Goal: Information Seeking & Learning: Compare options

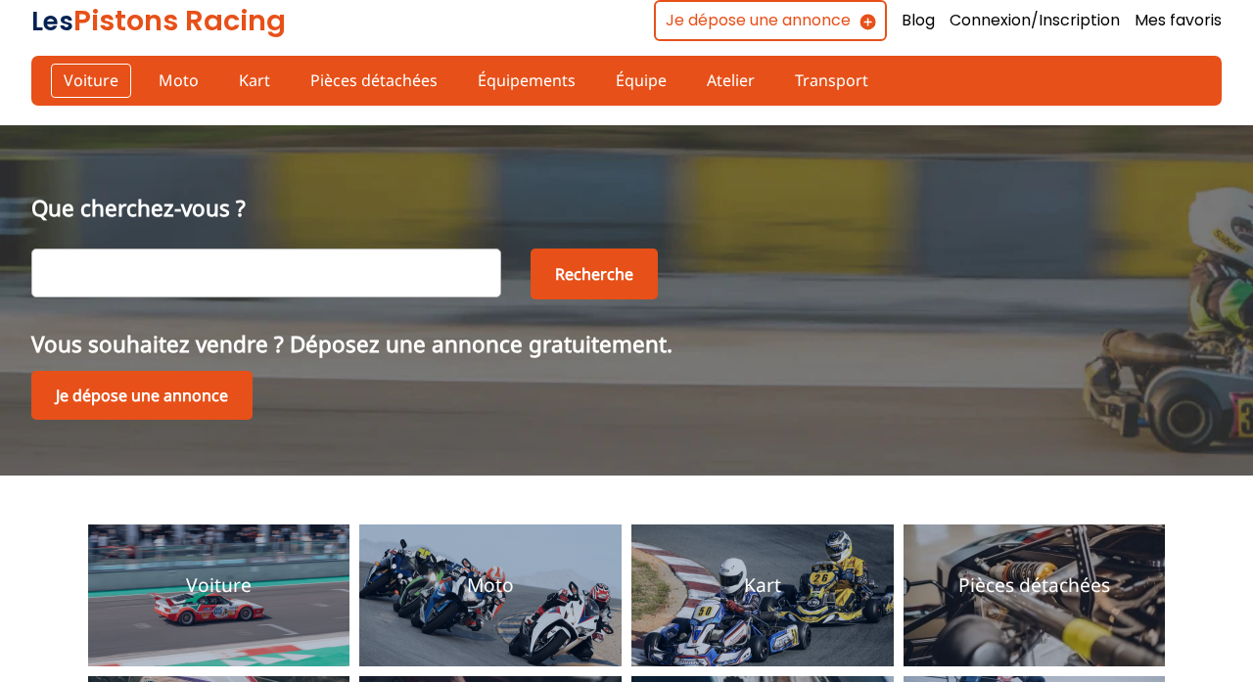
click at [82, 74] on link "Voiture" at bounding box center [91, 80] width 80 height 33
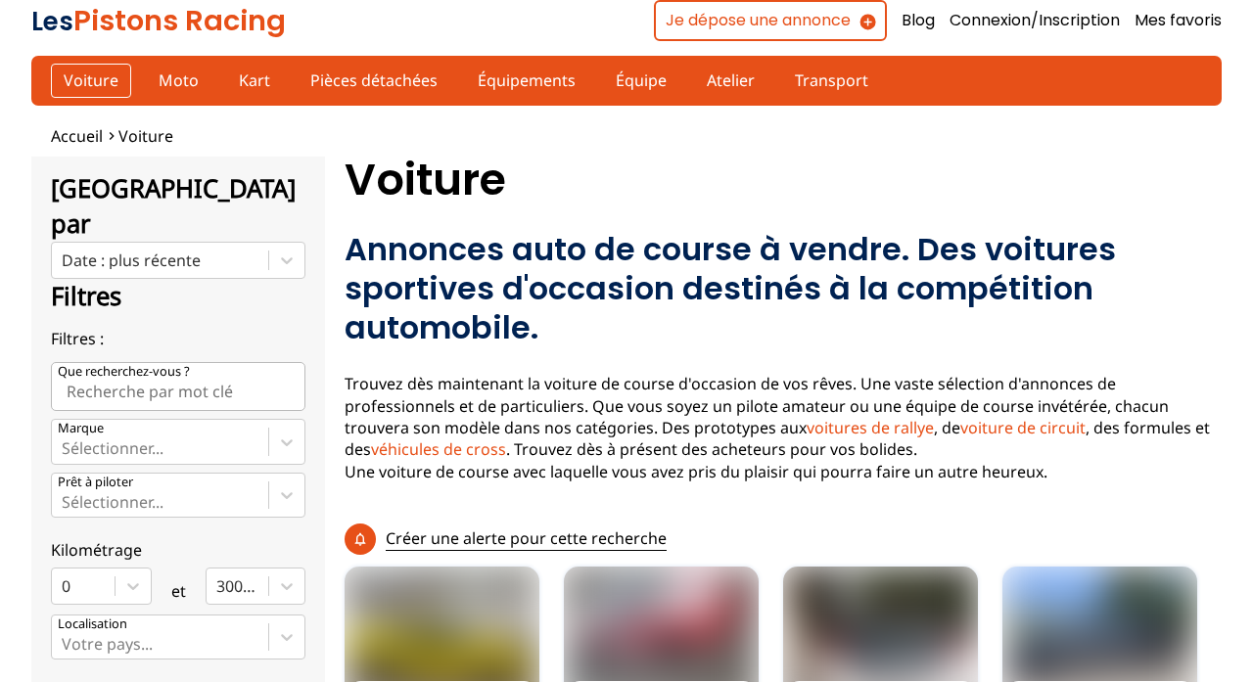
click at [82, 74] on link "Voiture" at bounding box center [91, 80] width 80 height 33
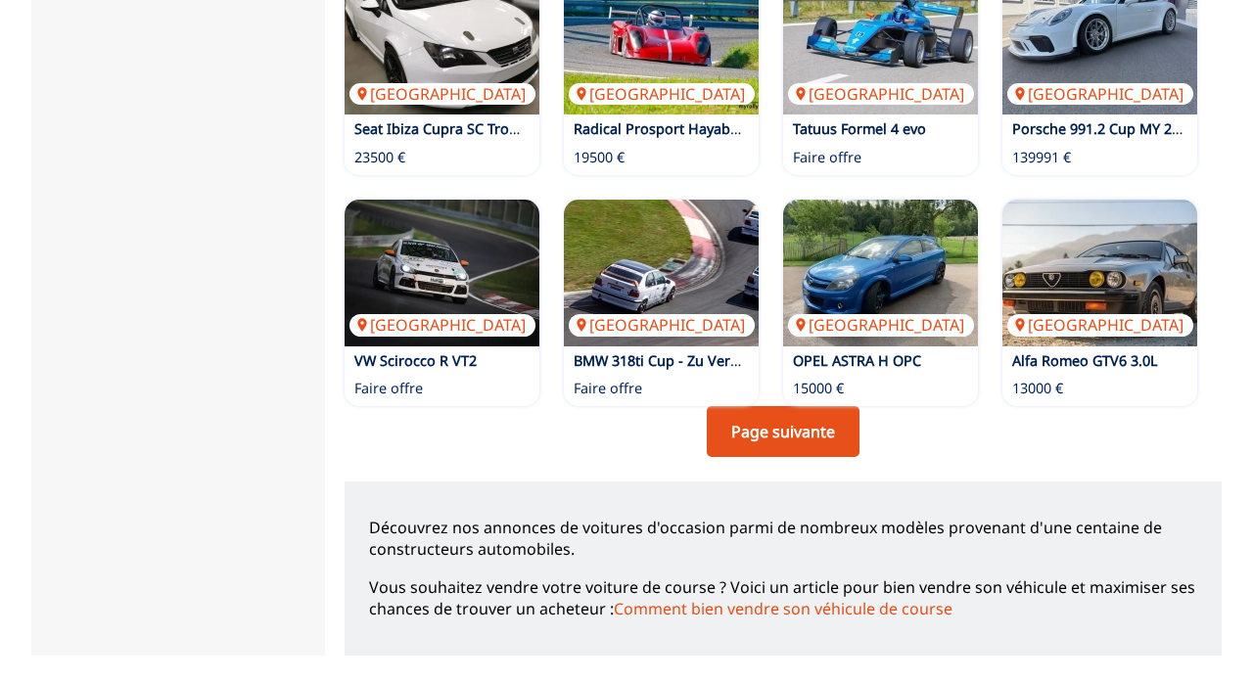
scroll to position [1500, 0]
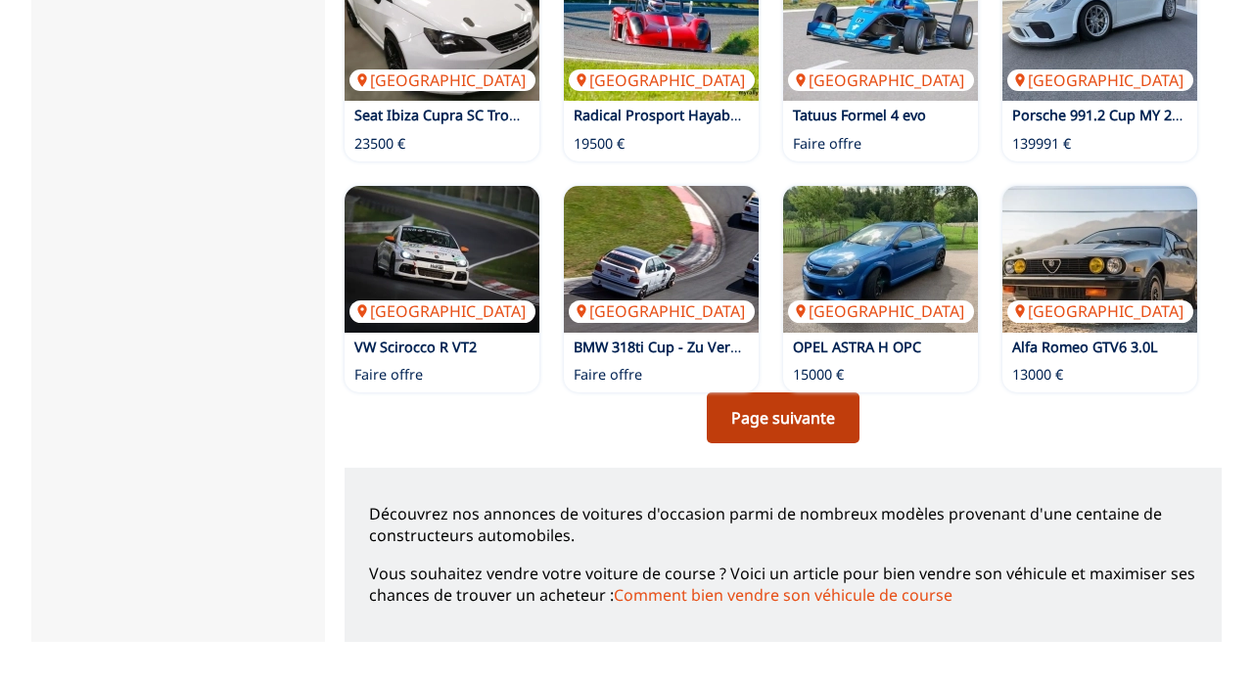
click at [797, 432] on link "Page suivante" at bounding box center [783, 418] width 153 height 51
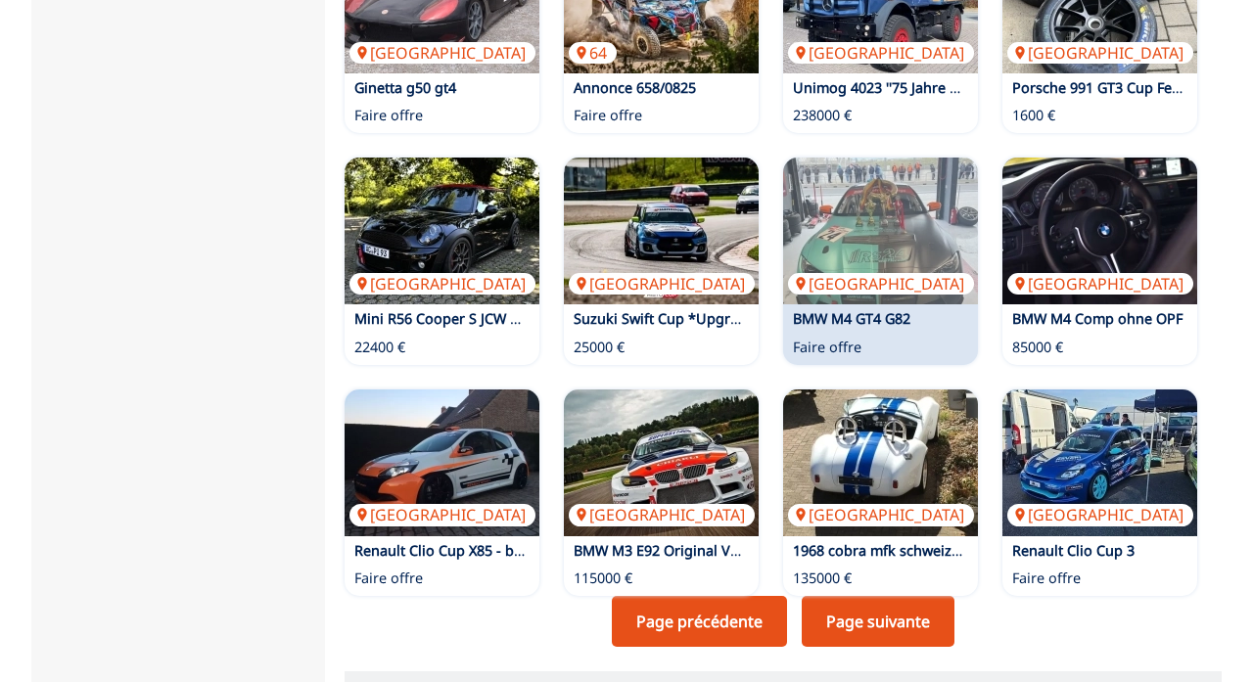
scroll to position [1391, 0]
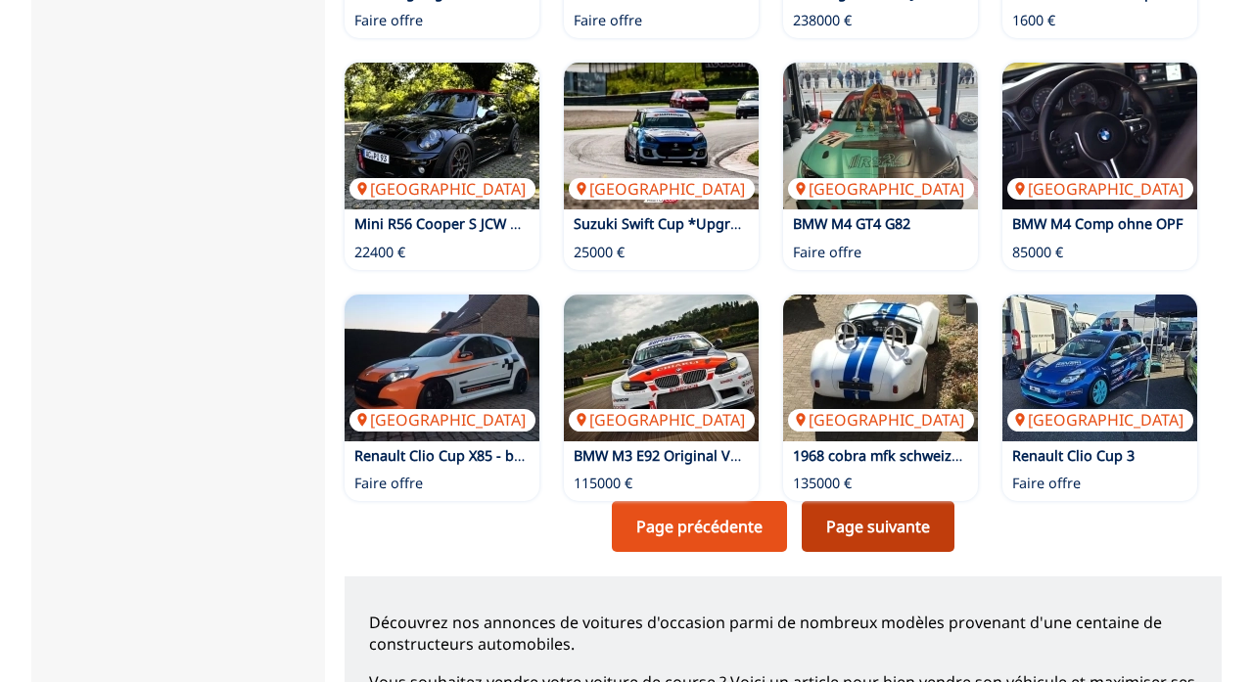
click at [893, 486] on link "Page suivante" at bounding box center [878, 526] width 153 height 51
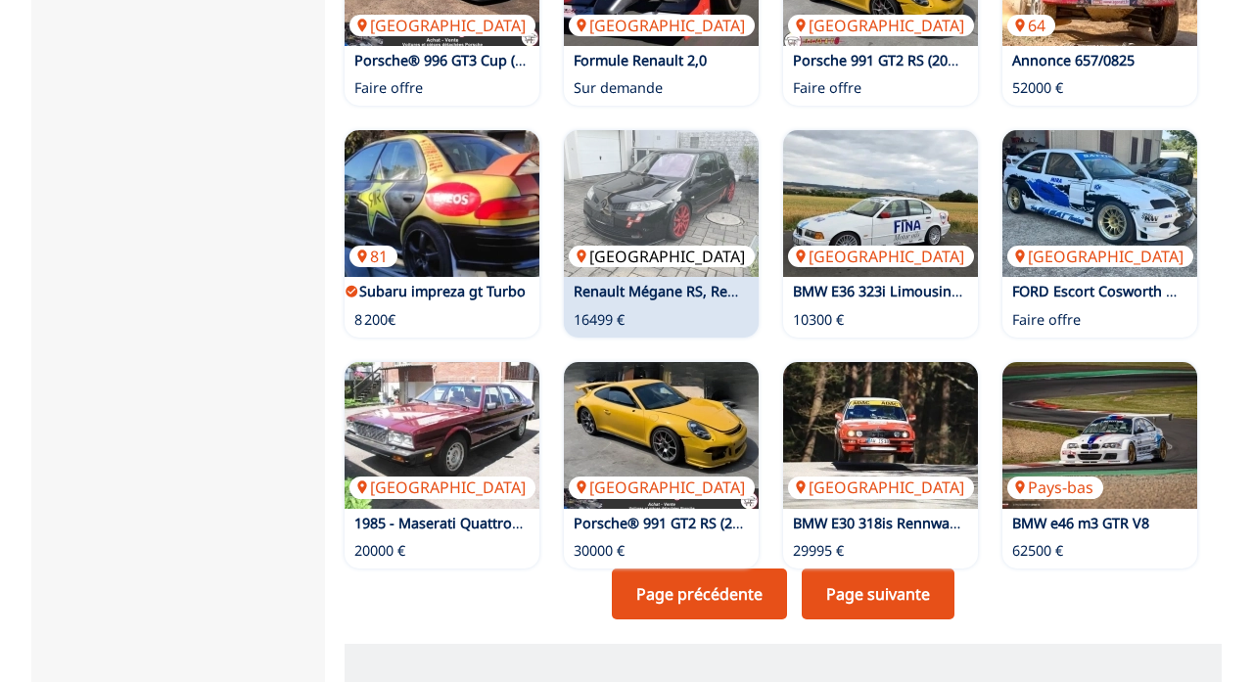
scroll to position [1324, 0]
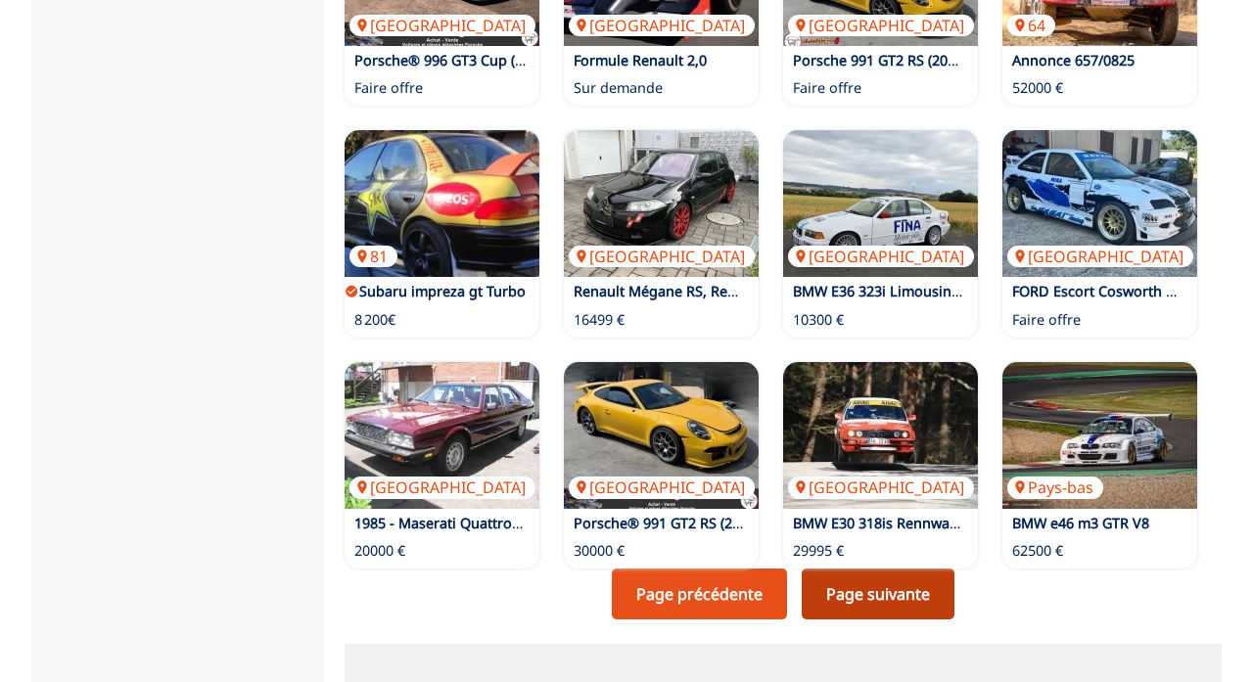
click at [893, 486] on link "Page suivante" at bounding box center [878, 594] width 153 height 51
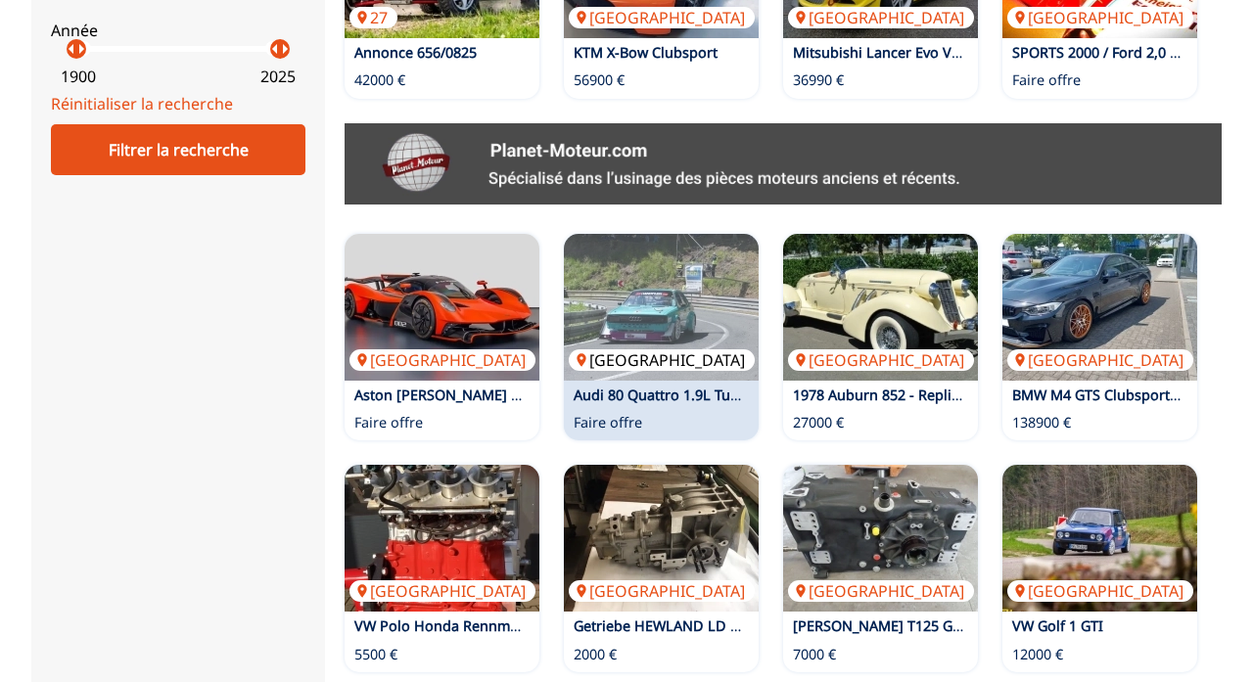
scroll to position [1428, 0]
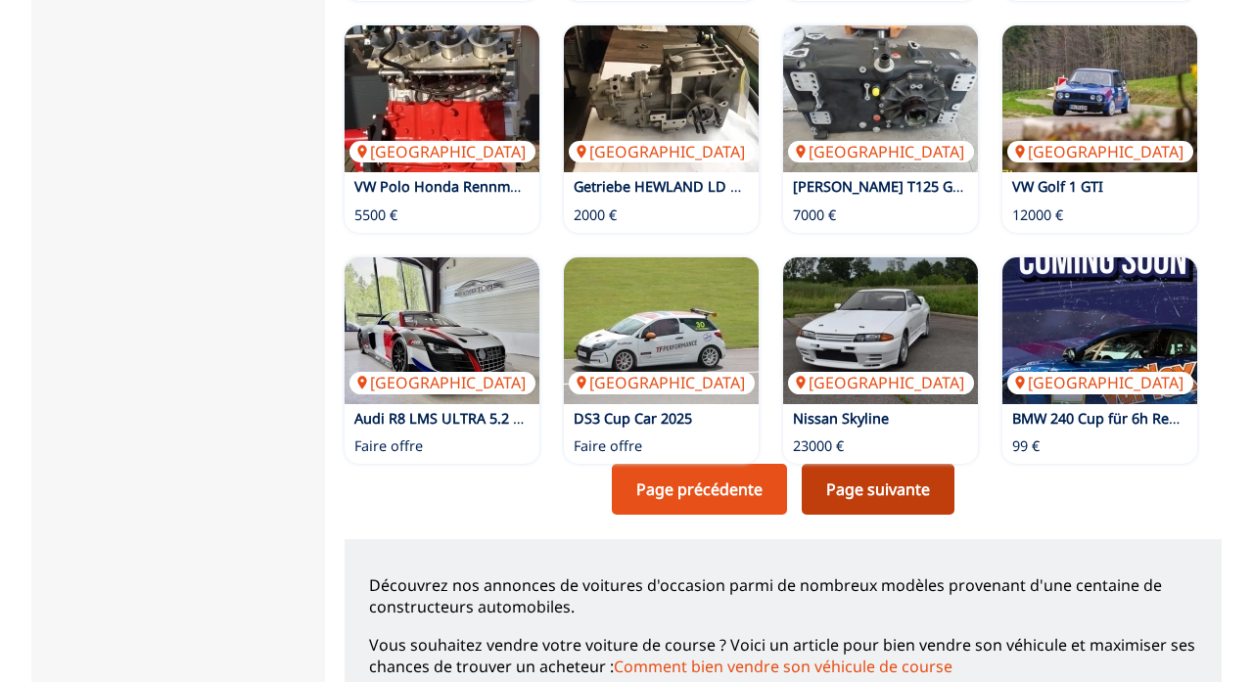
click at [889, 475] on link "Page suivante" at bounding box center [878, 489] width 153 height 51
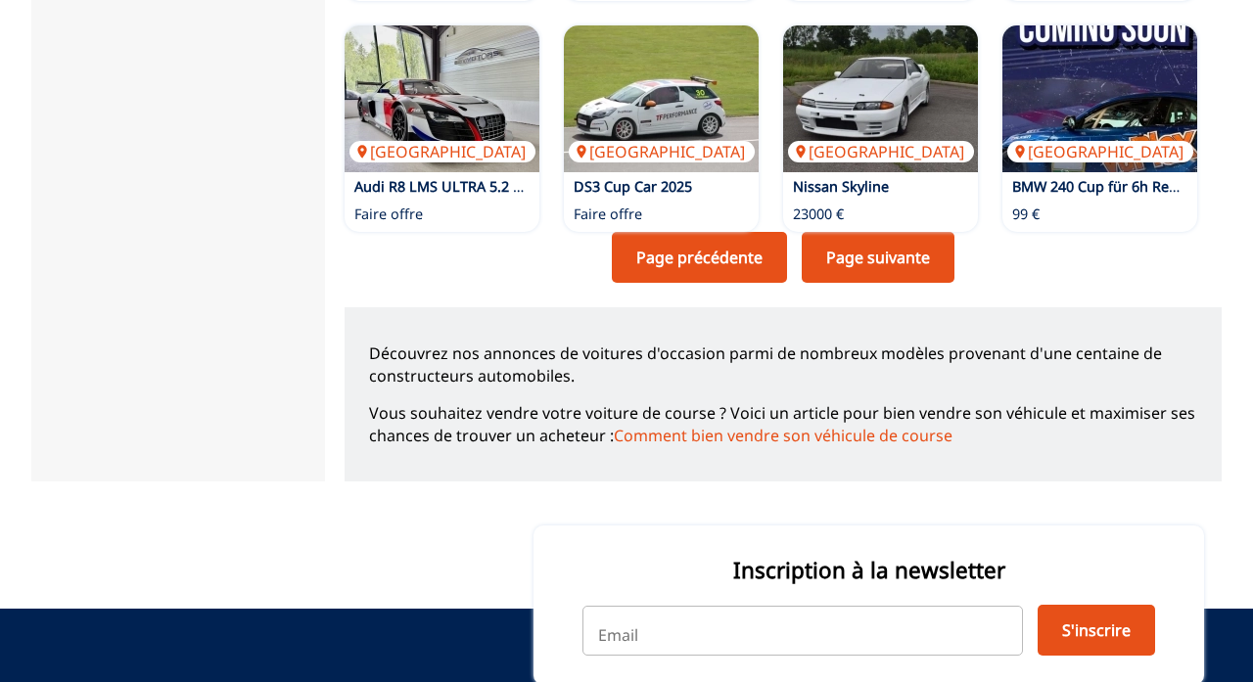
scroll to position [1716, 0]
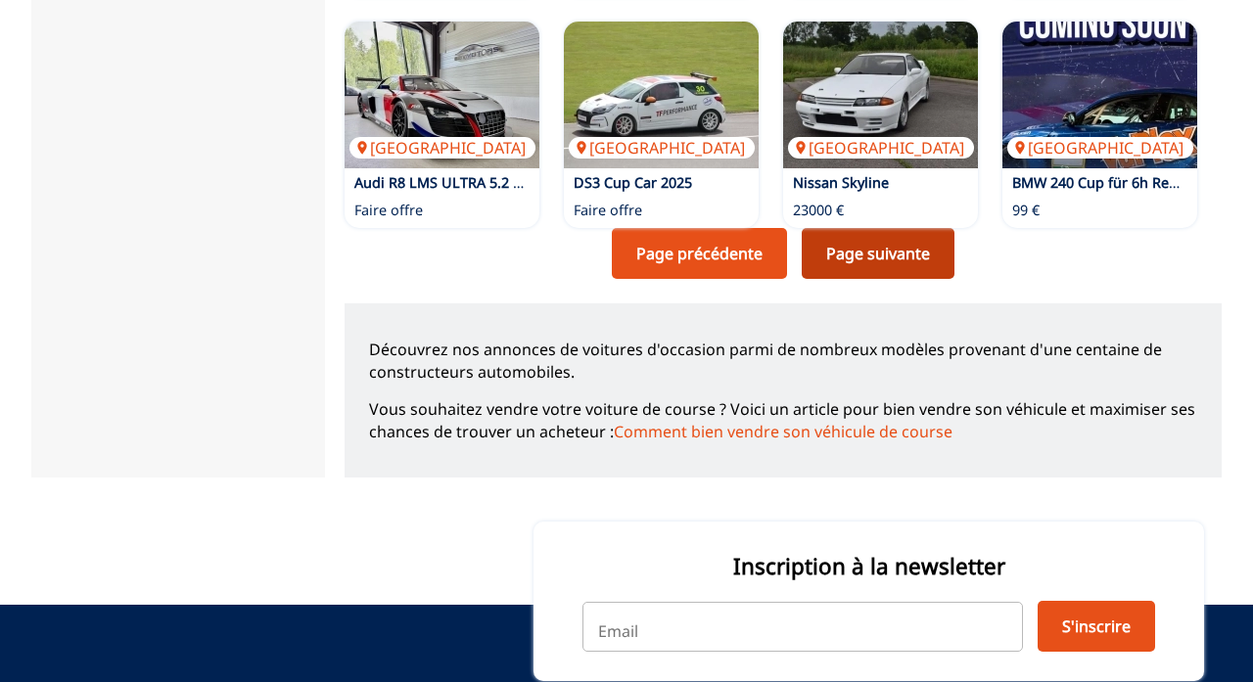
click at [881, 242] on link "Page suivante" at bounding box center [878, 253] width 153 height 51
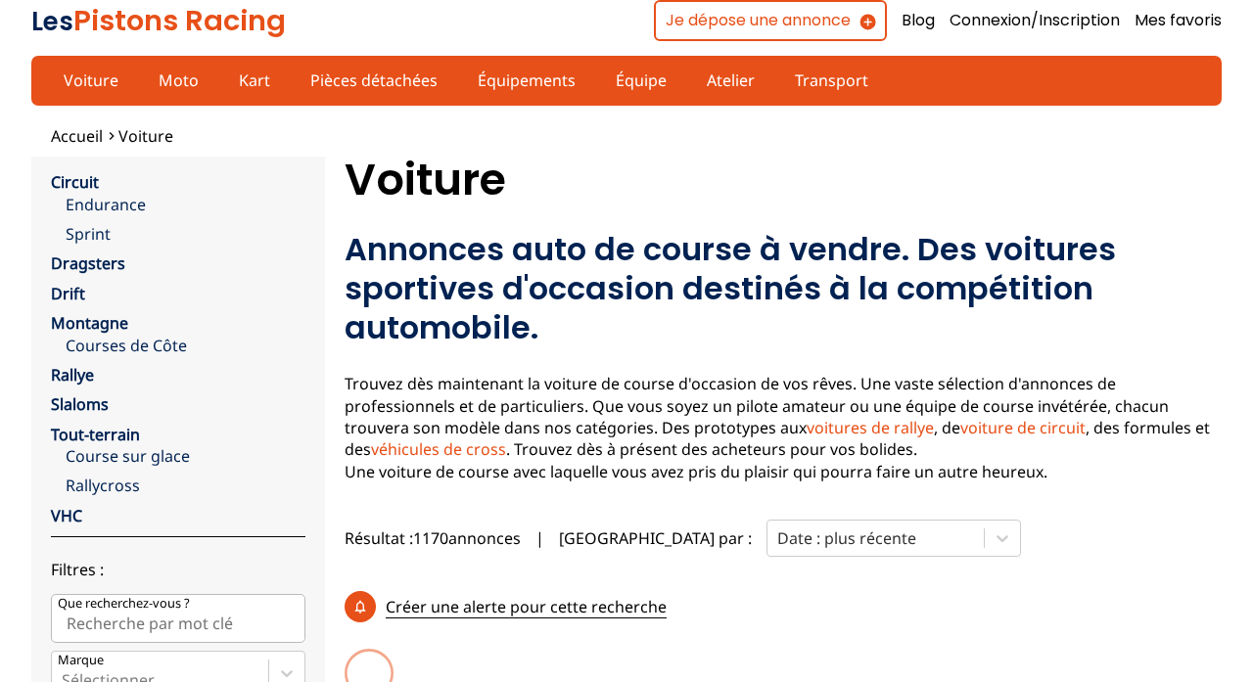
scroll to position [214, 0]
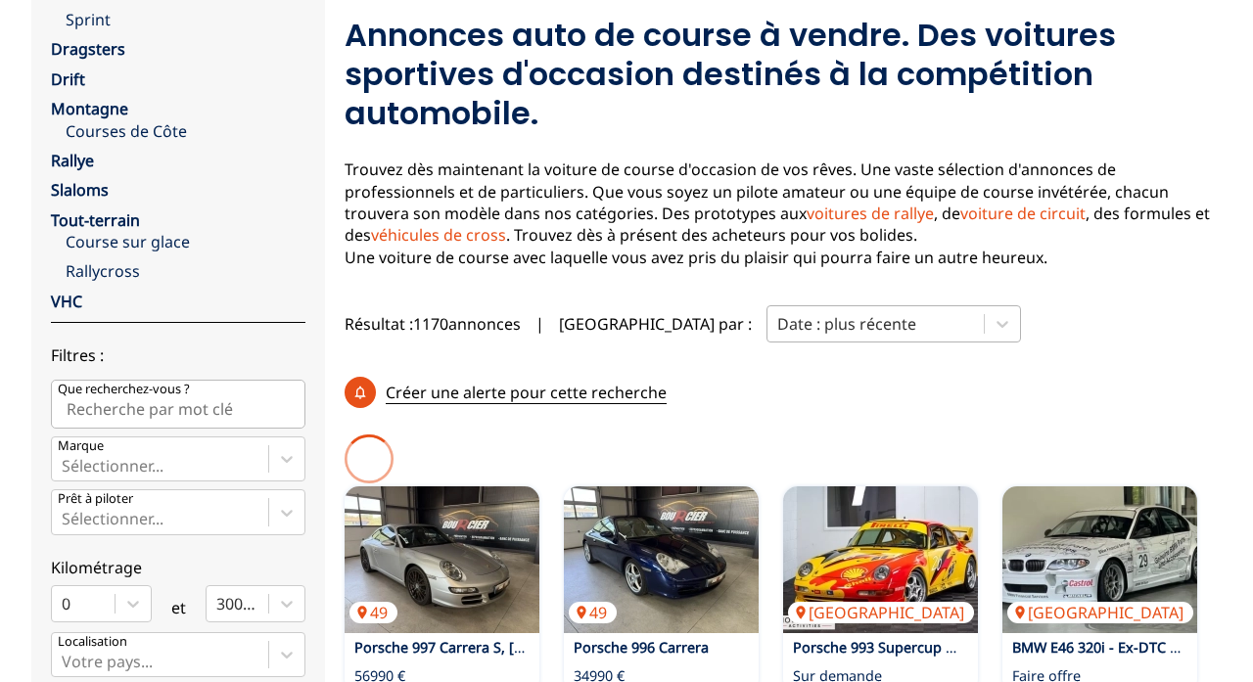
click at [805, 305] on div "Date : plus récente" at bounding box center [894, 323] width 255 height 37
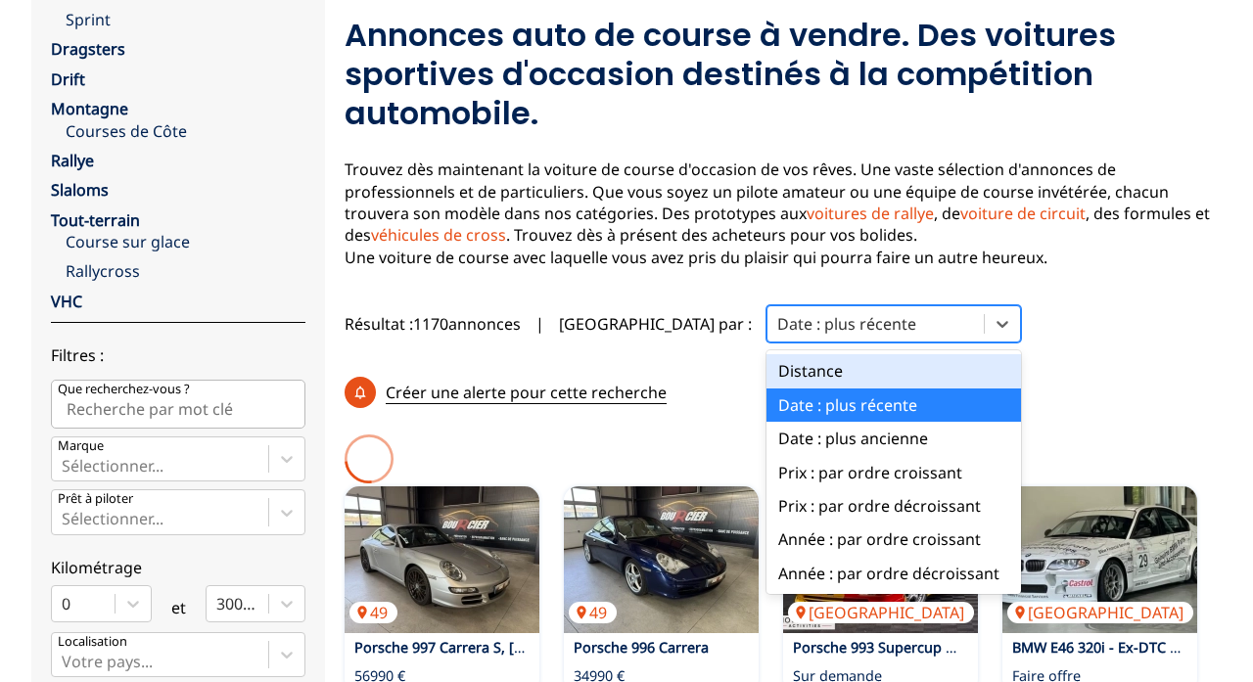
click at [605, 298] on div "Trier par : option Distance focused, 1 of 7. 7 results available. Use Up and Do…" at bounding box center [790, 324] width 462 height 53
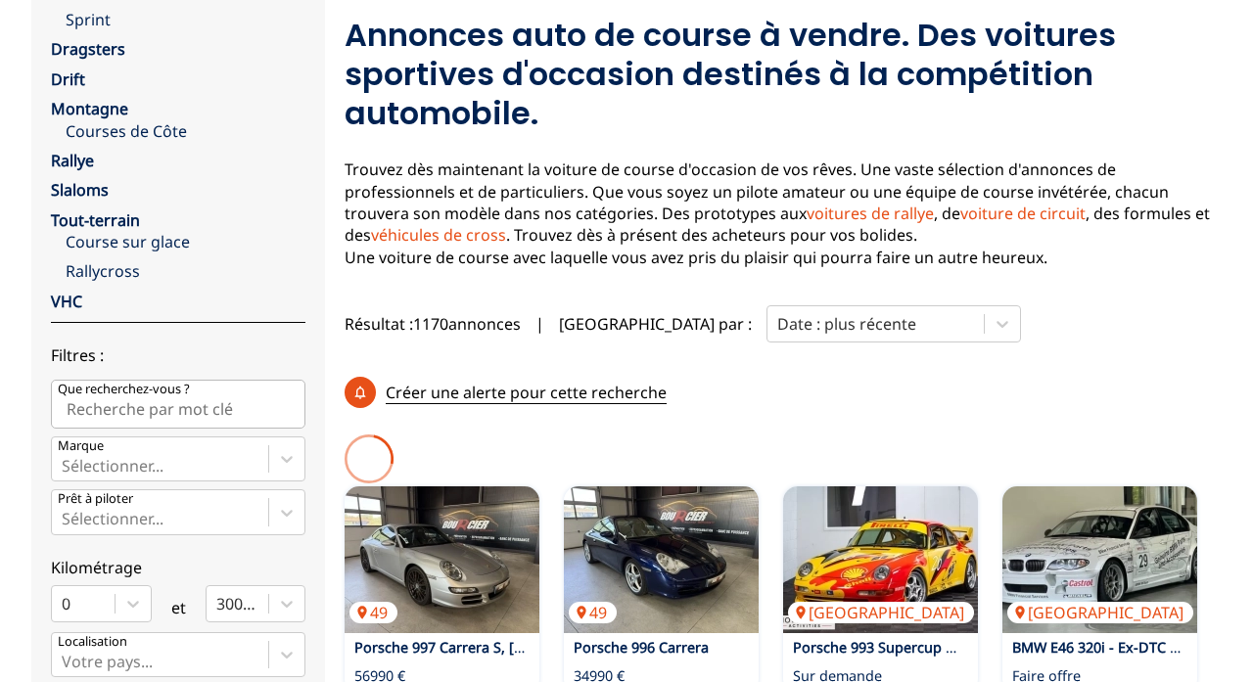
click at [224, 381] on input "Que recherchez-vous ?" at bounding box center [178, 404] width 255 height 49
click at [181, 455] on div at bounding box center [160, 466] width 197 height 22
click at [66, 457] on input "Marque Sélectionner..." at bounding box center [64, 466] width 4 height 18
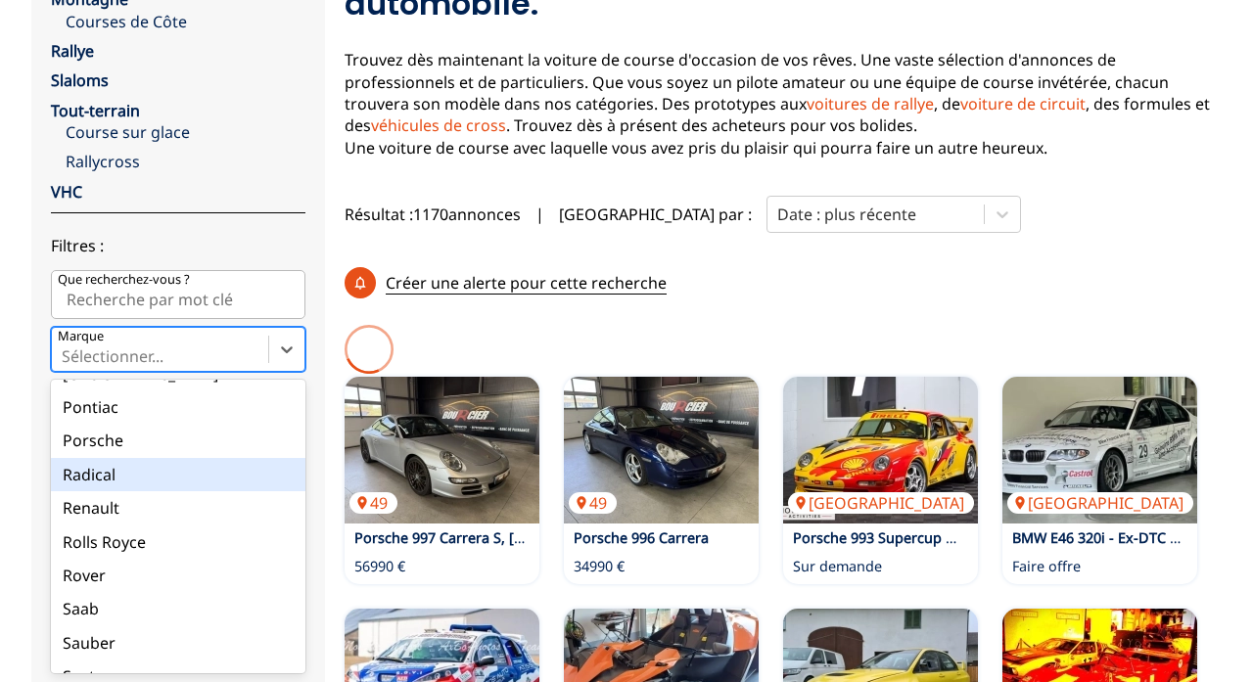
scroll to position [2074, 0]
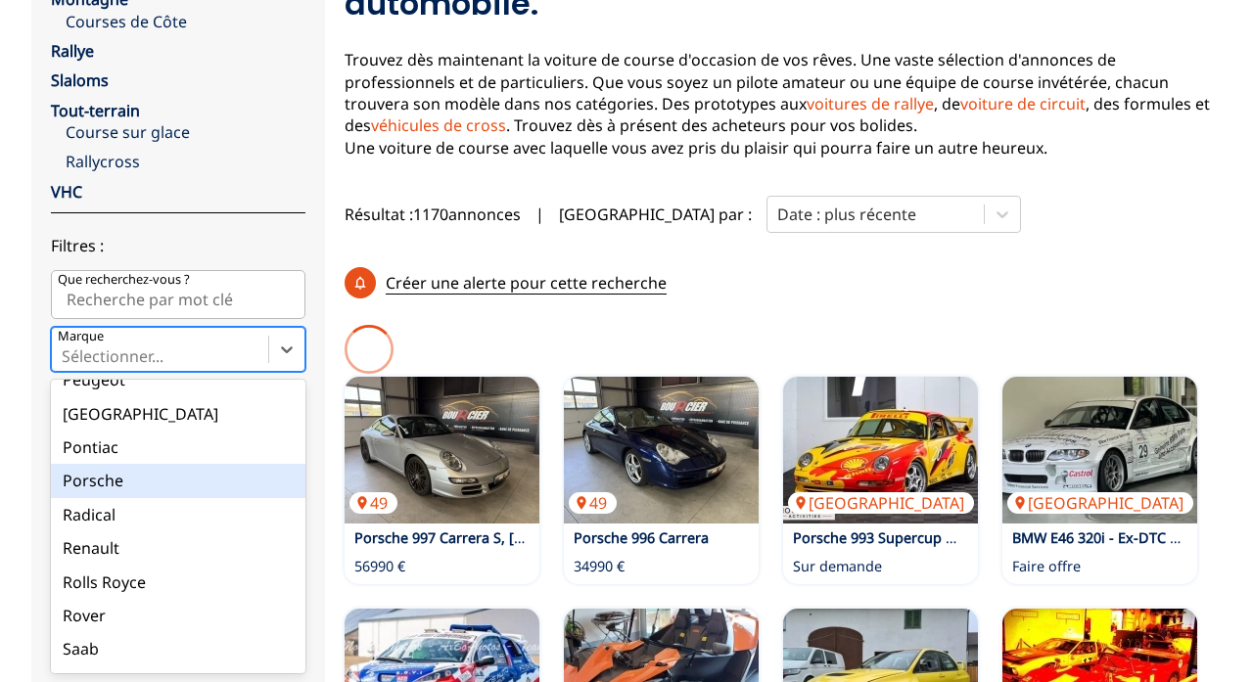
click at [156, 464] on div "Porsche" at bounding box center [178, 480] width 255 height 33
click at [66, 365] on input "Marque option Porsche focused, 65 of 90. 90 results available. Use Up and Down …" at bounding box center [64, 357] width 4 height 18
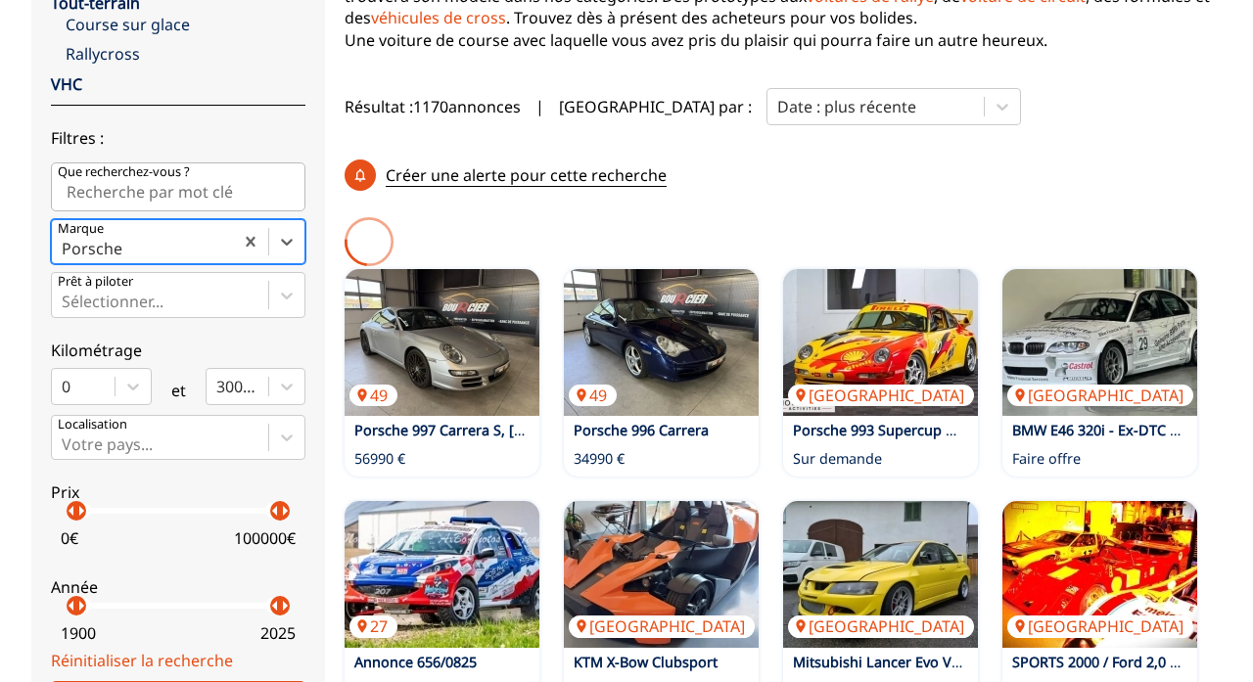
scroll to position [553, 0]
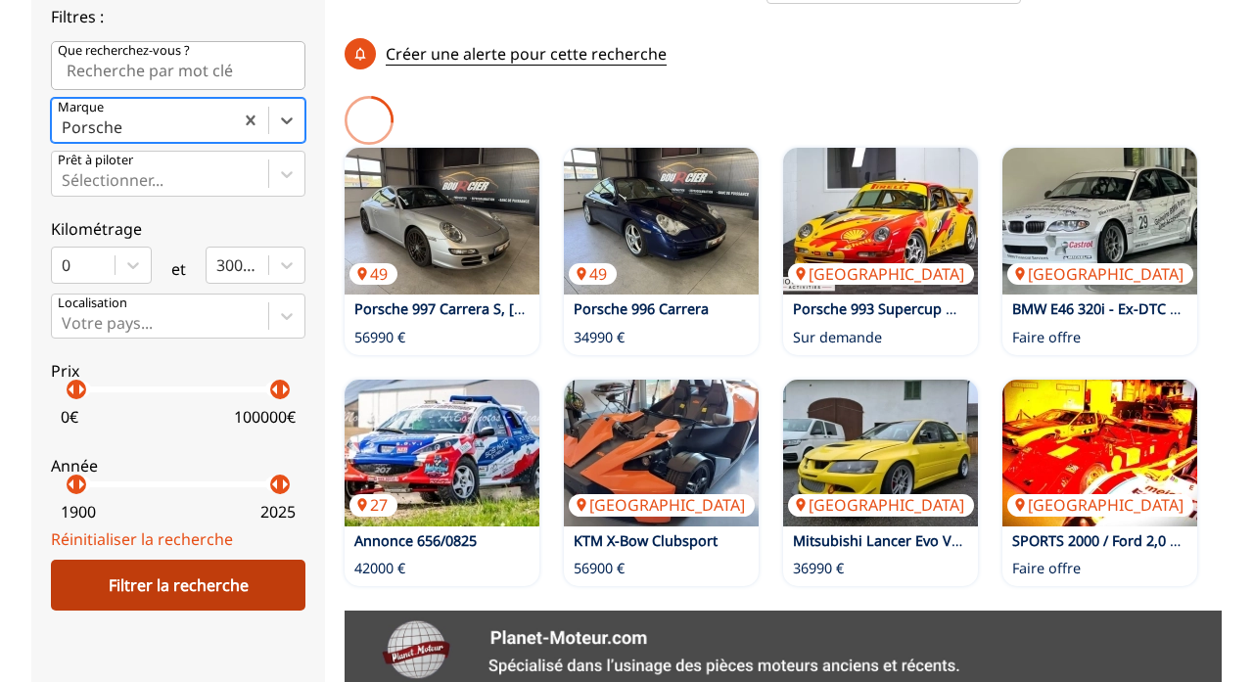
click at [181, 486] on div "Filtrer la recherche" at bounding box center [178, 585] width 255 height 51
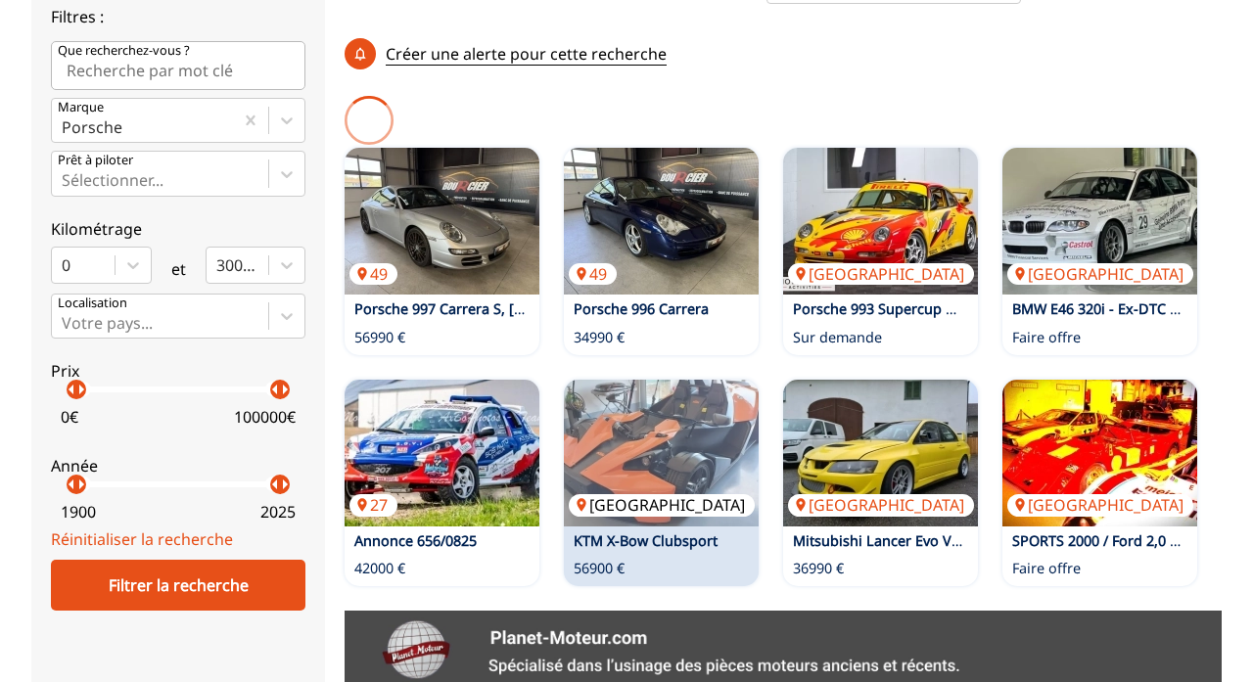
scroll to position [193, 0]
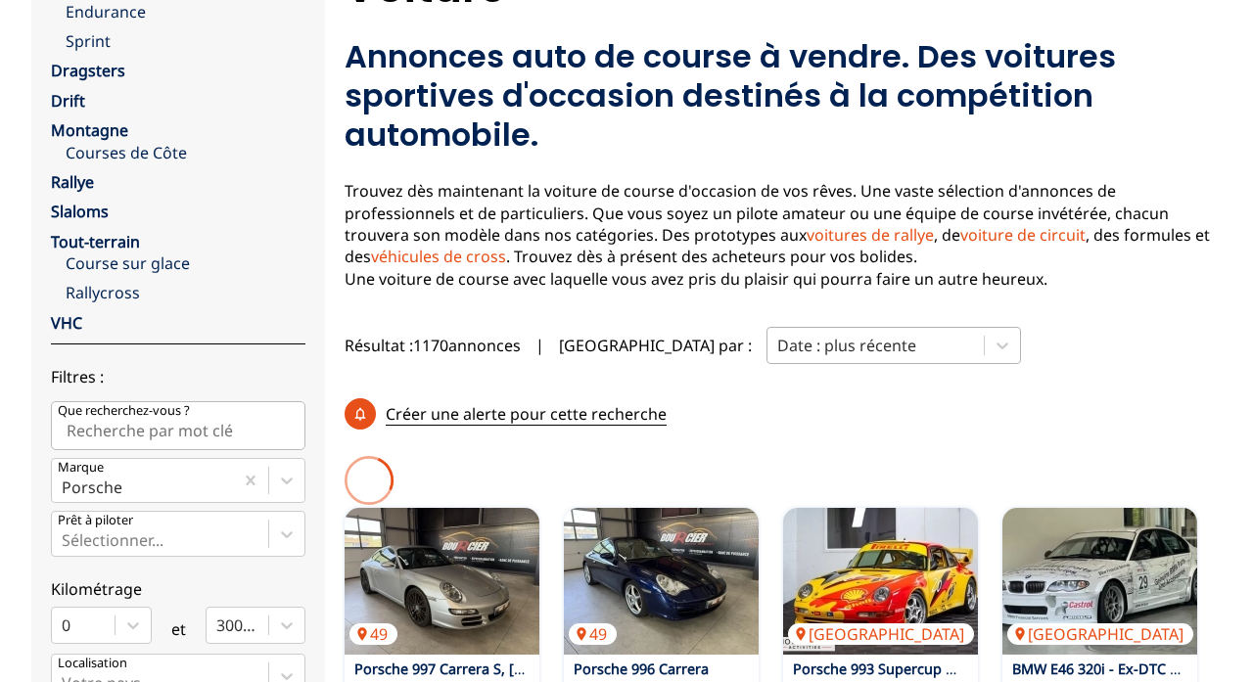
click at [777, 337] on div "Date : plus récente" at bounding box center [875, 346] width 197 height 18
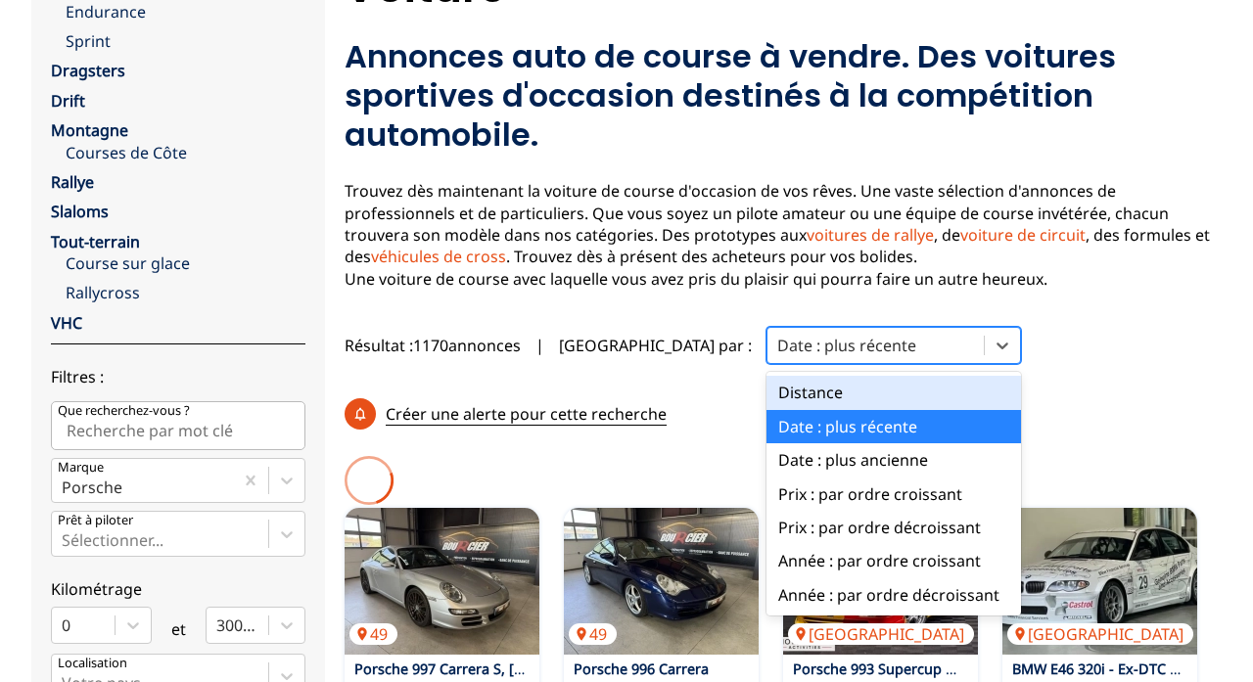
click at [767, 380] on div "Distance" at bounding box center [894, 392] width 255 height 33
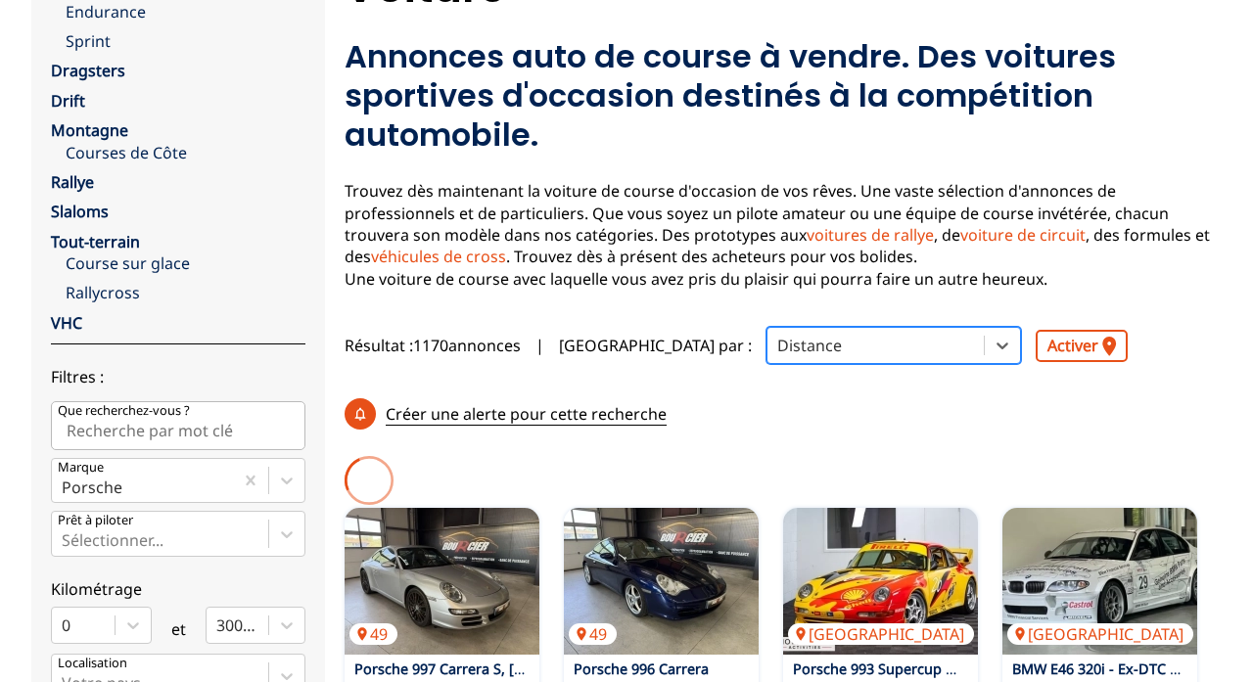
click at [777, 340] on div at bounding box center [875, 346] width 197 height 22
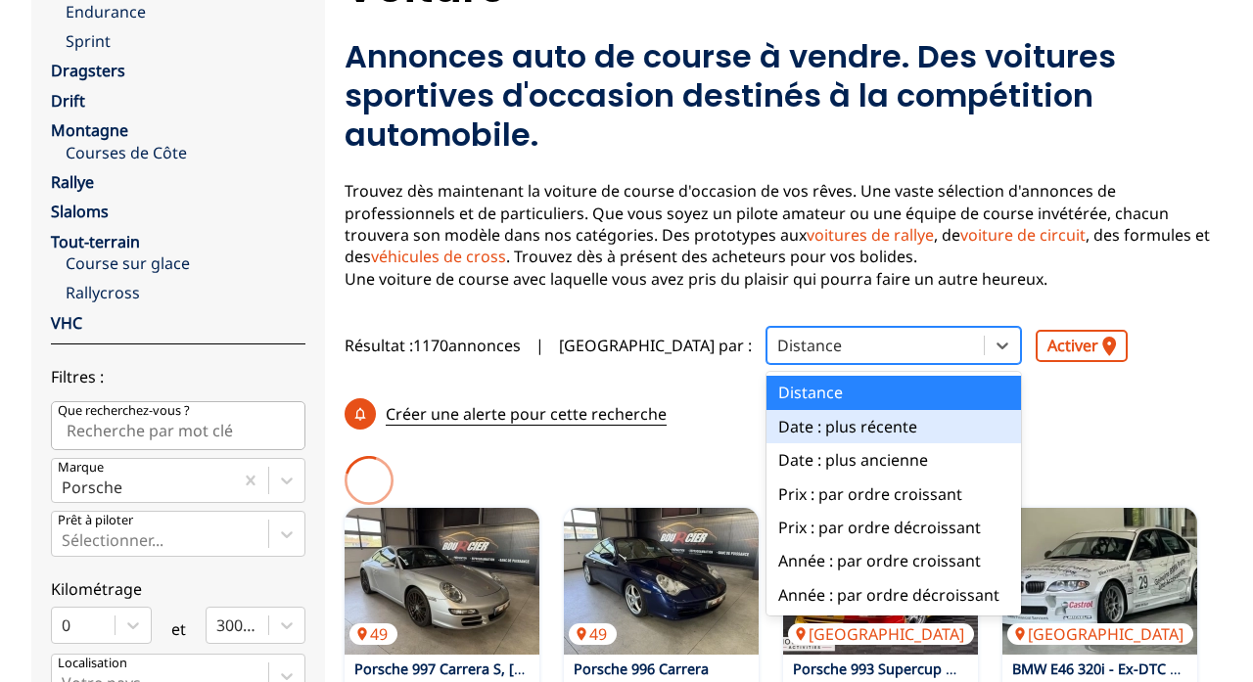
click at [767, 425] on div "Date : plus récente" at bounding box center [894, 426] width 255 height 33
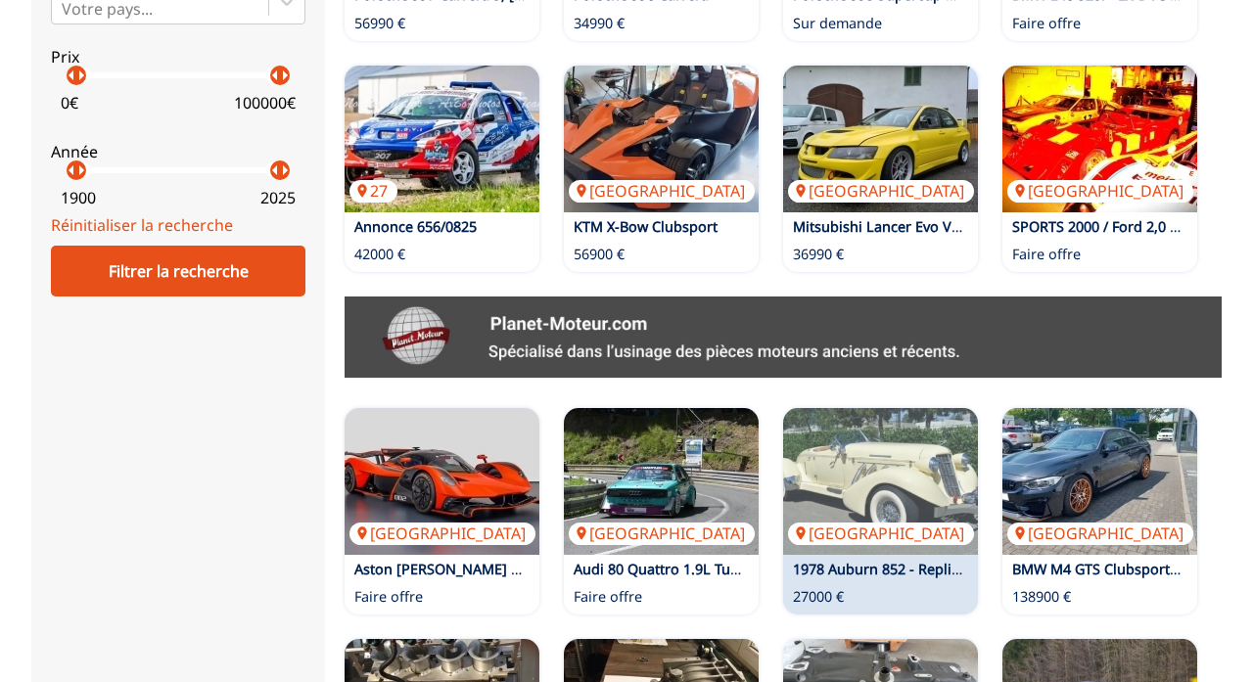
scroll to position [1327, 0]
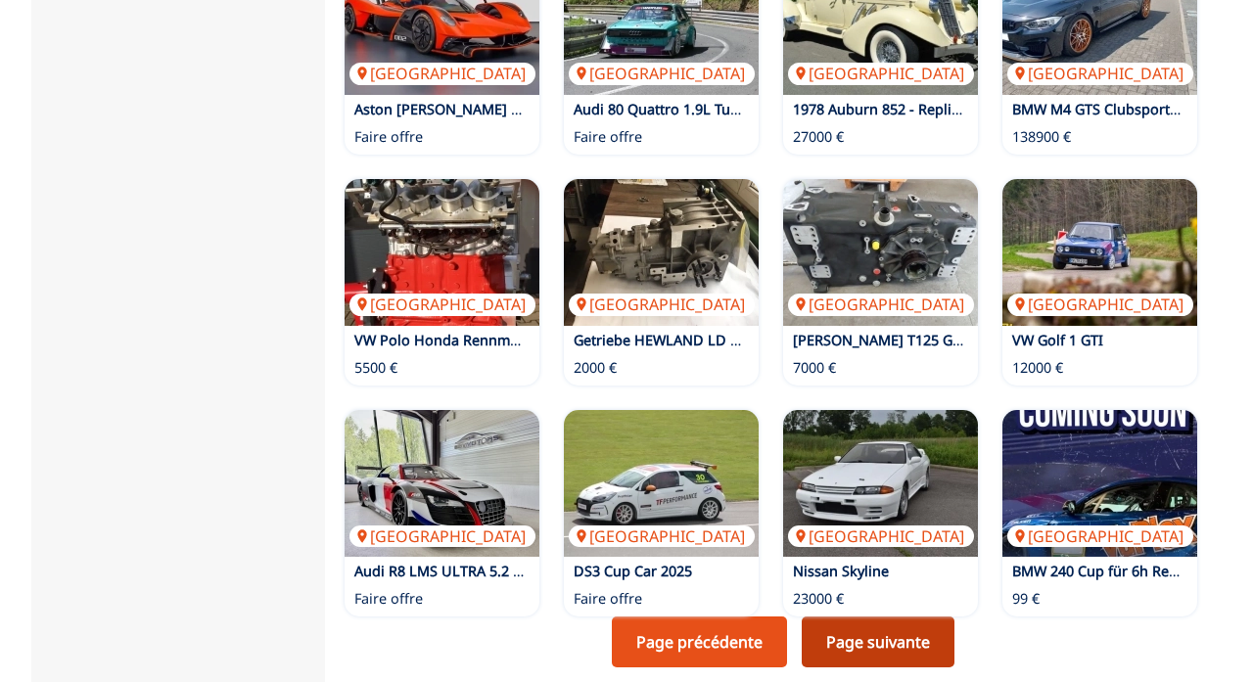
click at [884, 486] on link "Page suivante" at bounding box center [878, 642] width 153 height 51
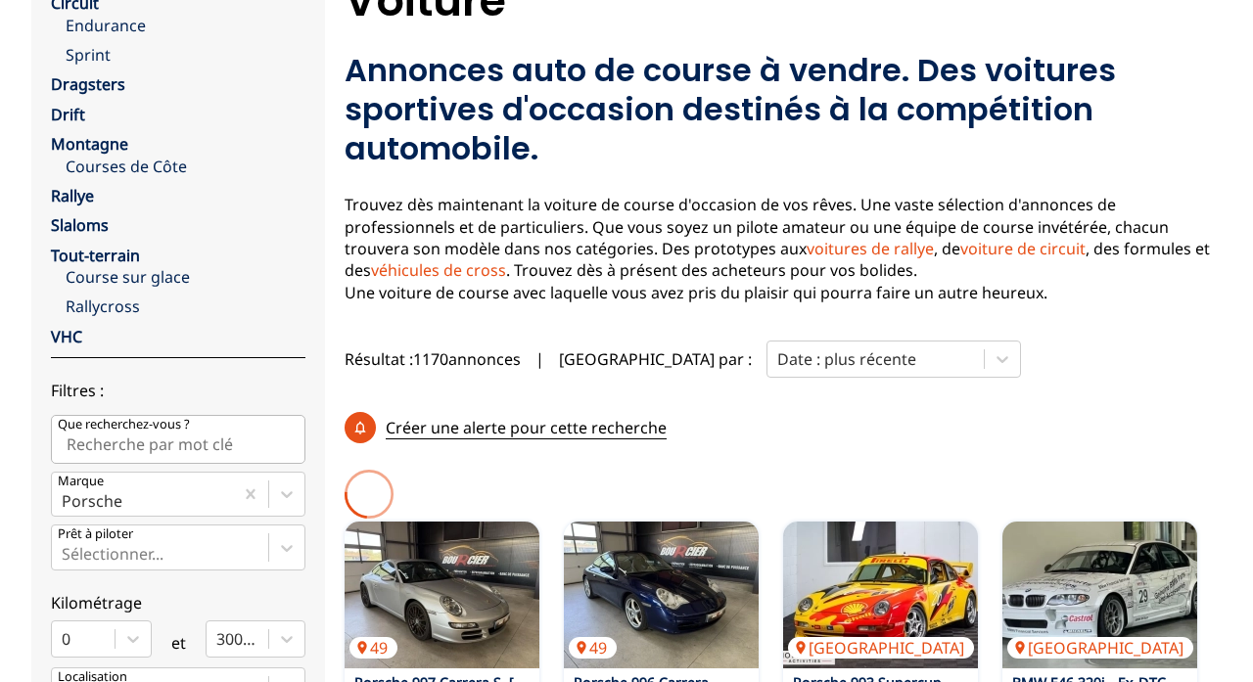
scroll to position [517, 0]
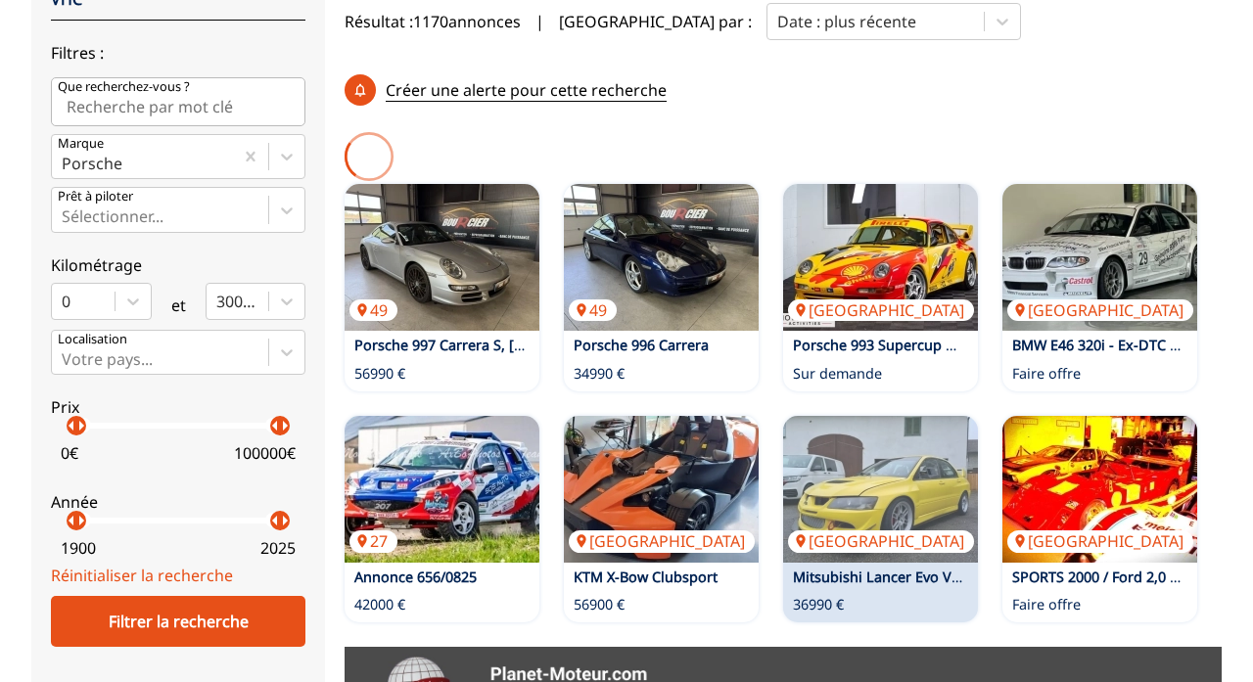
click at [865, 486] on div "Suisse Mitsubishi Lancer Evo VIII Rennfahrzeug 36990 €" at bounding box center [880, 519] width 195 height 207
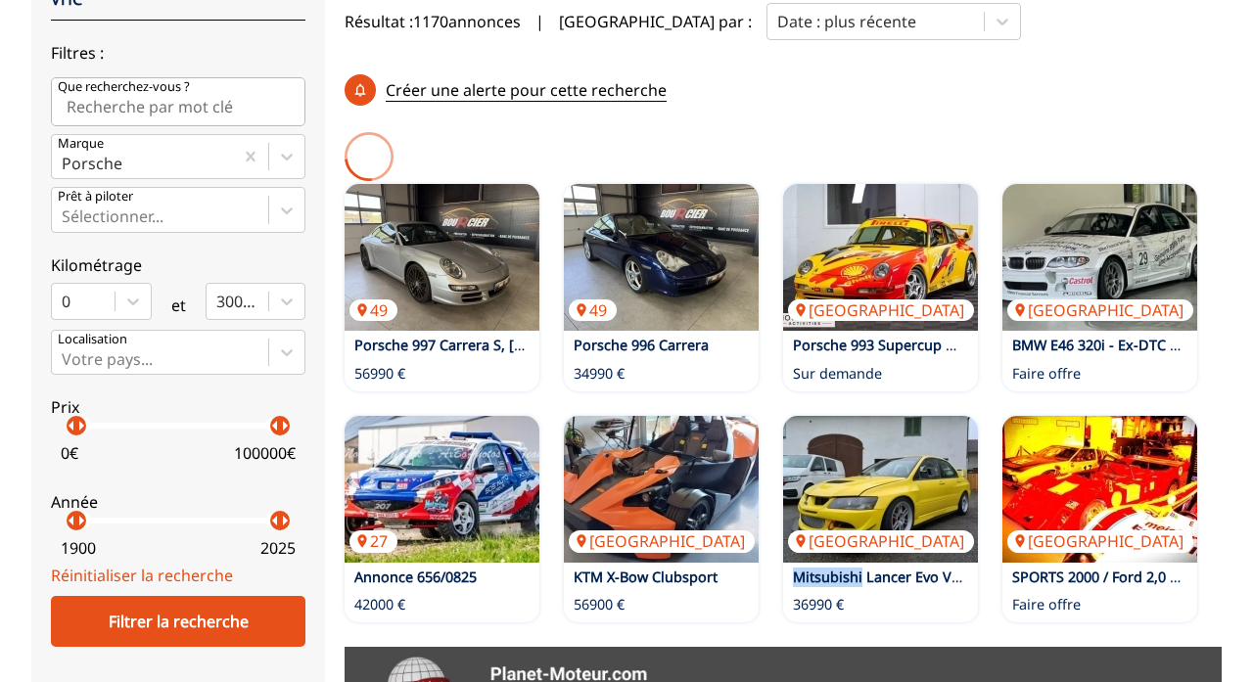
click at [755, 105] on div "Résultat : 1170 annonces | Trier par : Date : plus récente Créer une alerte pou…" at bounding box center [783, 56] width 877 height 122
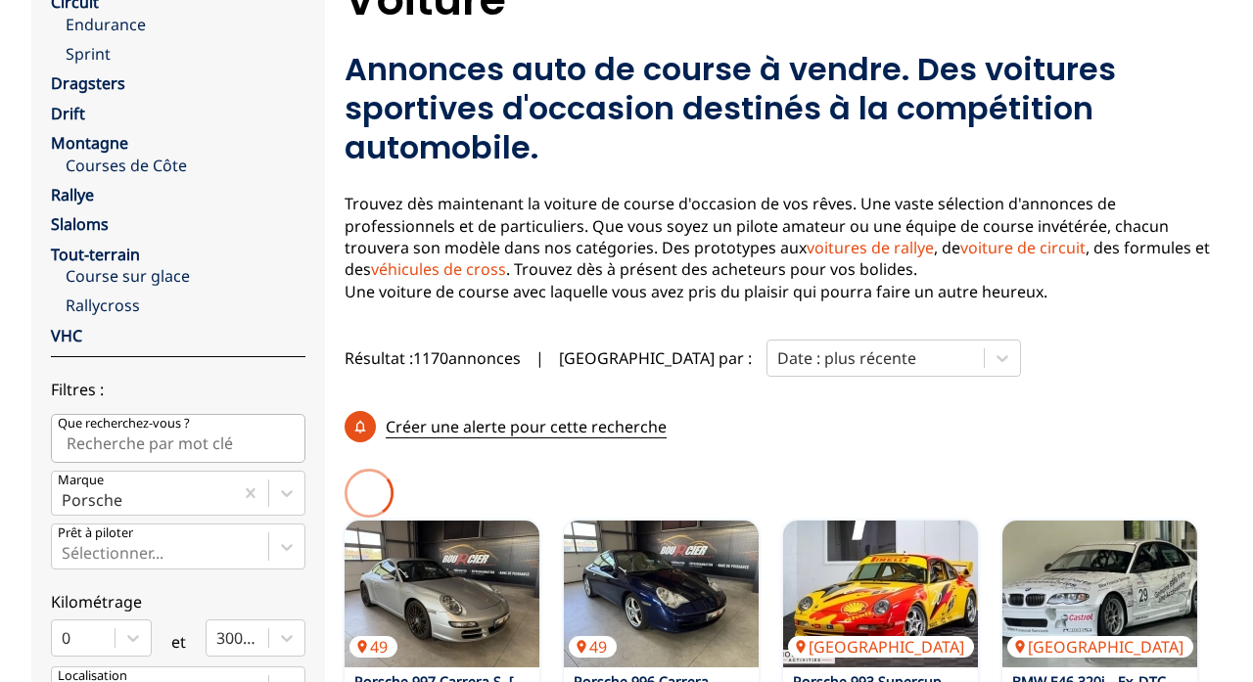
scroll to position [567, 0]
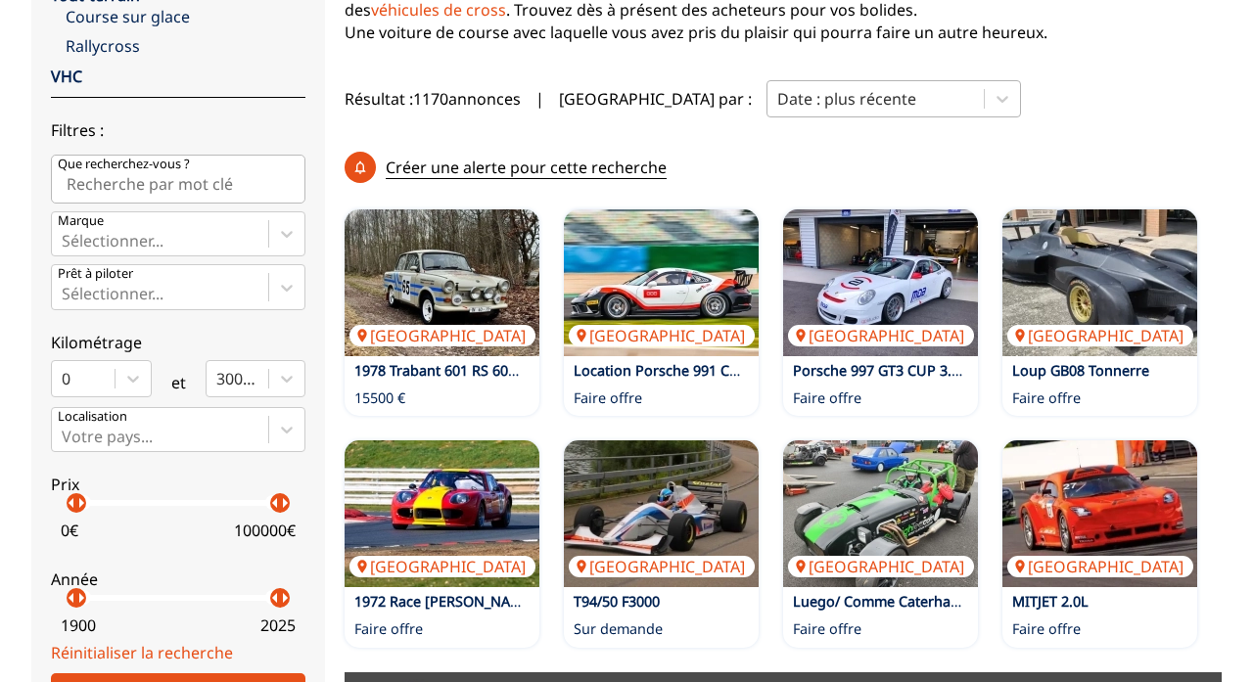
scroll to position [501, 0]
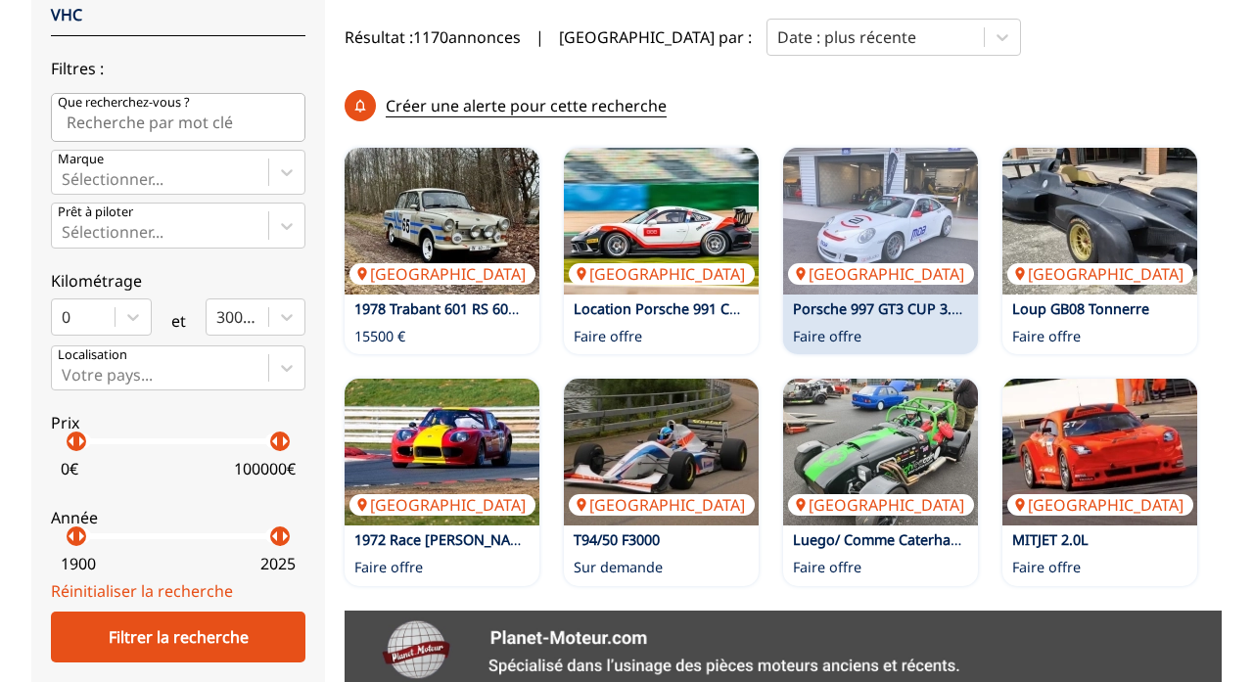
click at [877, 303] on link "Porsche 997 GT3 CUP 3.8 487cv" at bounding box center [897, 309] width 208 height 19
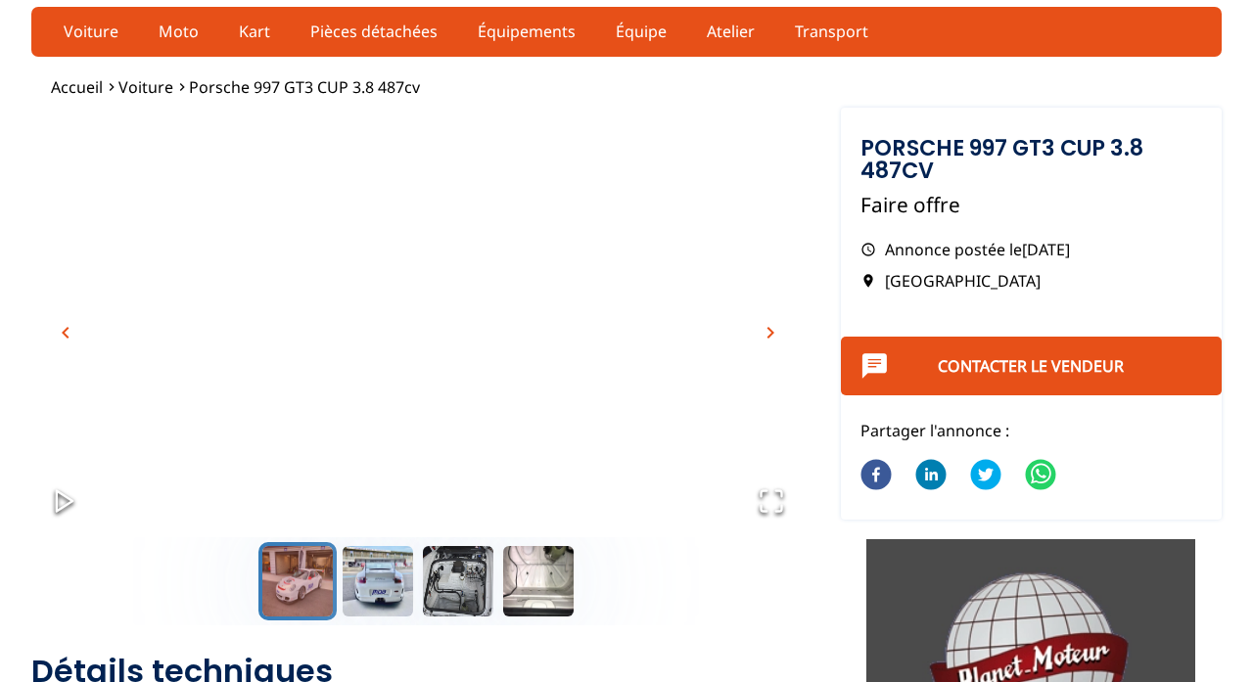
scroll to position [70, 0]
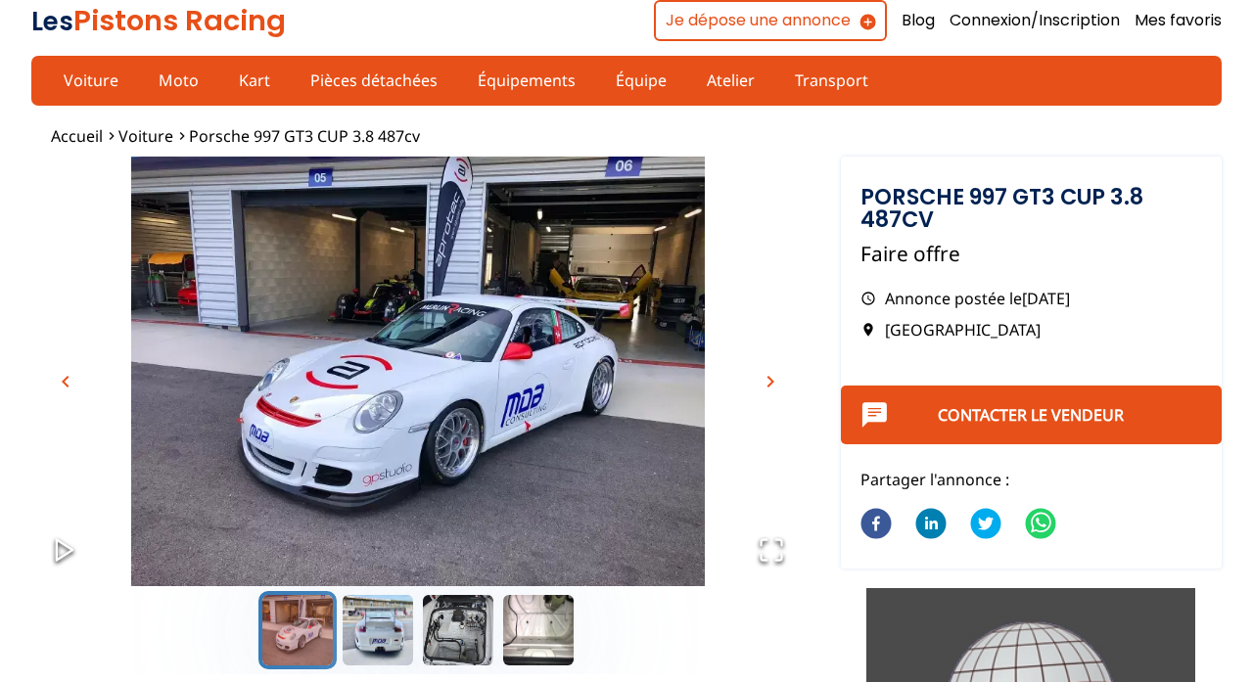
click at [766, 380] on span "chevron_right" at bounding box center [770, 381] width 23 height 23
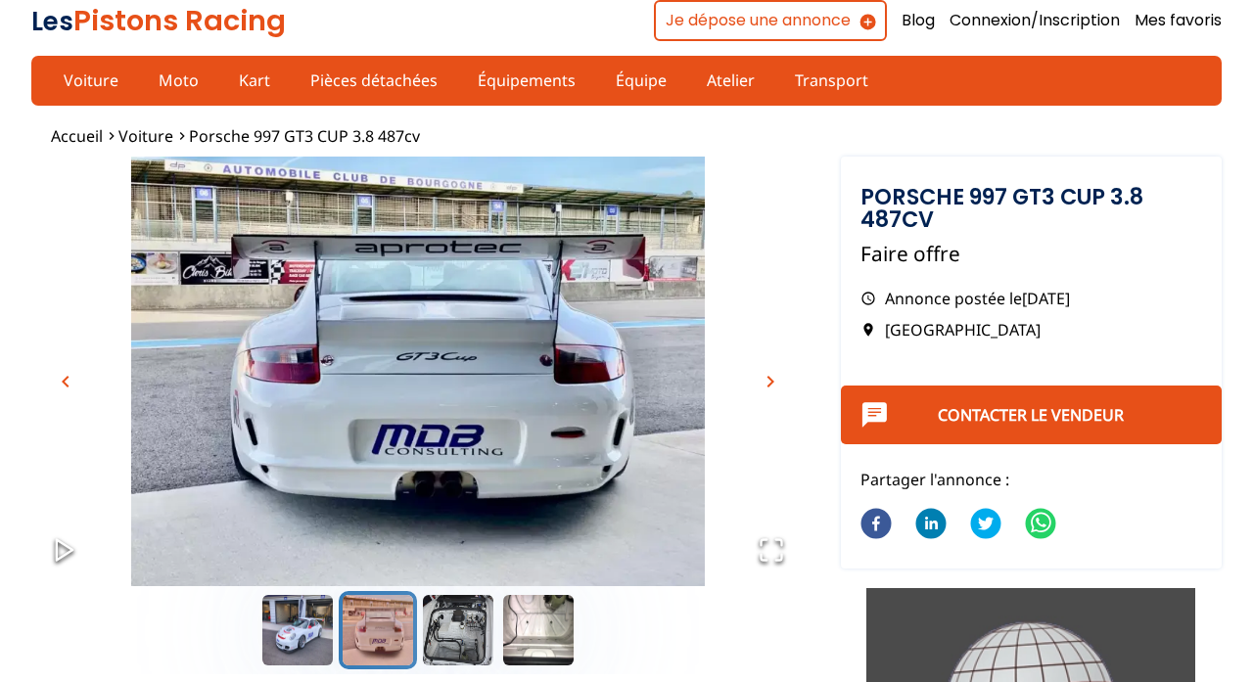
click at [766, 380] on span "chevron_right" at bounding box center [770, 381] width 23 height 23
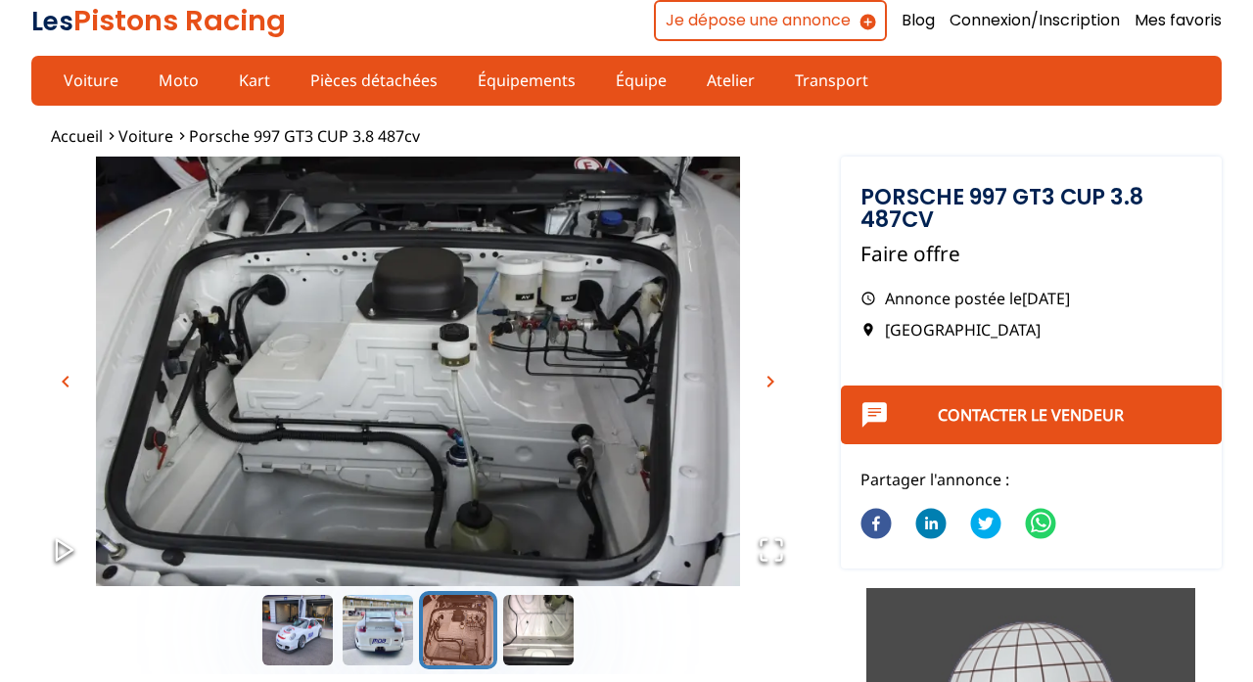
click at [766, 380] on span "chevron_right" at bounding box center [770, 381] width 23 height 23
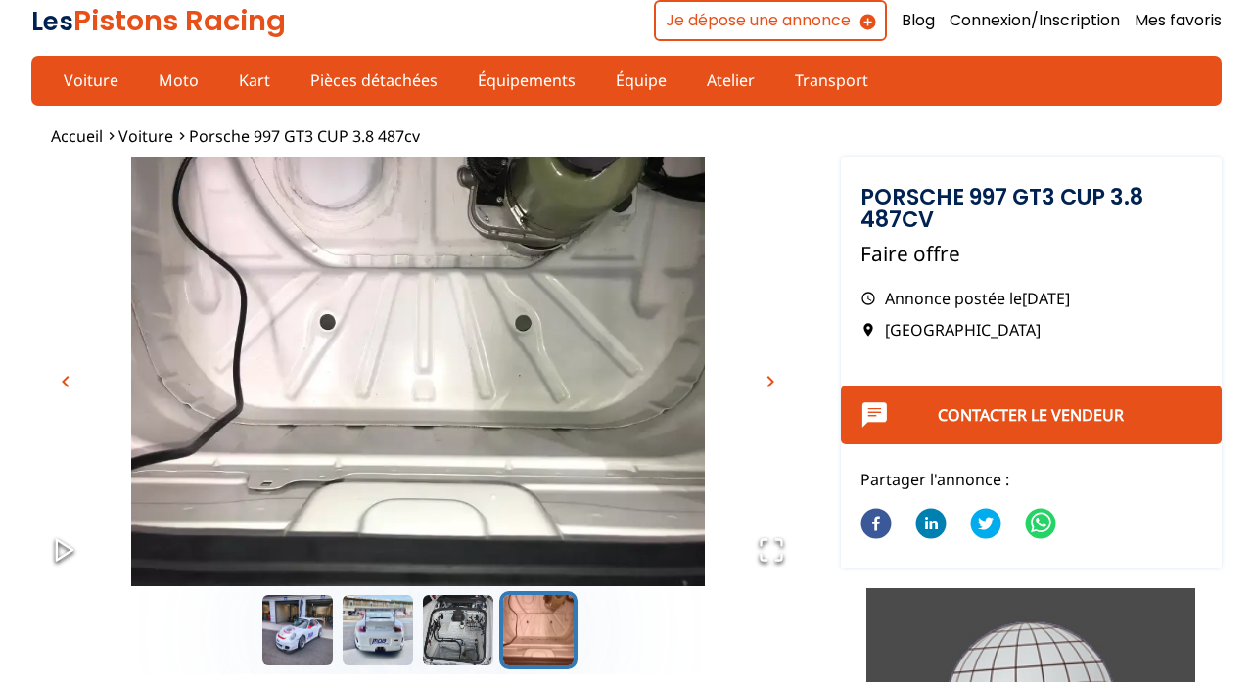
click at [766, 380] on span "chevron_right" at bounding box center [770, 381] width 23 height 23
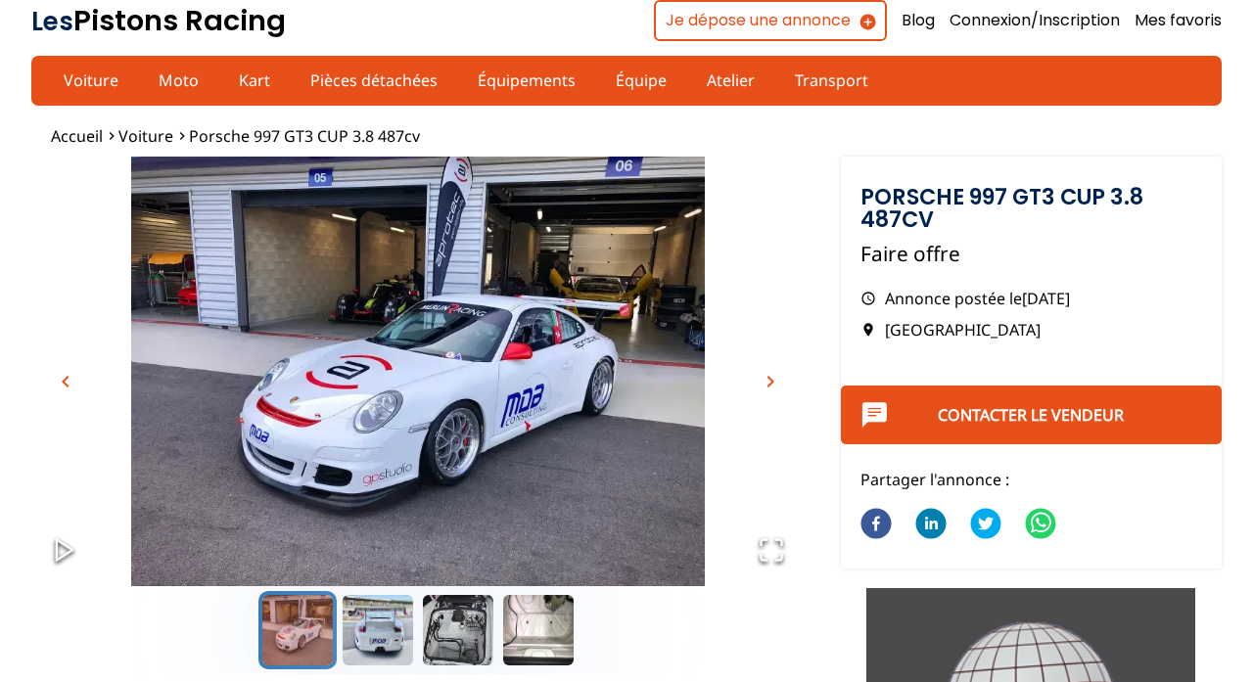
click at [212, 15] on link "Les Pistons Racing" at bounding box center [158, 20] width 255 height 39
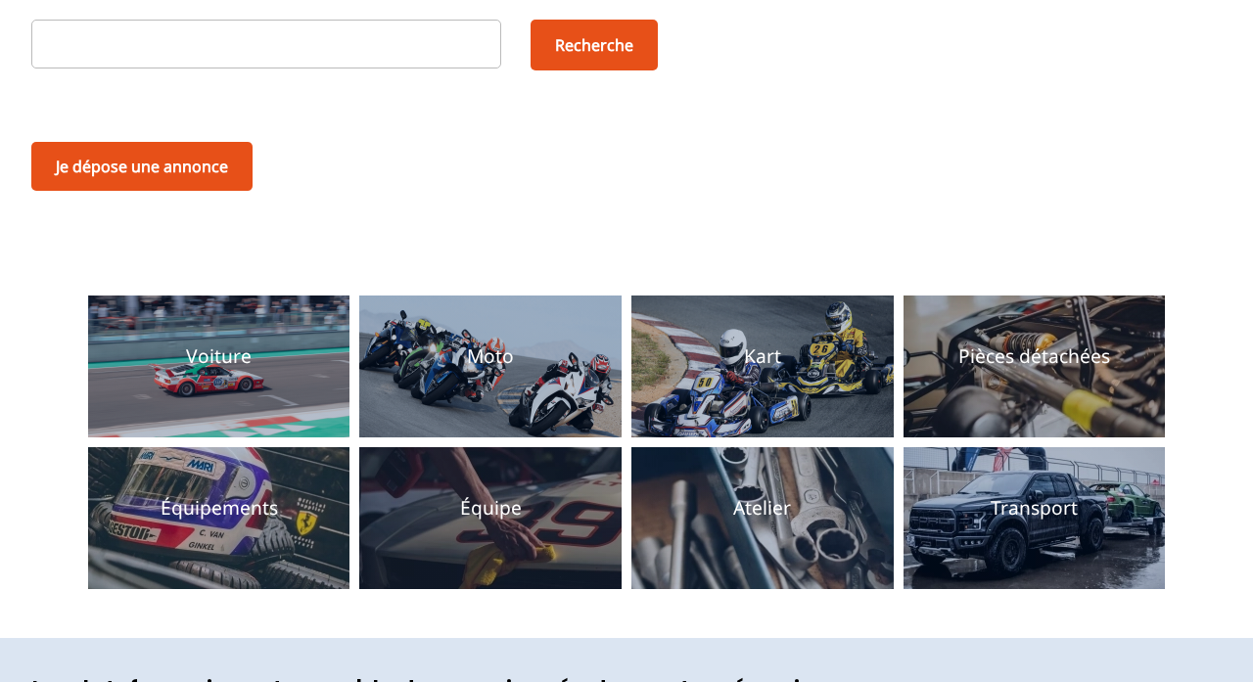
scroll to position [230, 0]
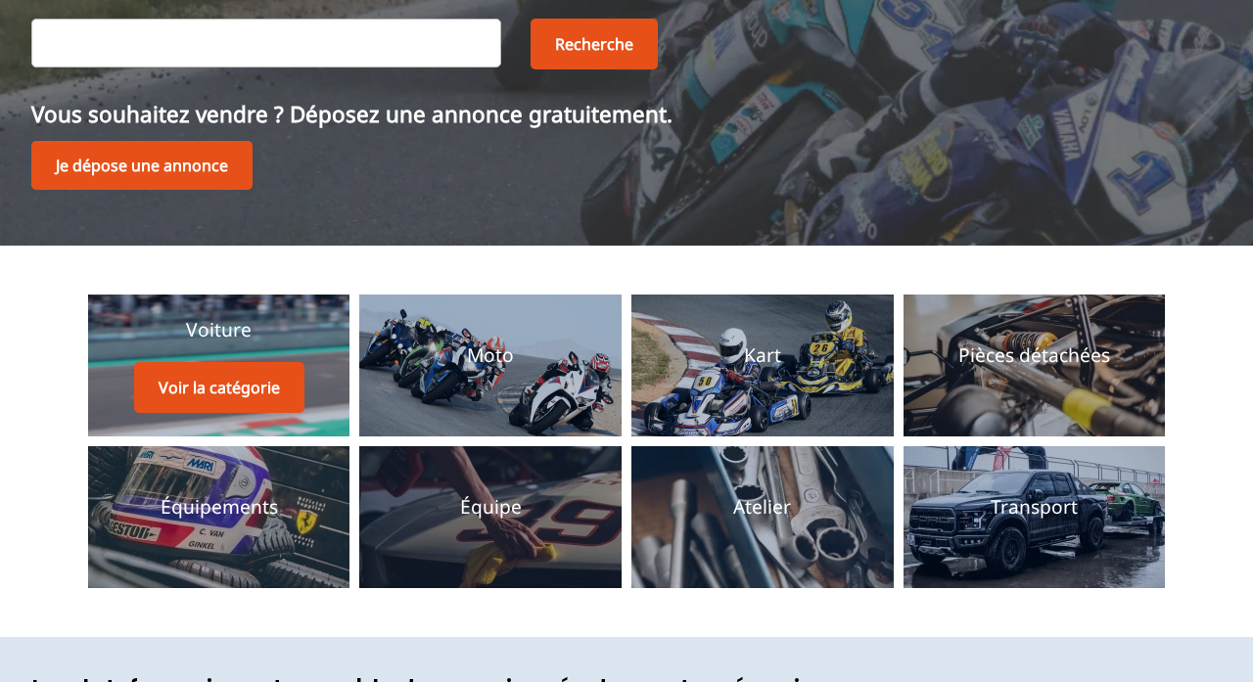
click at [246, 313] on link "Voiture Voir la catégorie" at bounding box center [219, 366] width 262 height 142
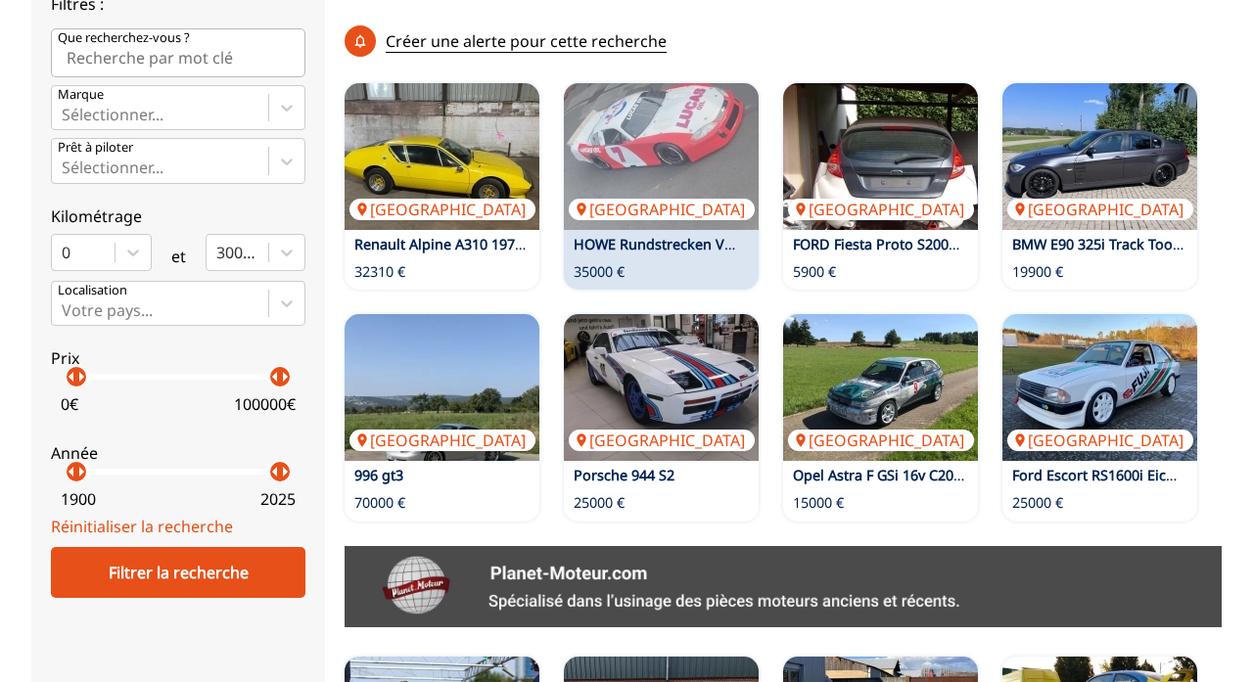
scroll to position [586, 0]
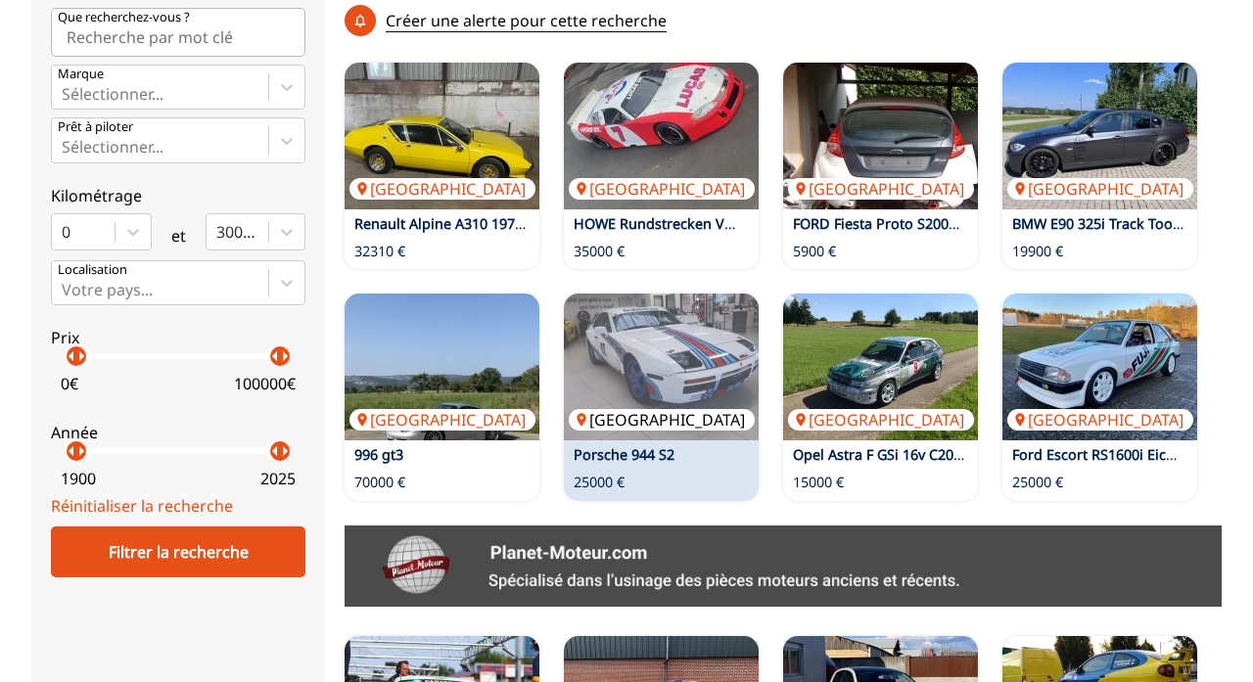
click at [690, 382] on img at bounding box center [661, 367] width 195 height 147
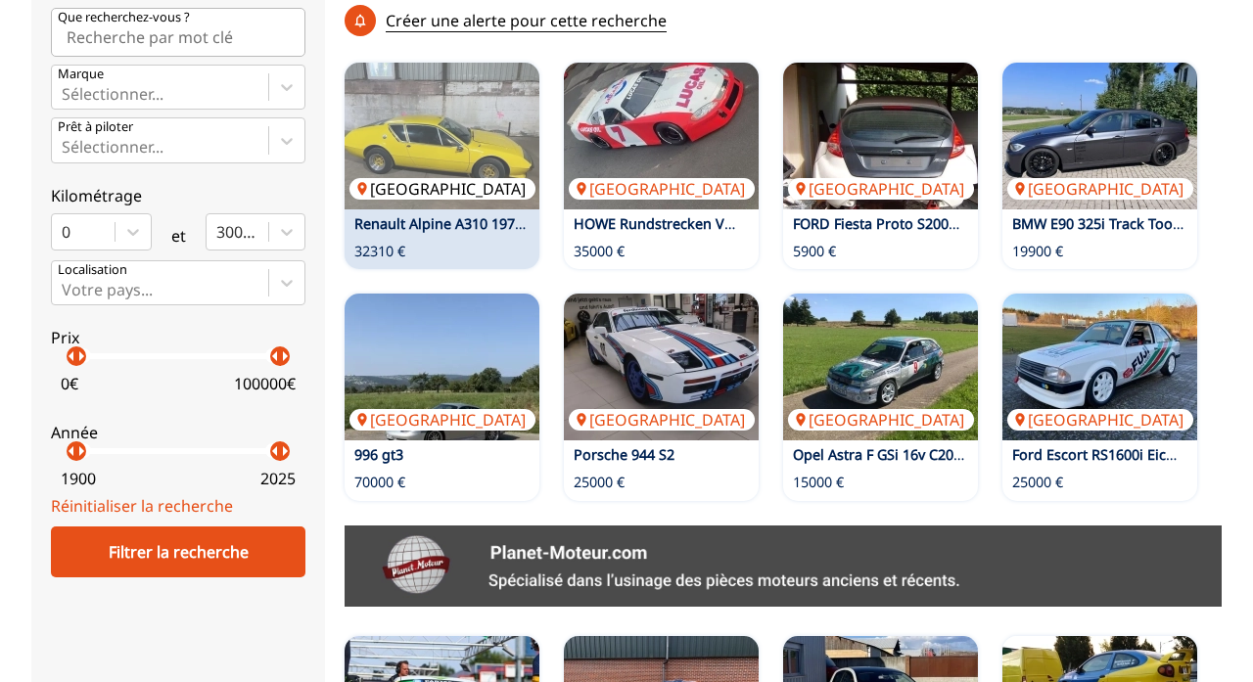
click at [468, 189] on img at bounding box center [442, 136] width 195 height 147
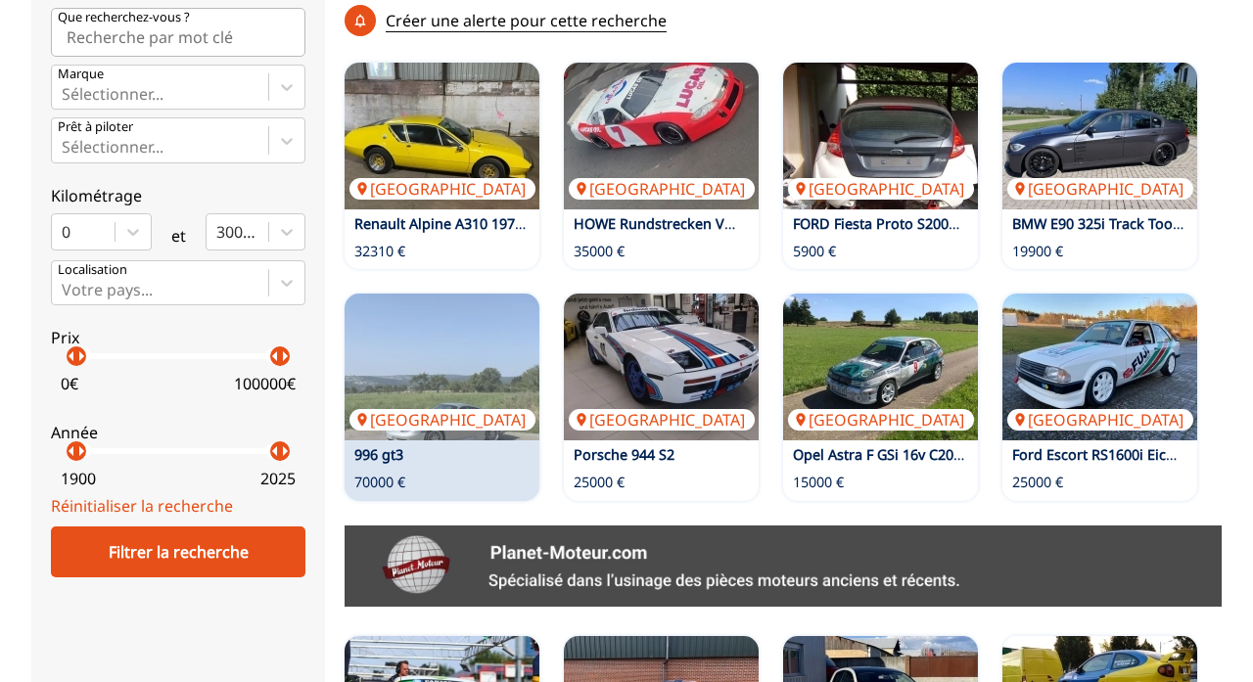
click at [403, 445] on link "996 gt3" at bounding box center [378, 454] width 49 height 19
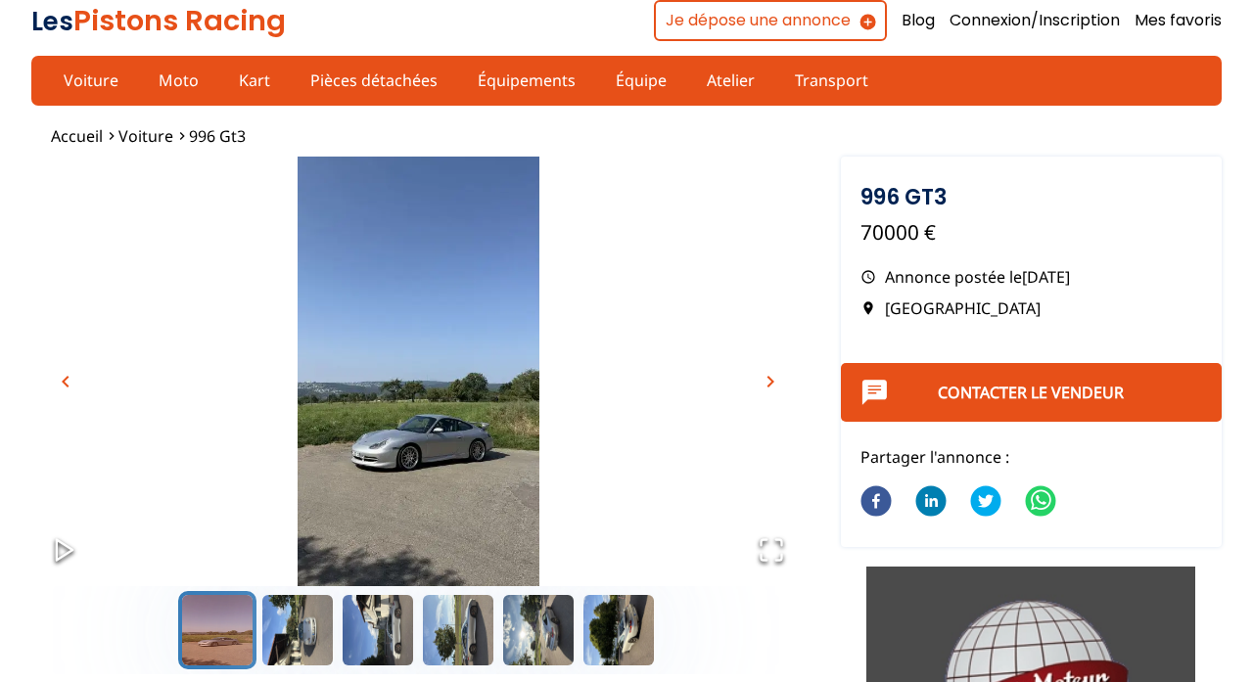
click at [766, 374] on span "chevron_right" at bounding box center [770, 381] width 23 height 23
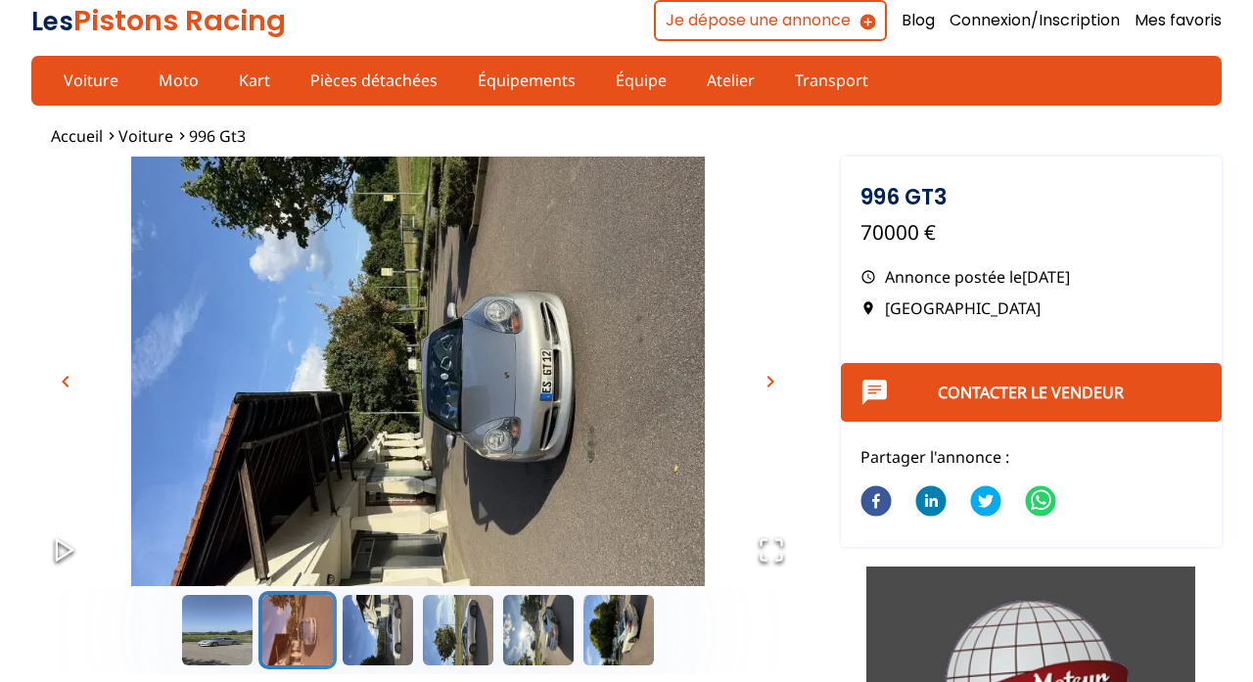
click at [766, 374] on span "chevron_right" at bounding box center [770, 381] width 23 height 23
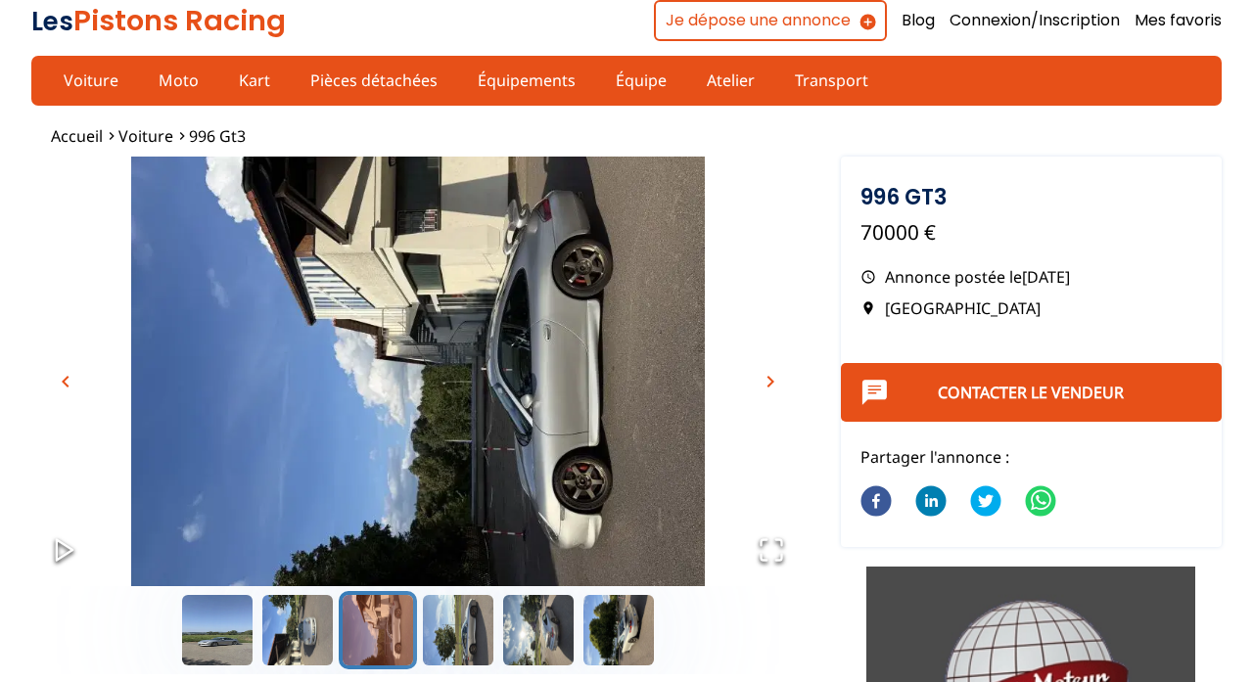
click at [766, 374] on span "chevron_right" at bounding box center [770, 381] width 23 height 23
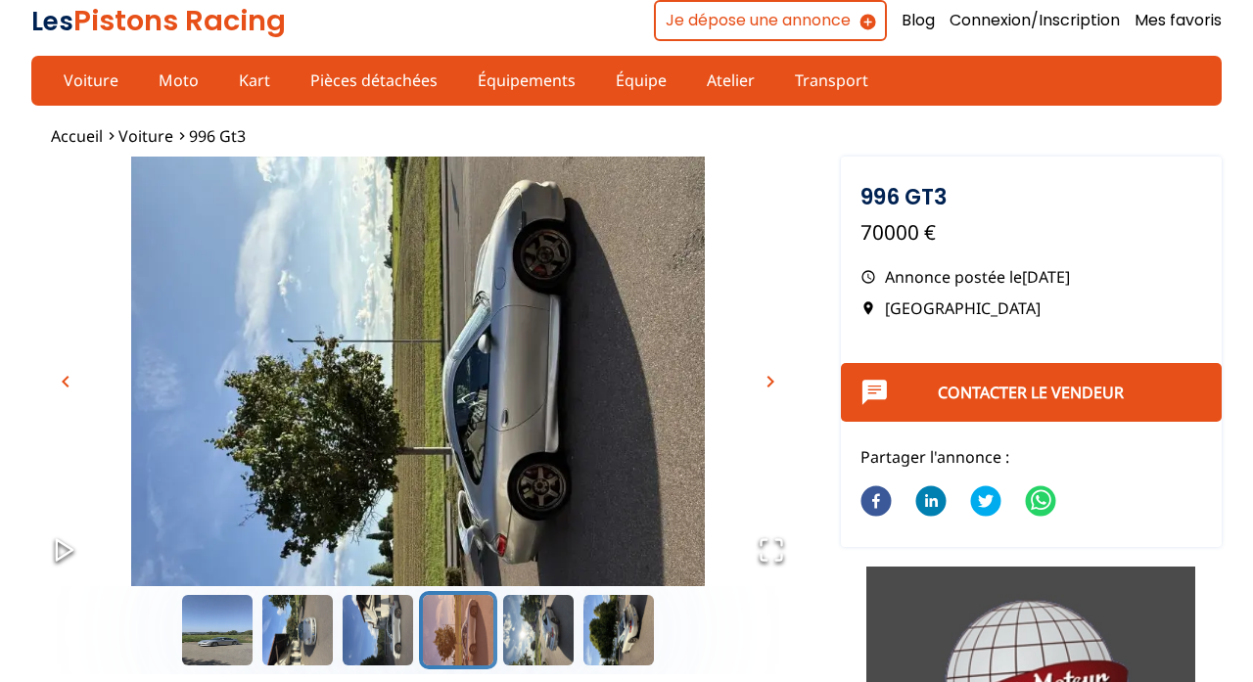
click at [766, 374] on span "chevron_right" at bounding box center [770, 381] width 23 height 23
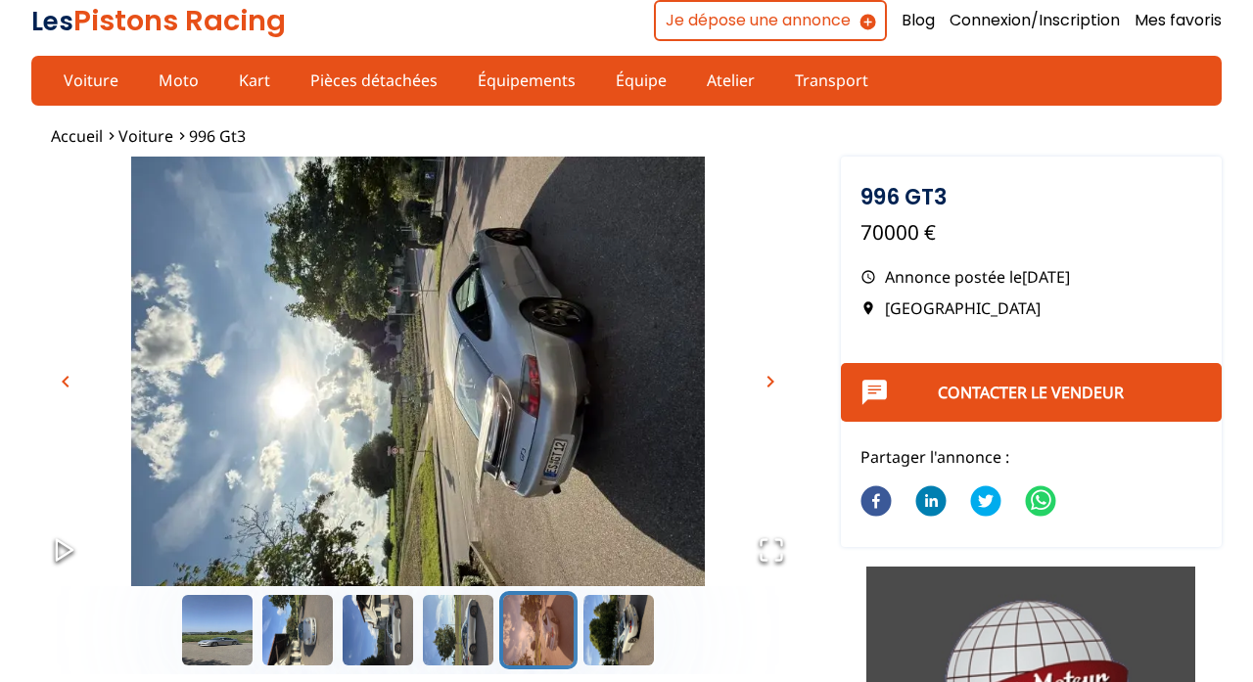
click at [766, 374] on span "chevron_right" at bounding box center [770, 381] width 23 height 23
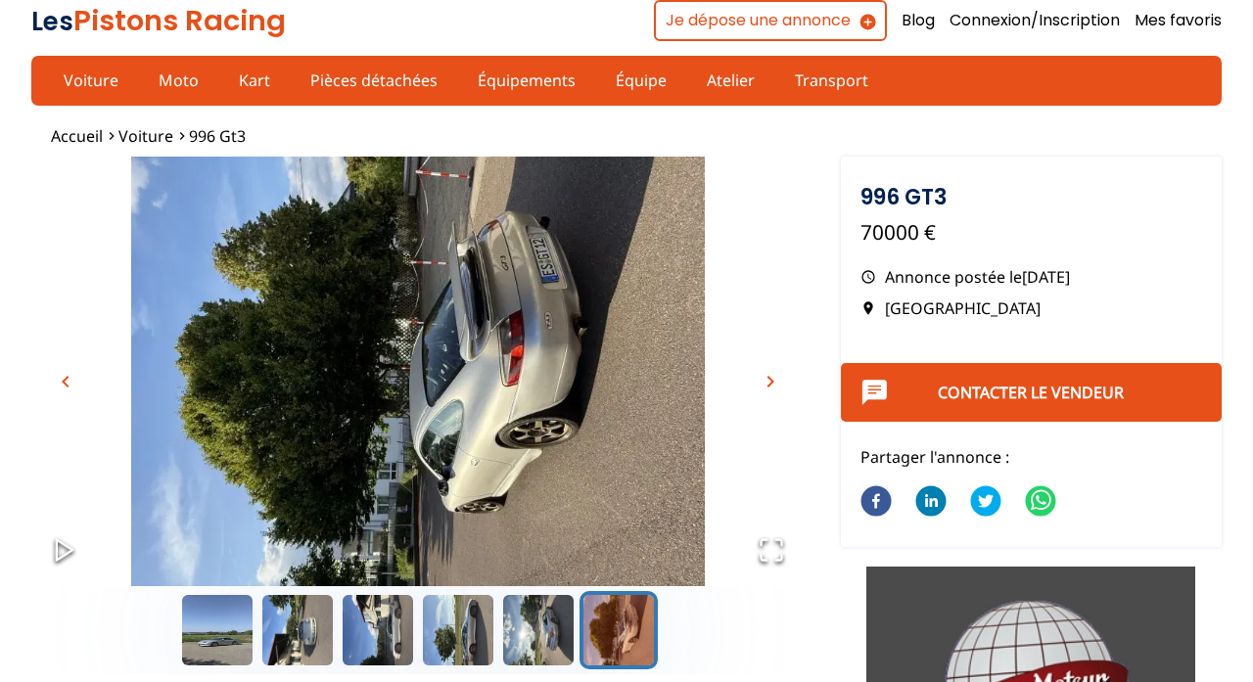
click at [766, 374] on span "chevron_right" at bounding box center [770, 381] width 23 height 23
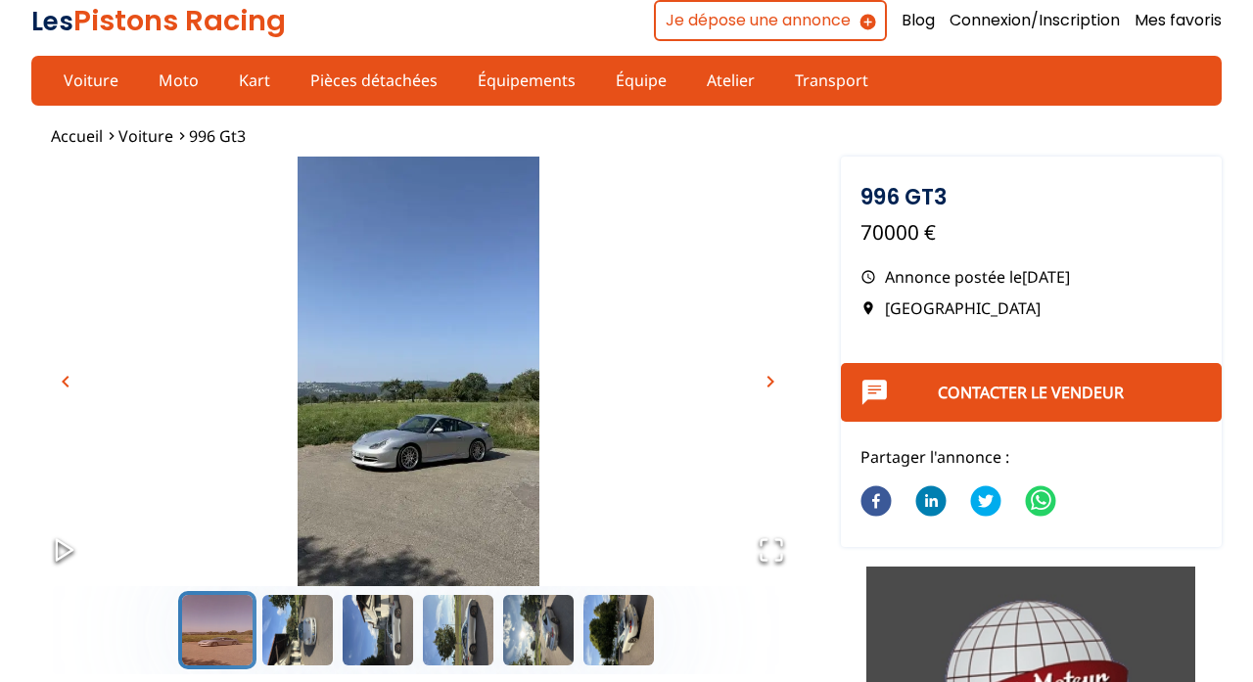
click at [766, 374] on span "chevron_right" at bounding box center [770, 381] width 23 height 23
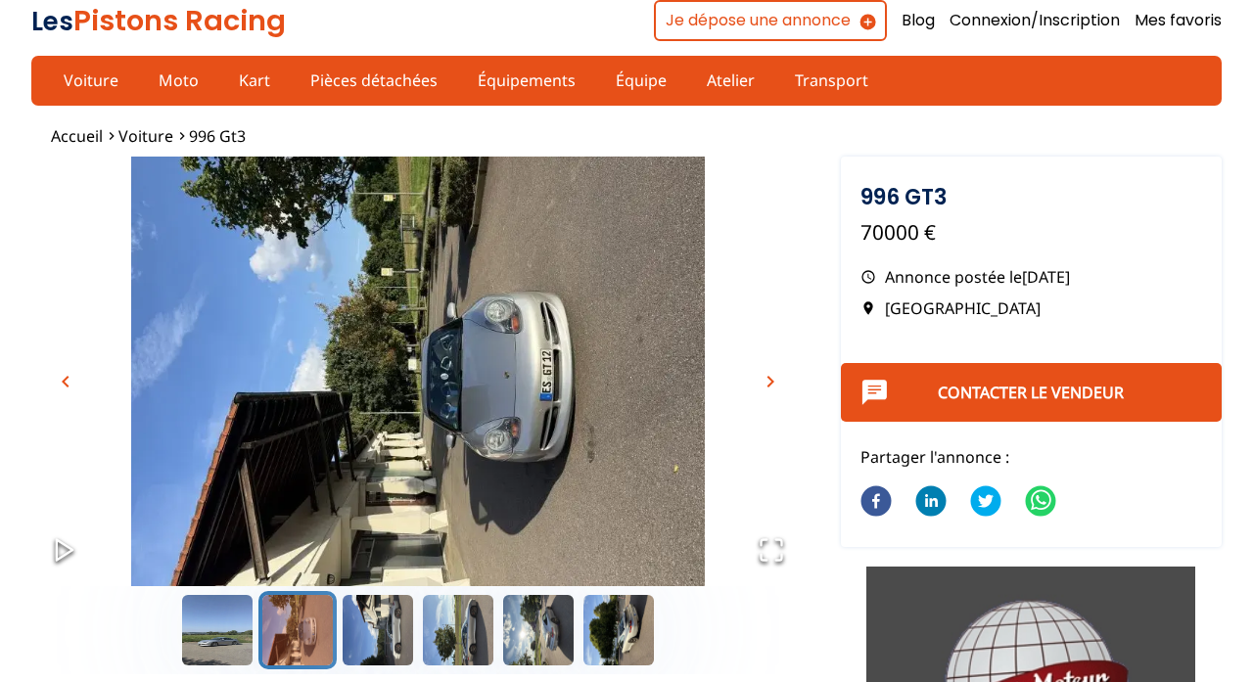
click at [766, 374] on span "chevron_right" at bounding box center [770, 381] width 23 height 23
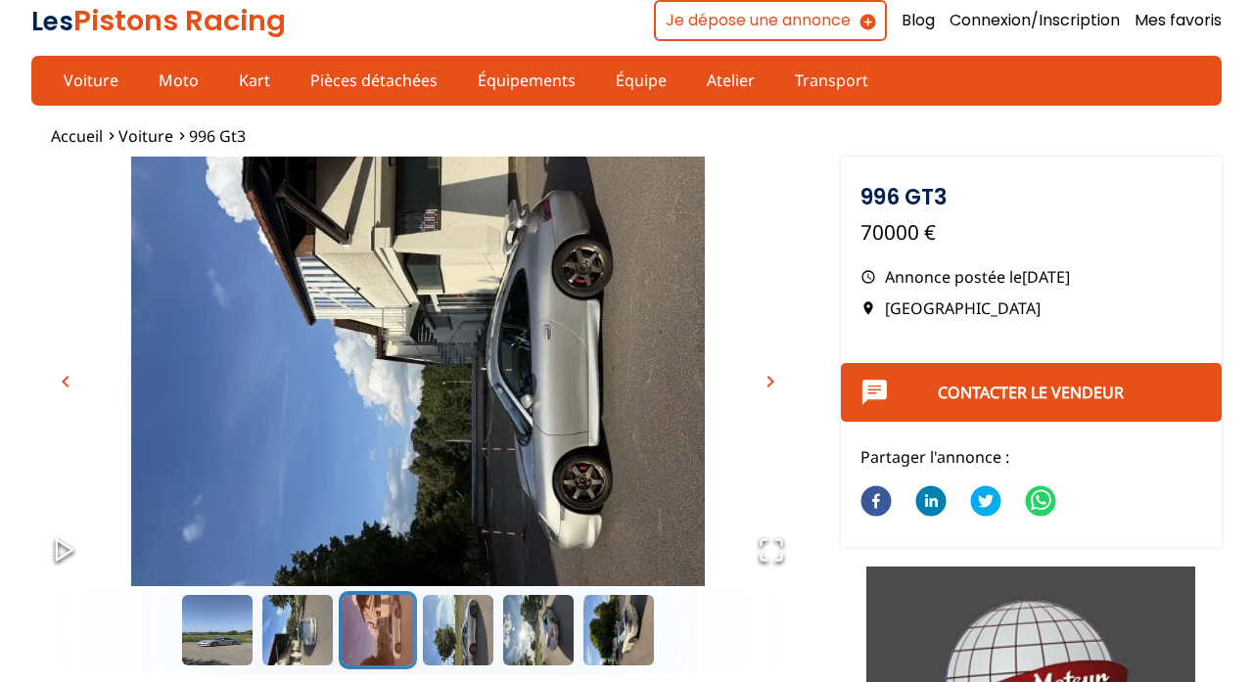
click at [766, 374] on span "chevron_right" at bounding box center [770, 381] width 23 height 23
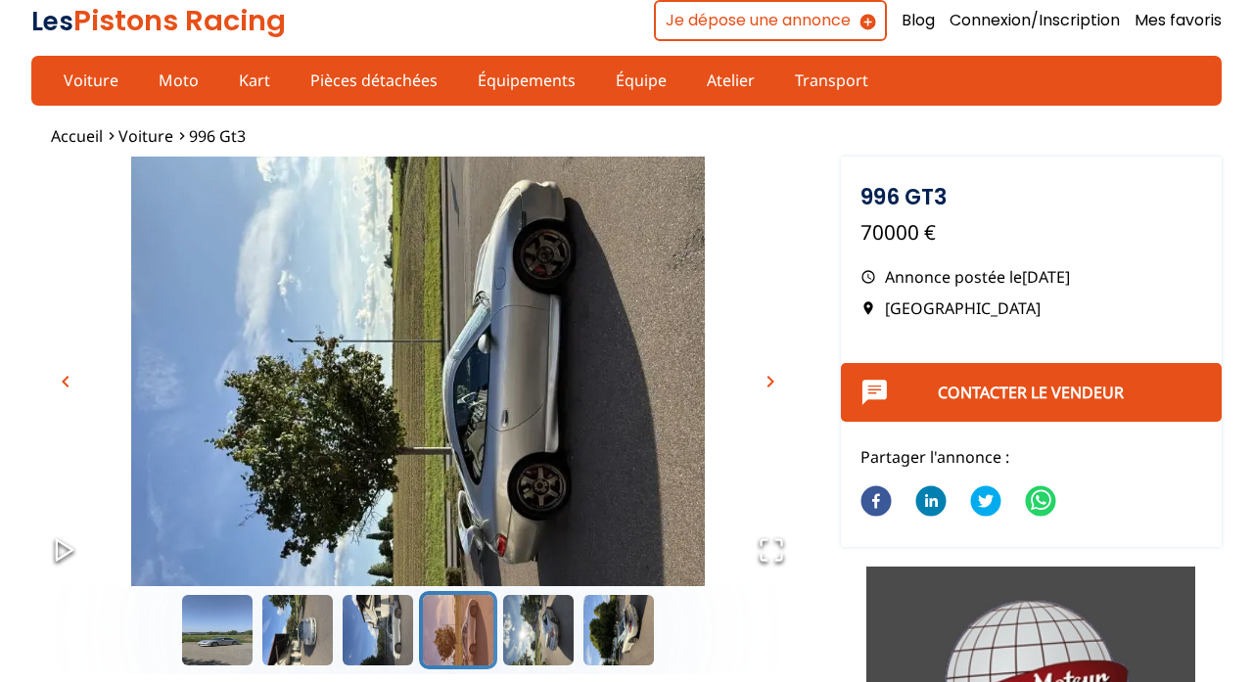
click at [766, 374] on span "chevron_right" at bounding box center [770, 381] width 23 height 23
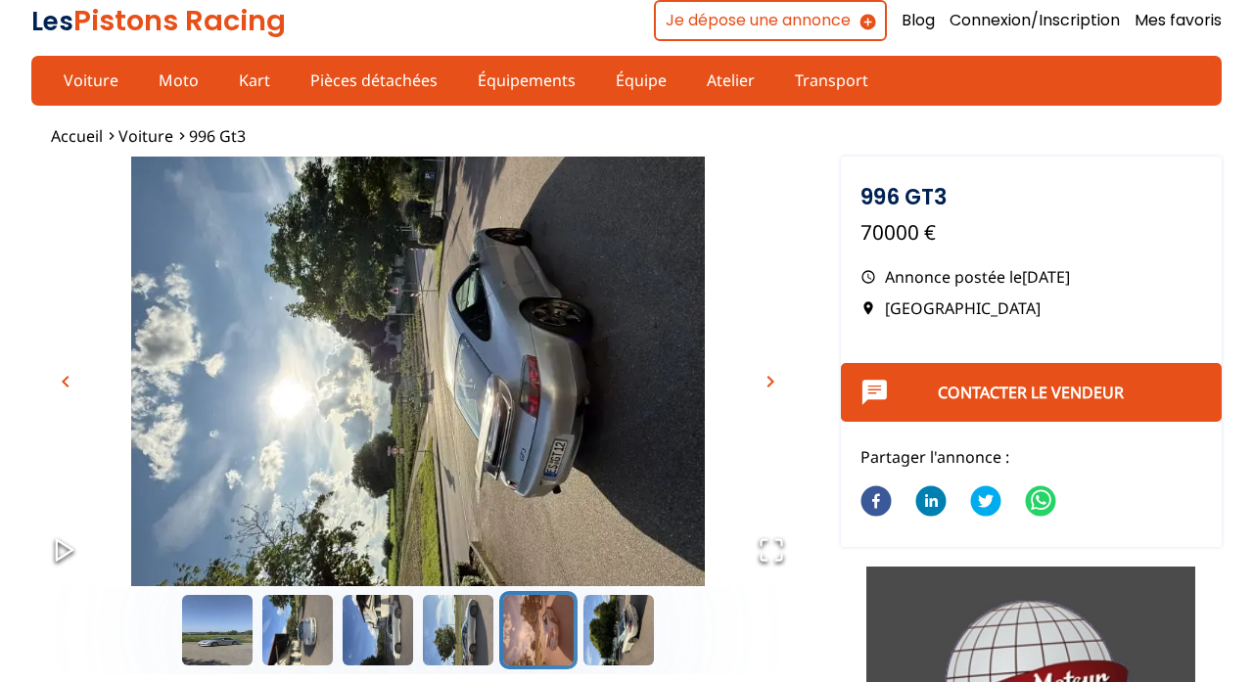
click at [786, 369] on img "Go to Slide 5" at bounding box center [417, 372] width 773 height 430
click at [764, 373] on span "chevron_right" at bounding box center [770, 381] width 23 height 23
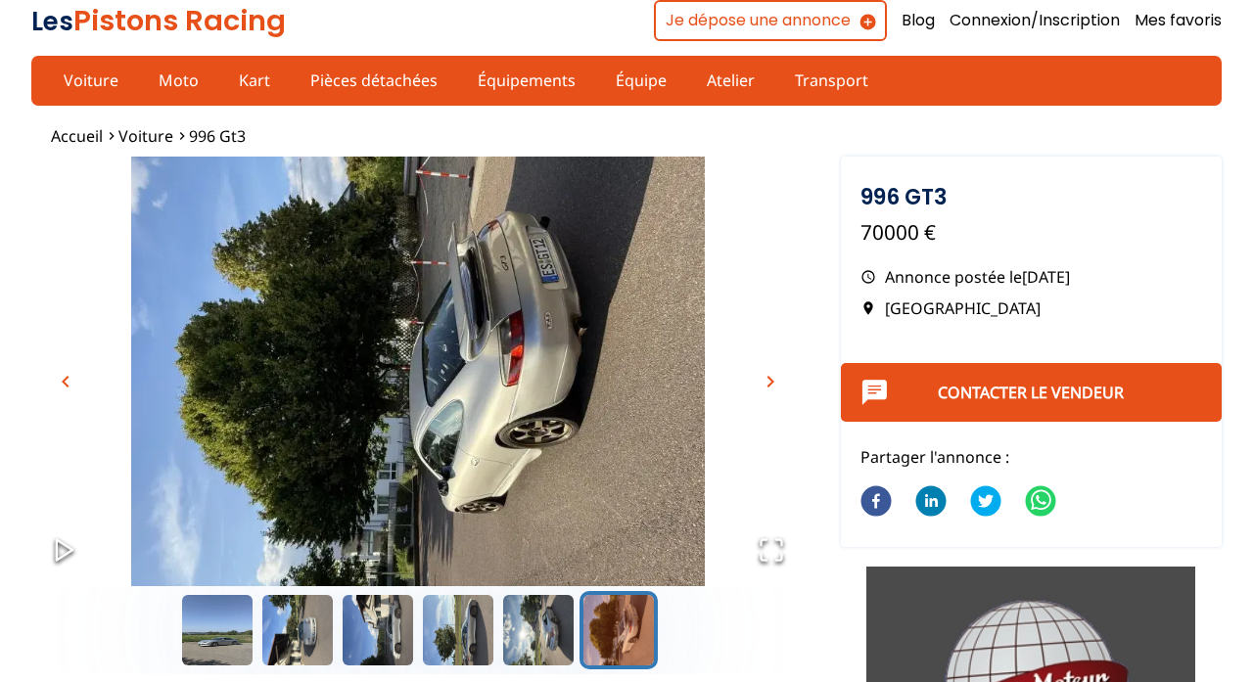
click at [768, 378] on span "chevron_right" at bounding box center [770, 381] width 23 height 23
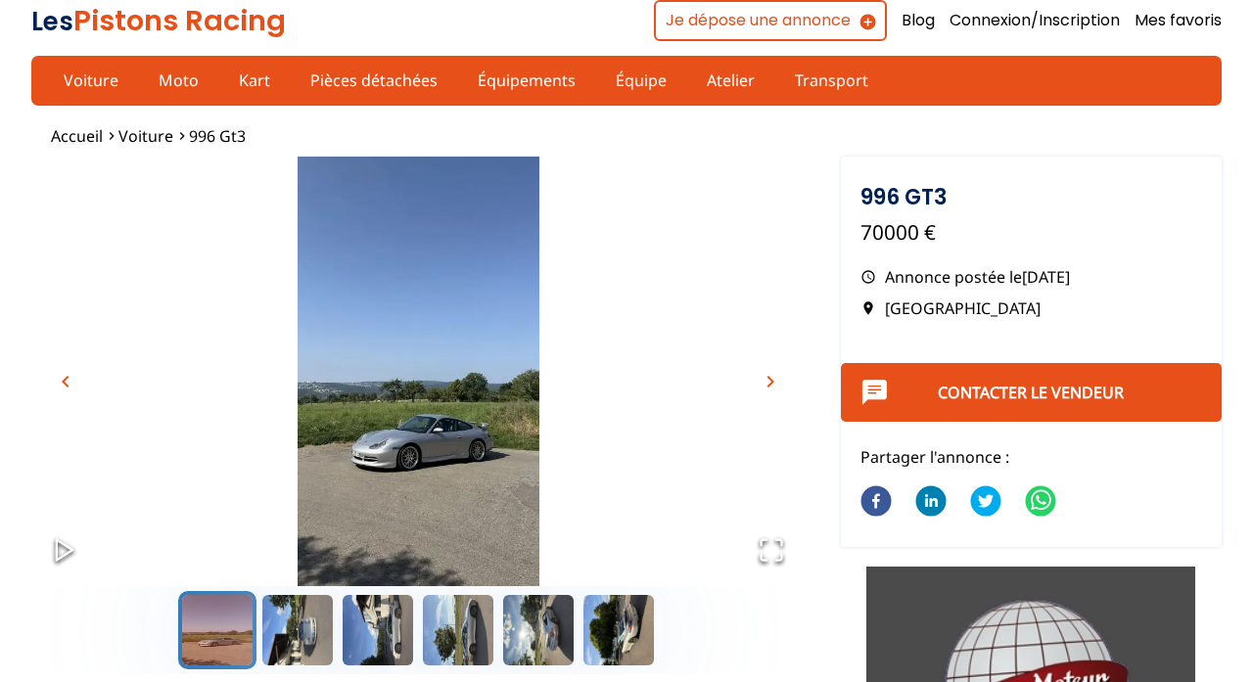
click at [763, 380] on span "chevron_right" at bounding box center [770, 381] width 23 height 23
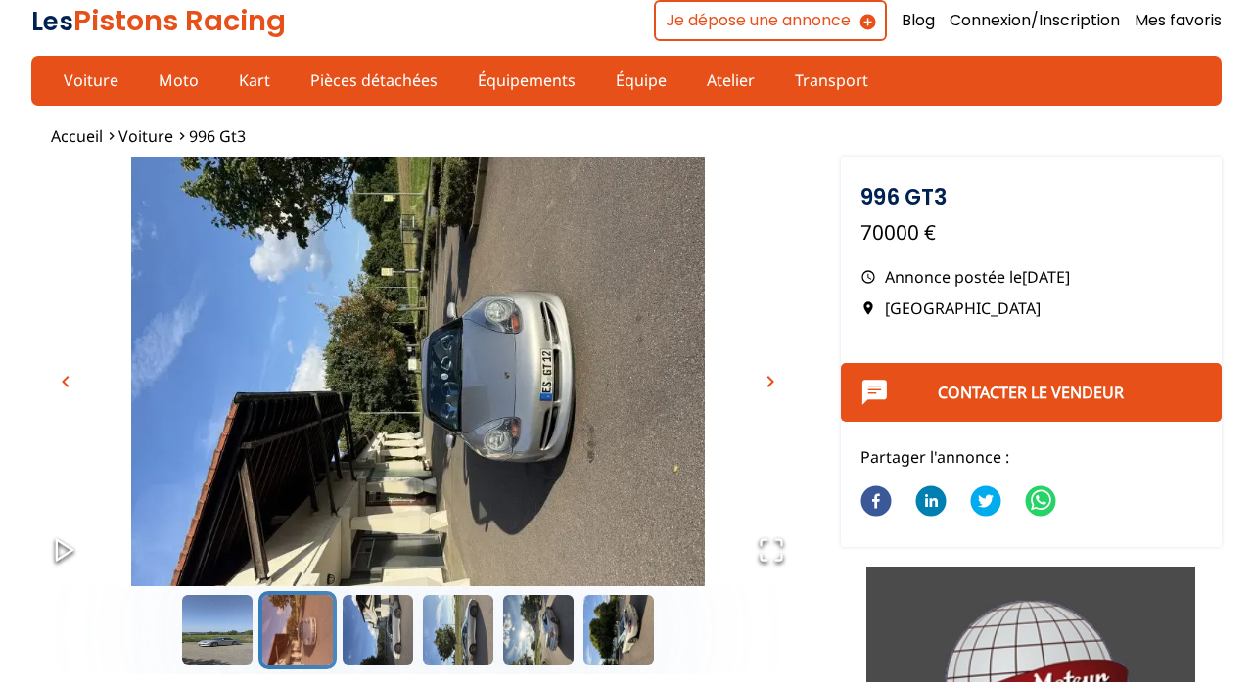
click at [769, 370] on span "chevron_right" at bounding box center [770, 381] width 23 height 23
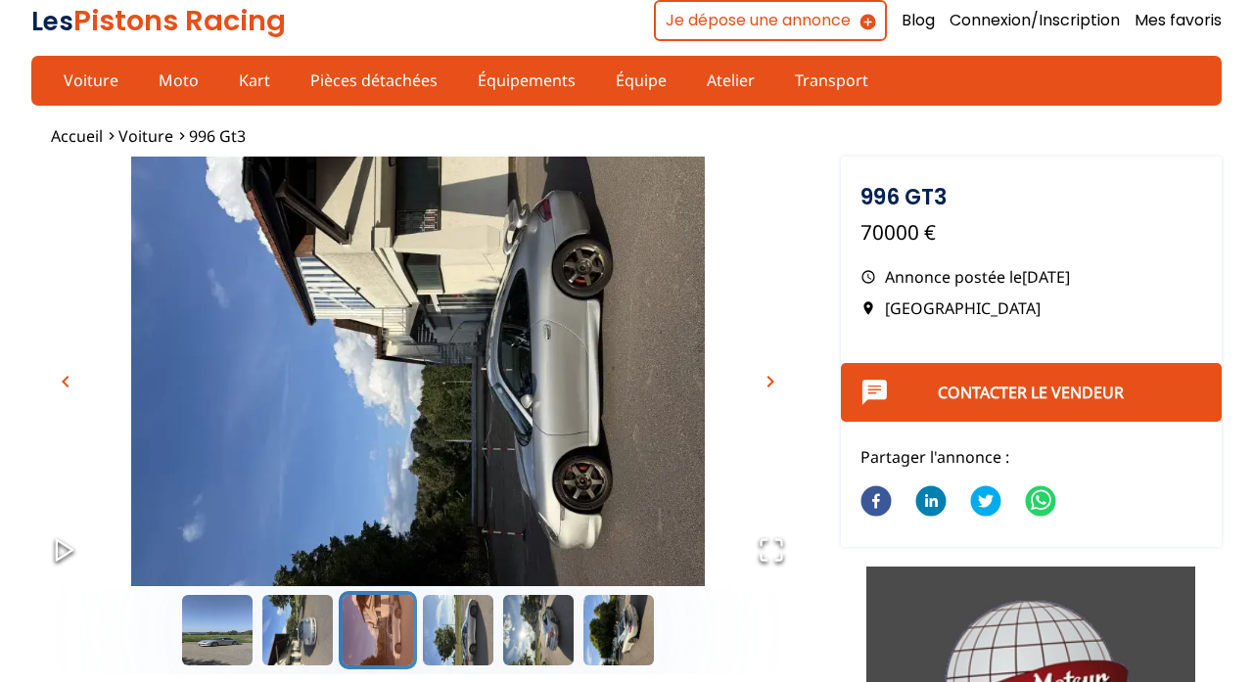
click at [771, 383] on span "chevron_right" at bounding box center [770, 381] width 23 height 23
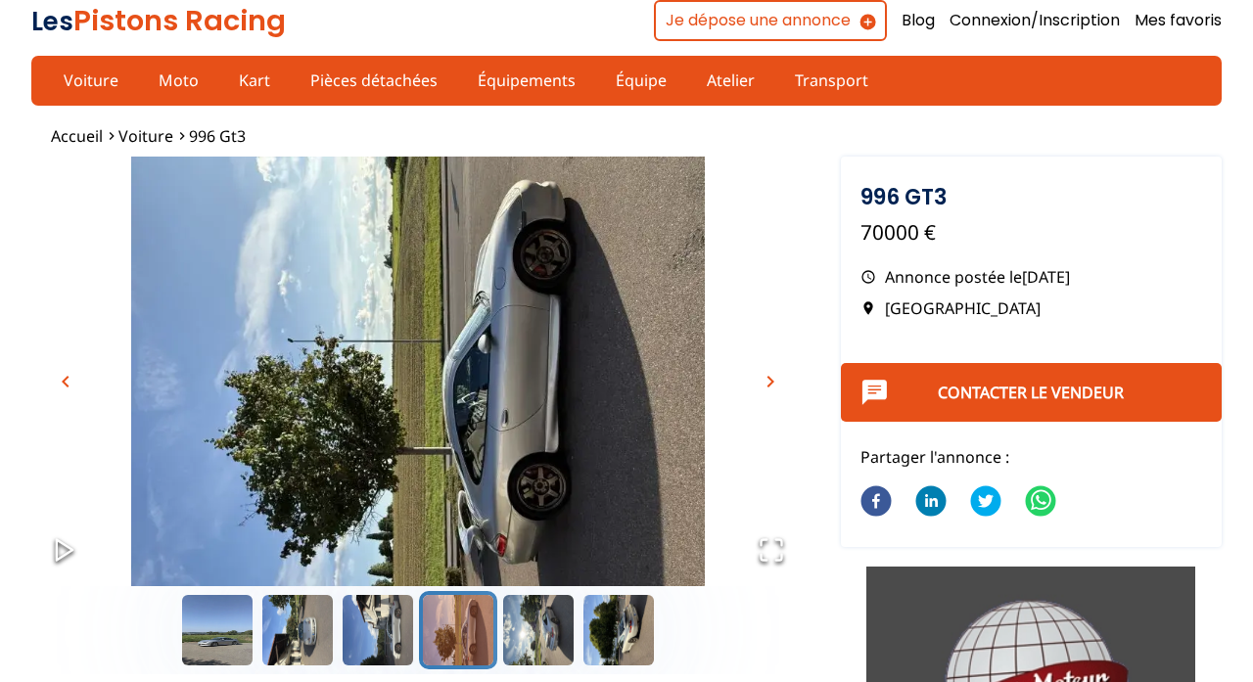
click at [776, 380] on span "chevron_right" at bounding box center [770, 381] width 23 height 23
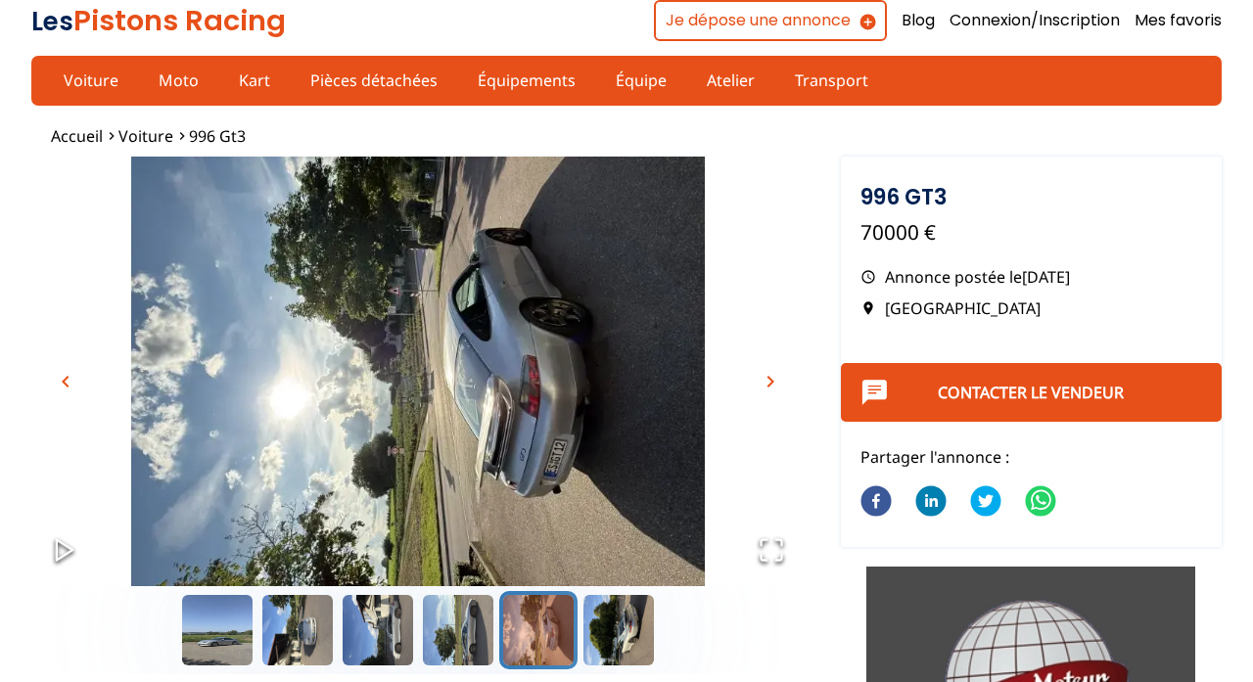
click at [768, 367] on button "chevron_right" at bounding box center [770, 381] width 29 height 29
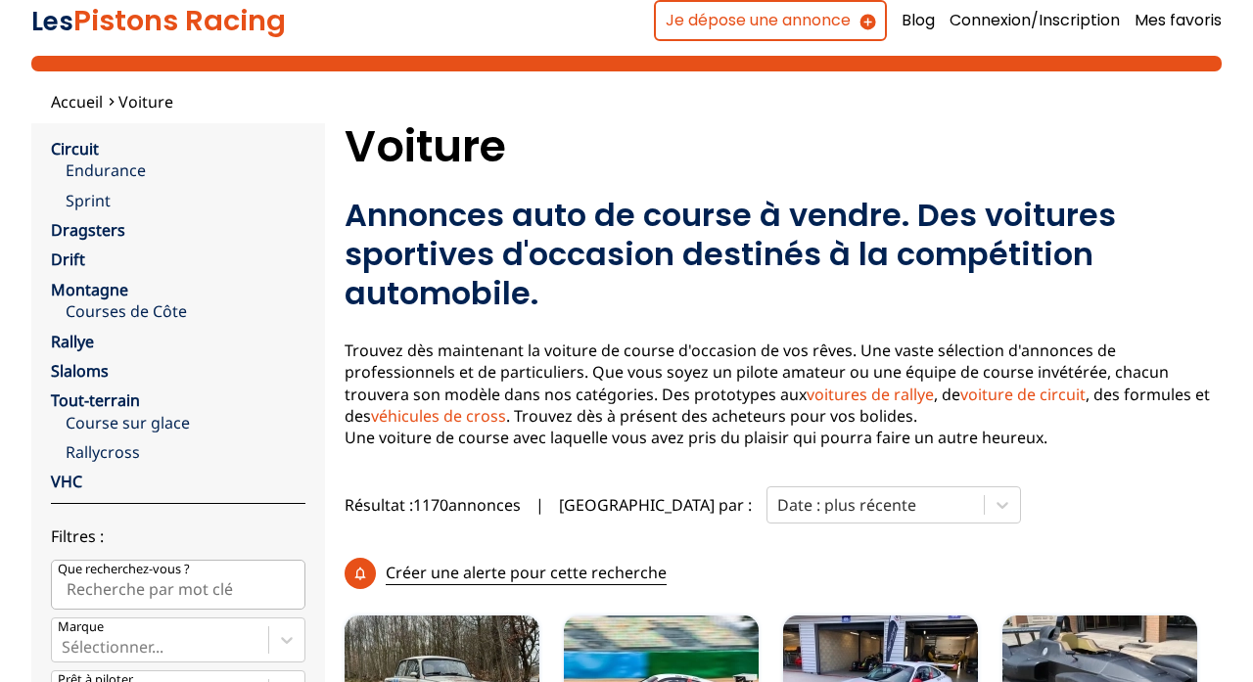
scroll to position [567, 0]
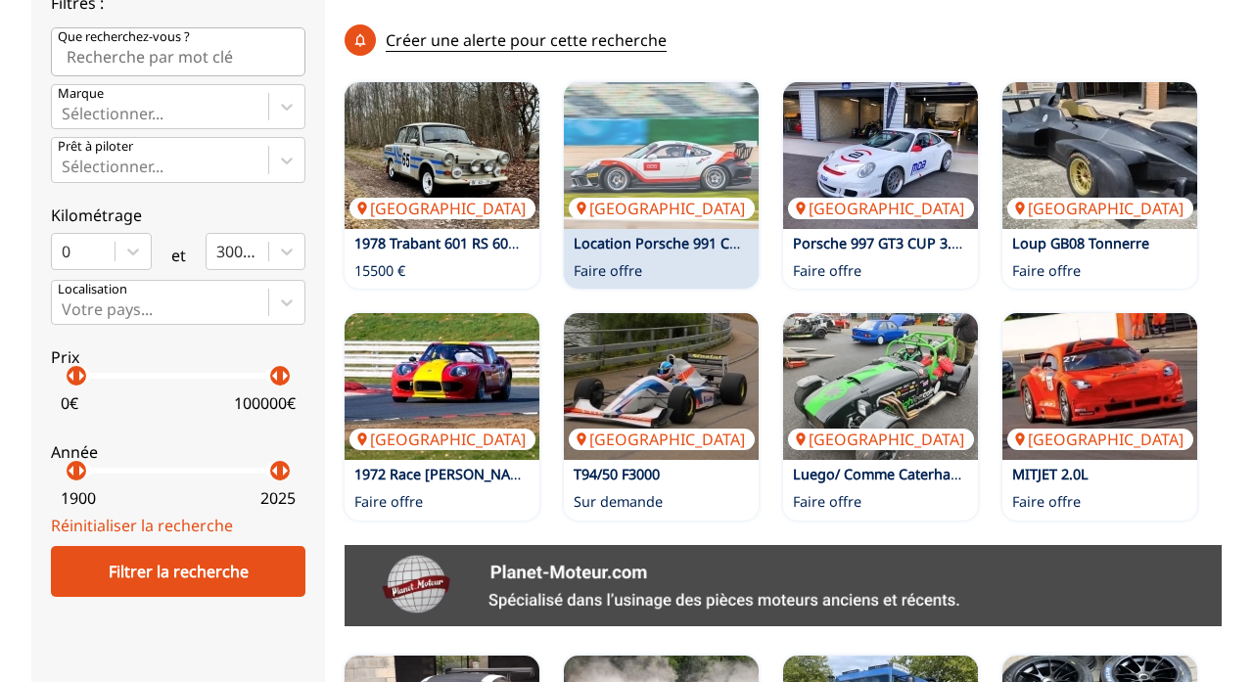
click at [684, 254] on div "France Location Porsche 991 CUP pour Trackdays Faire offre" at bounding box center [661, 185] width 195 height 207
click at [682, 234] on link "Location Porsche 991 CUP pour Trackdays" at bounding box center [714, 243] width 281 height 19
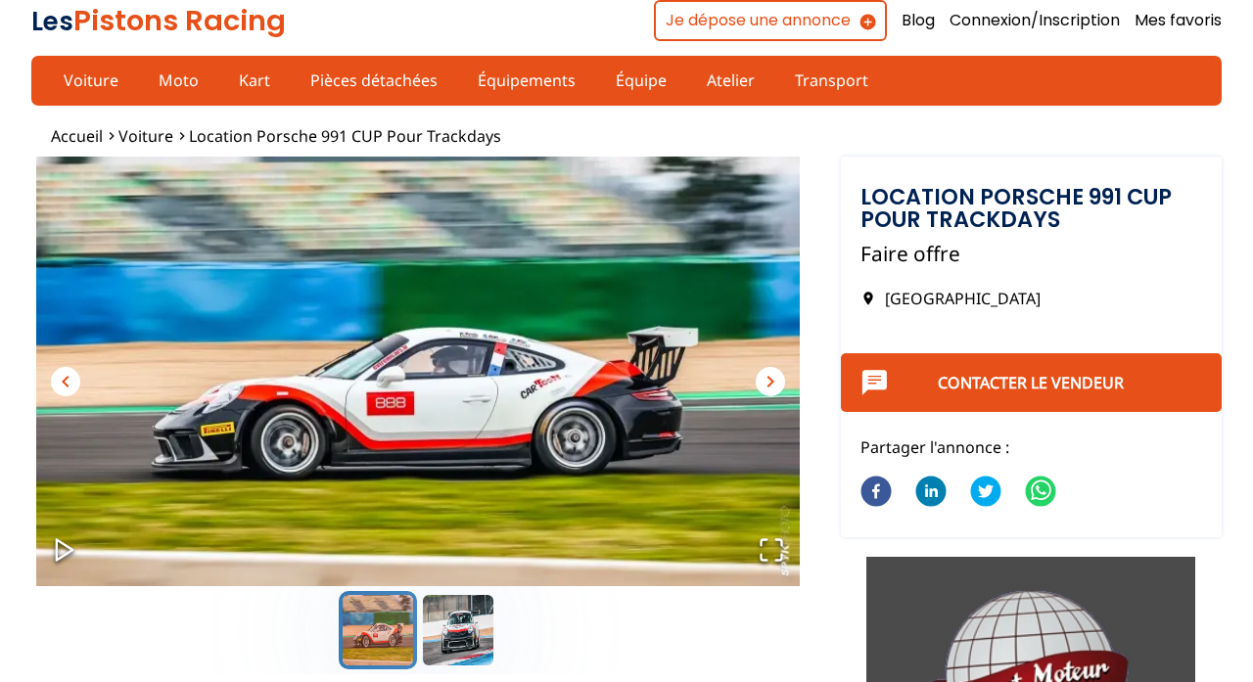
scroll to position [62, 0]
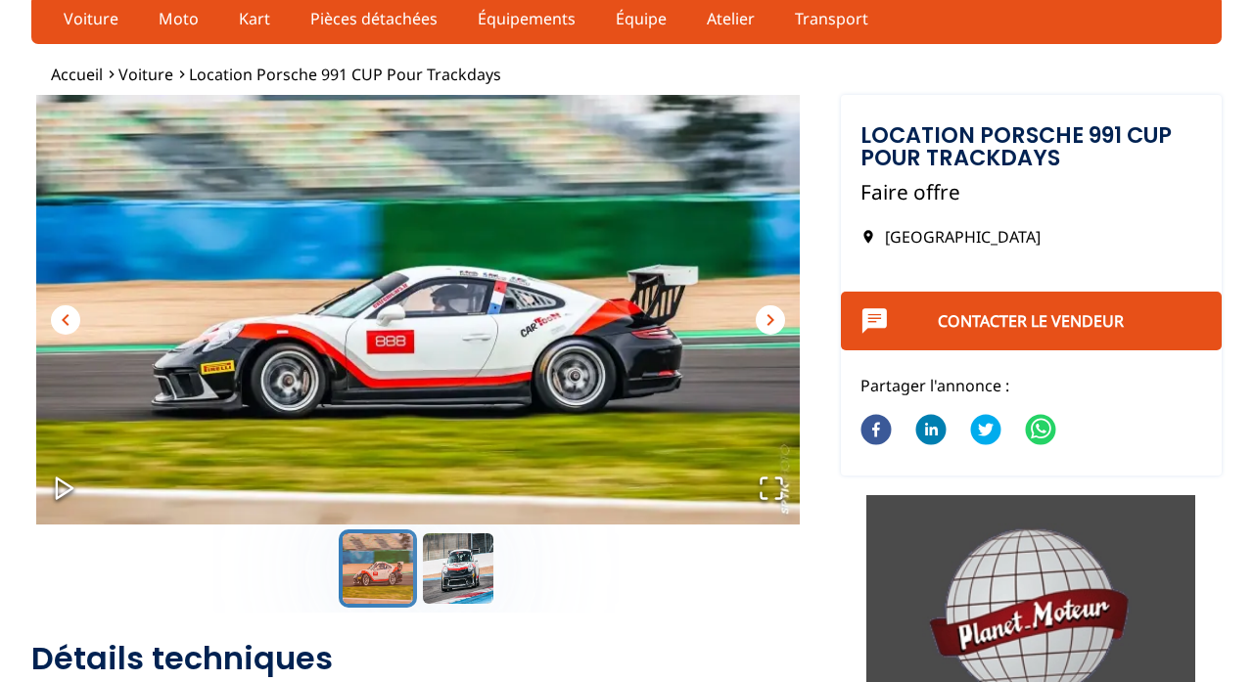
click at [775, 319] on span "chevron_right" at bounding box center [770, 319] width 23 height 23
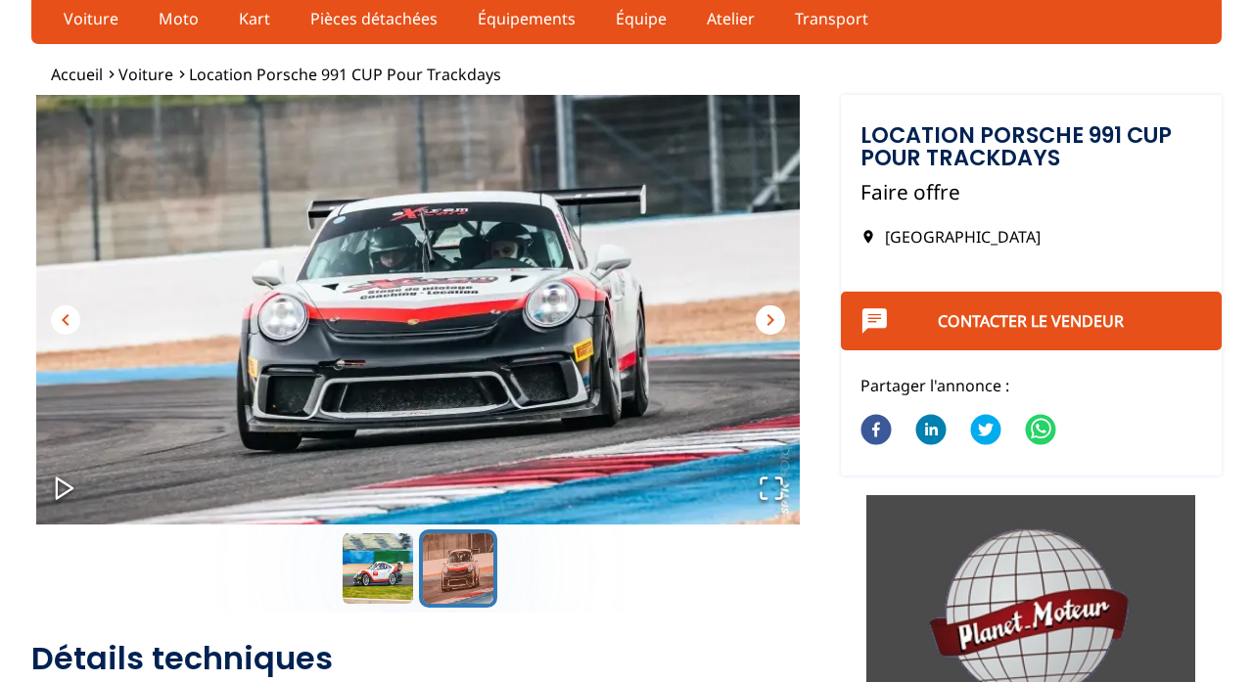
click at [775, 319] on span "chevron_right" at bounding box center [770, 319] width 23 height 23
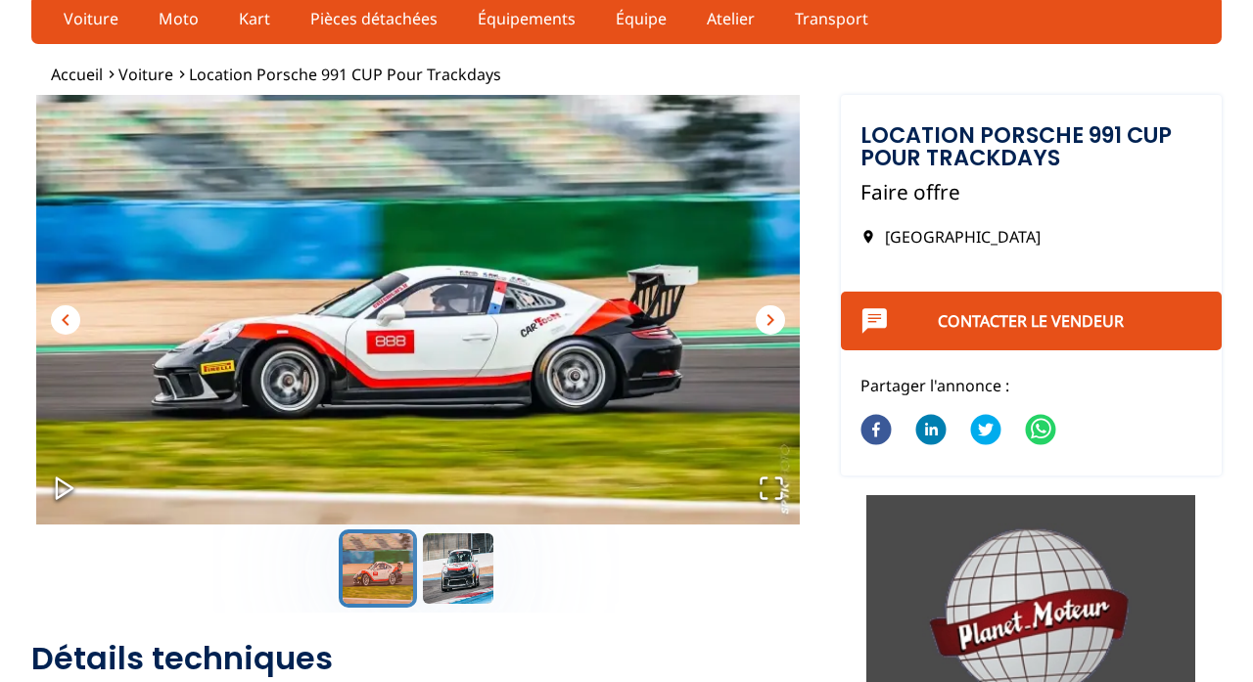
click at [775, 319] on span "chevron_right" at bounding box center [770, 319] width 23 height 23
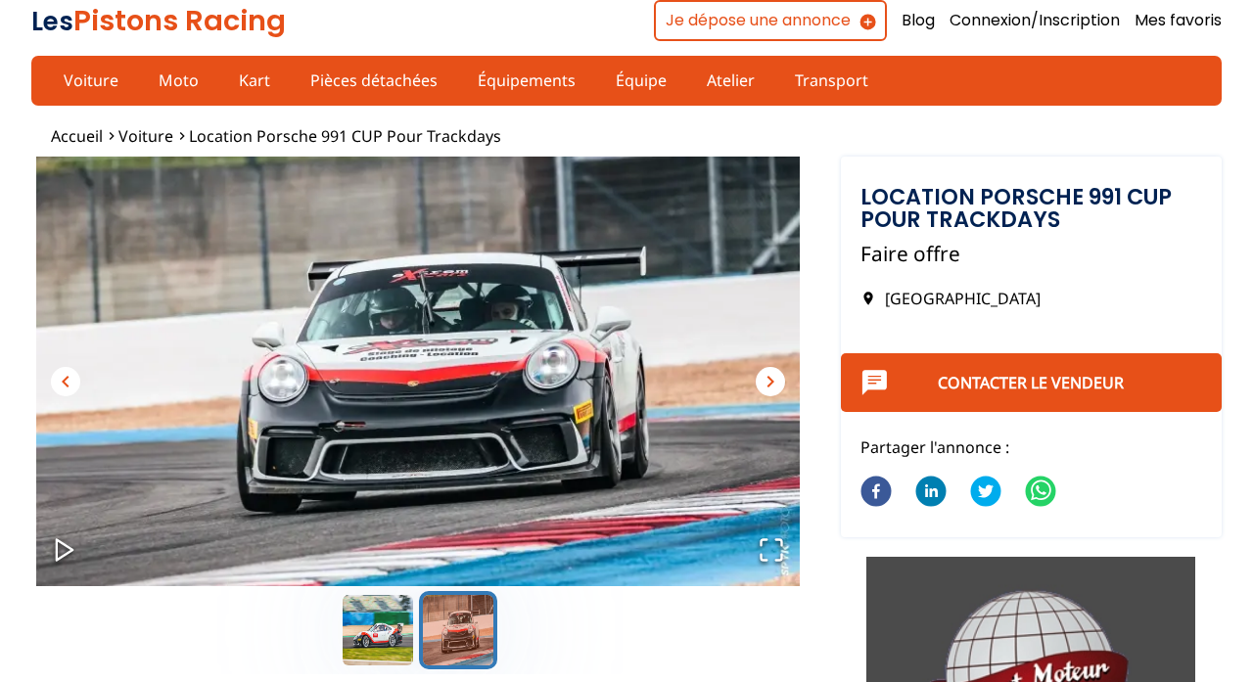
scroll to position [0, 0]
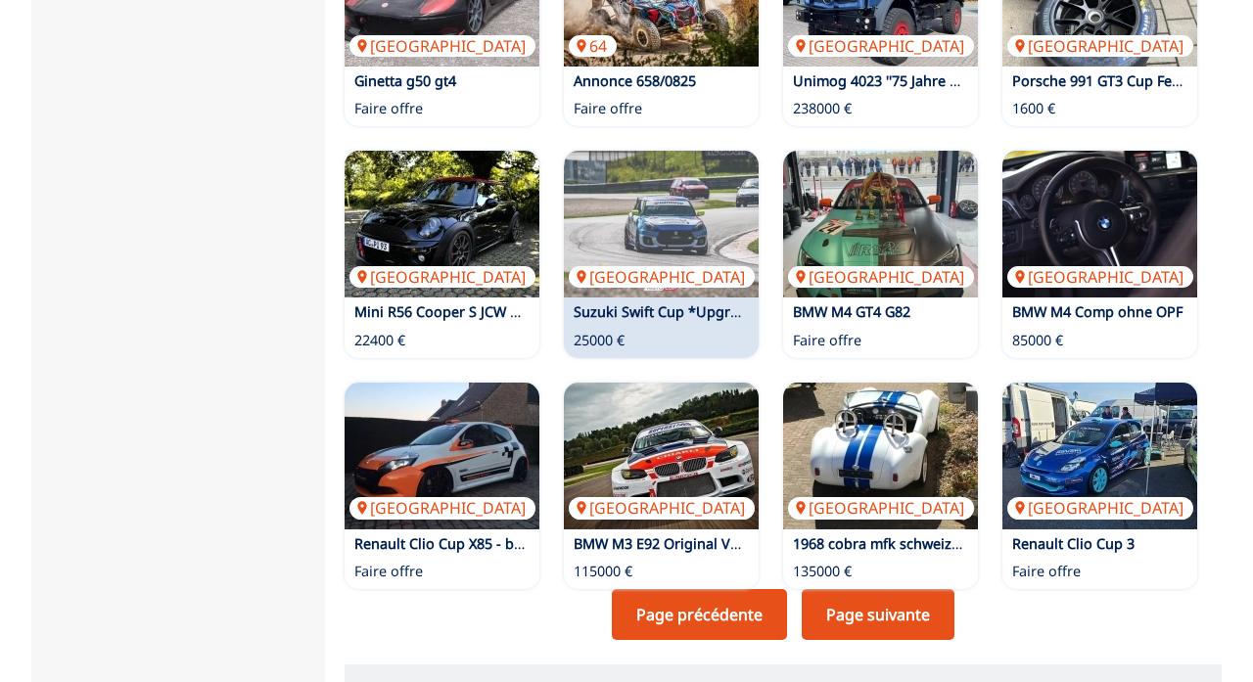
scroll to position [1412, 0]
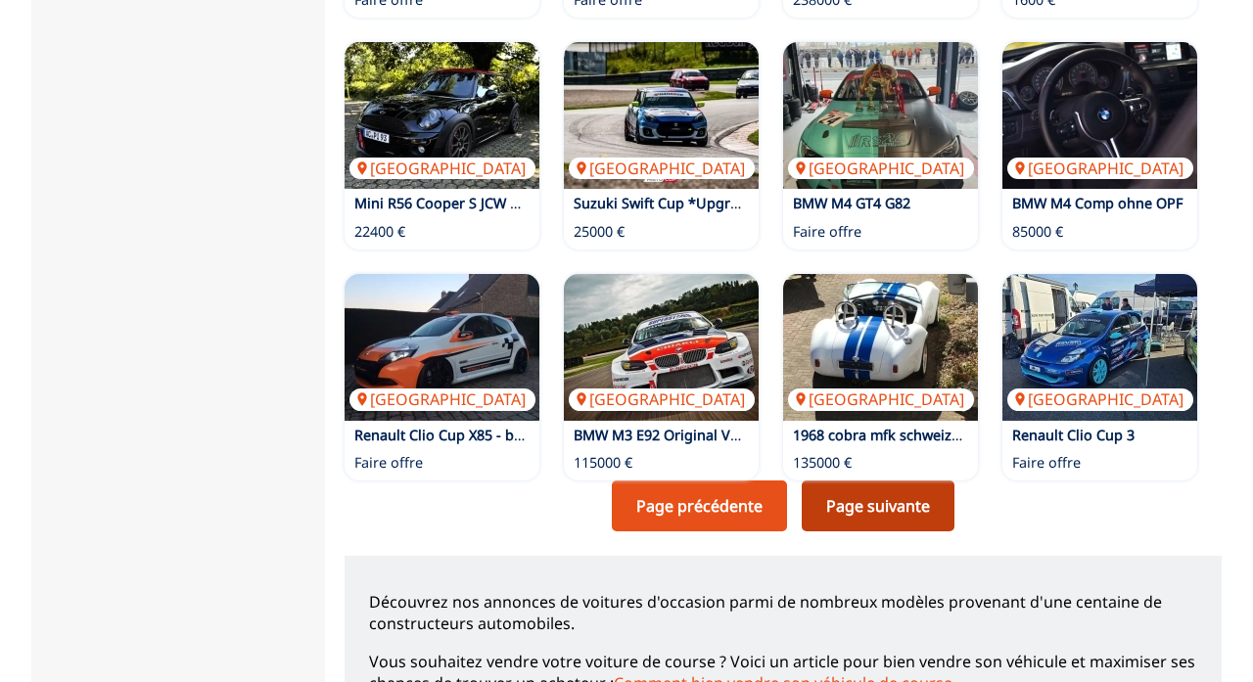
click at [848, 512] on link "Page suivante" at bounding box center [878, 506] width 153 height 51
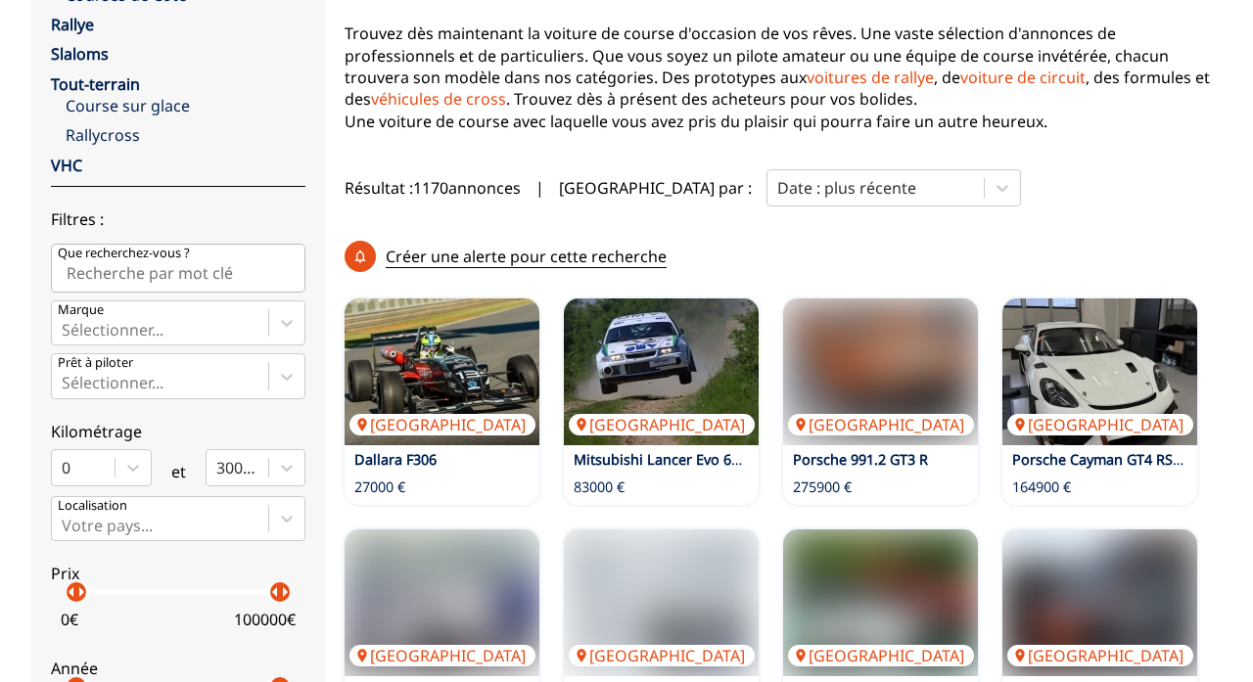
scroll to position [502, 0]
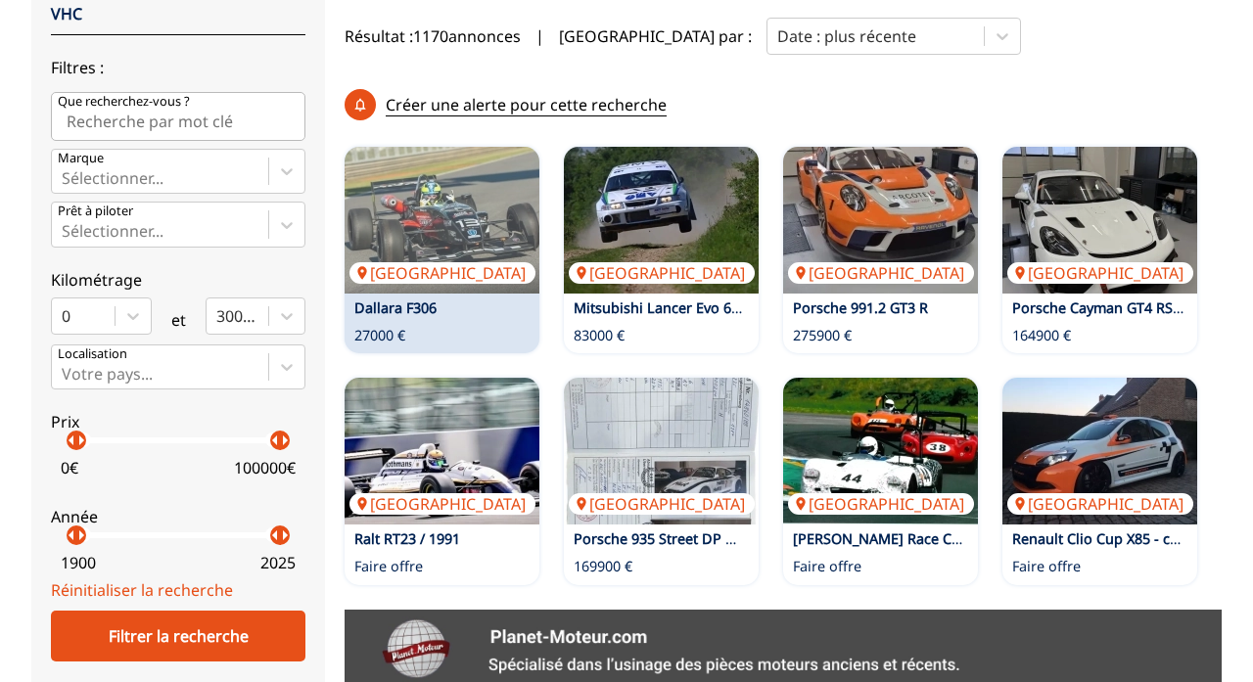
click at [420, 308] on link "Dallara F306" at bounding box center [395, 308] width 82 height 19
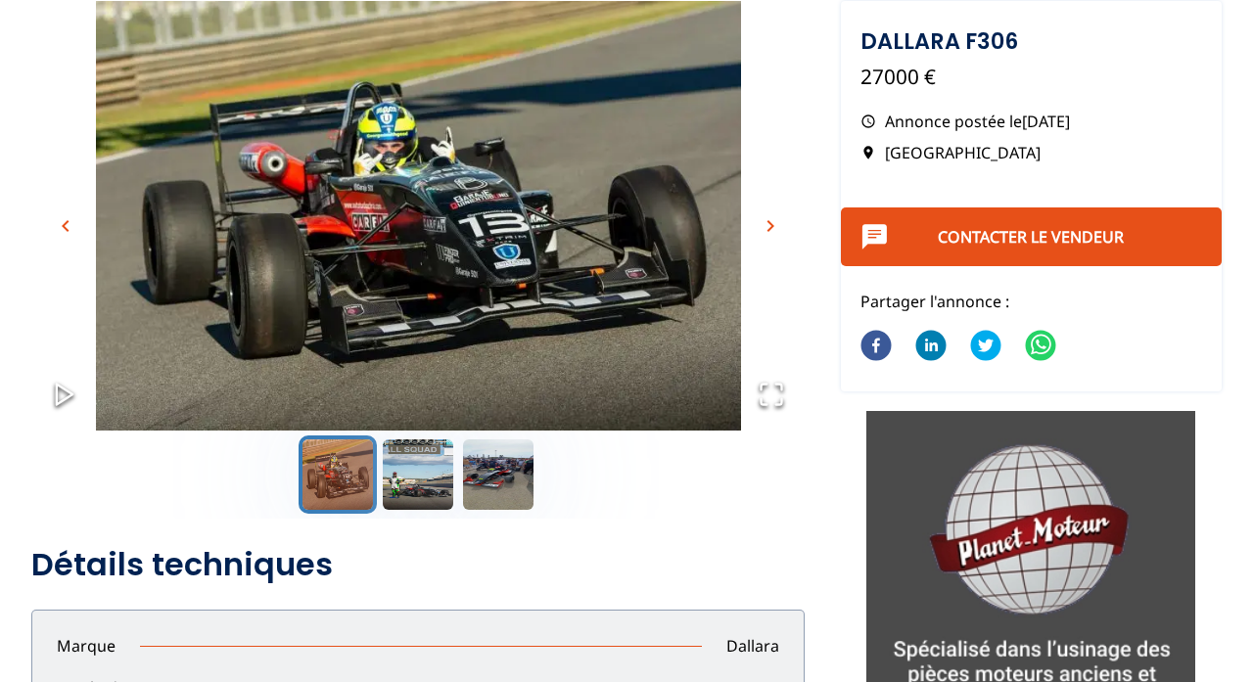
scroll to position [109, 0]
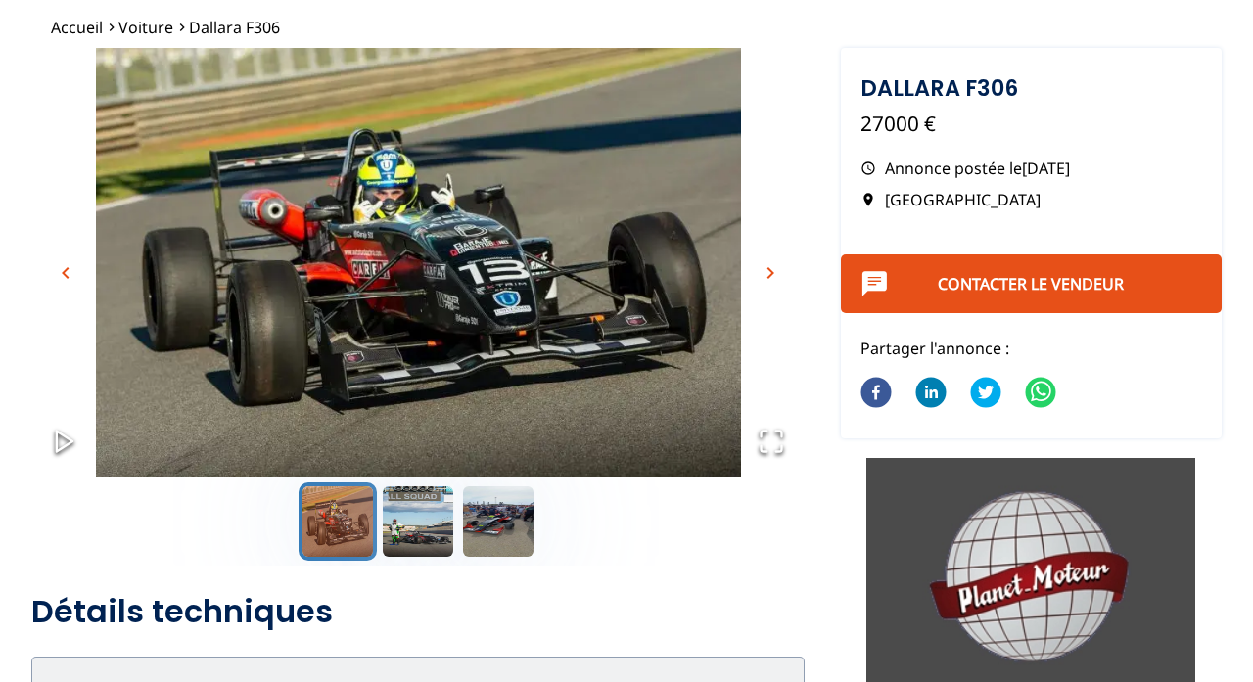
click at [770, 269] on span "chevron_right" at bounding box center [770, 272] width 23 height 23
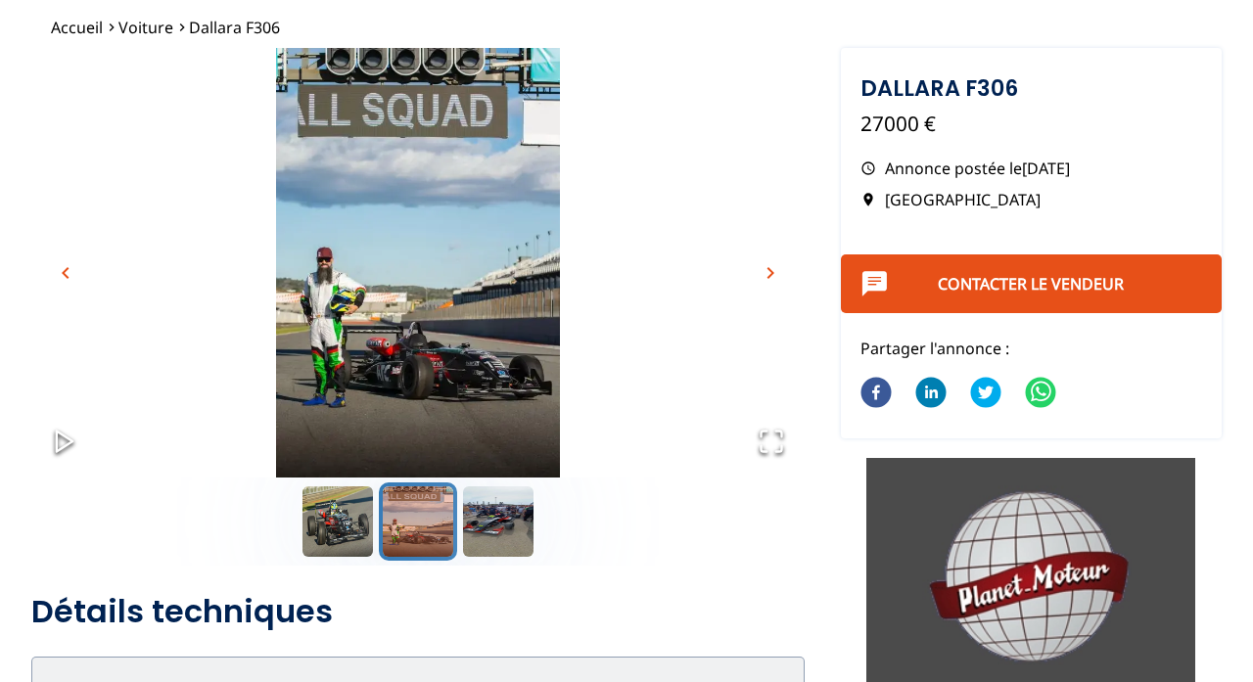
click at [770, 269] on span "chevron_right" at bounding box center [770, 272] width 23 height 23
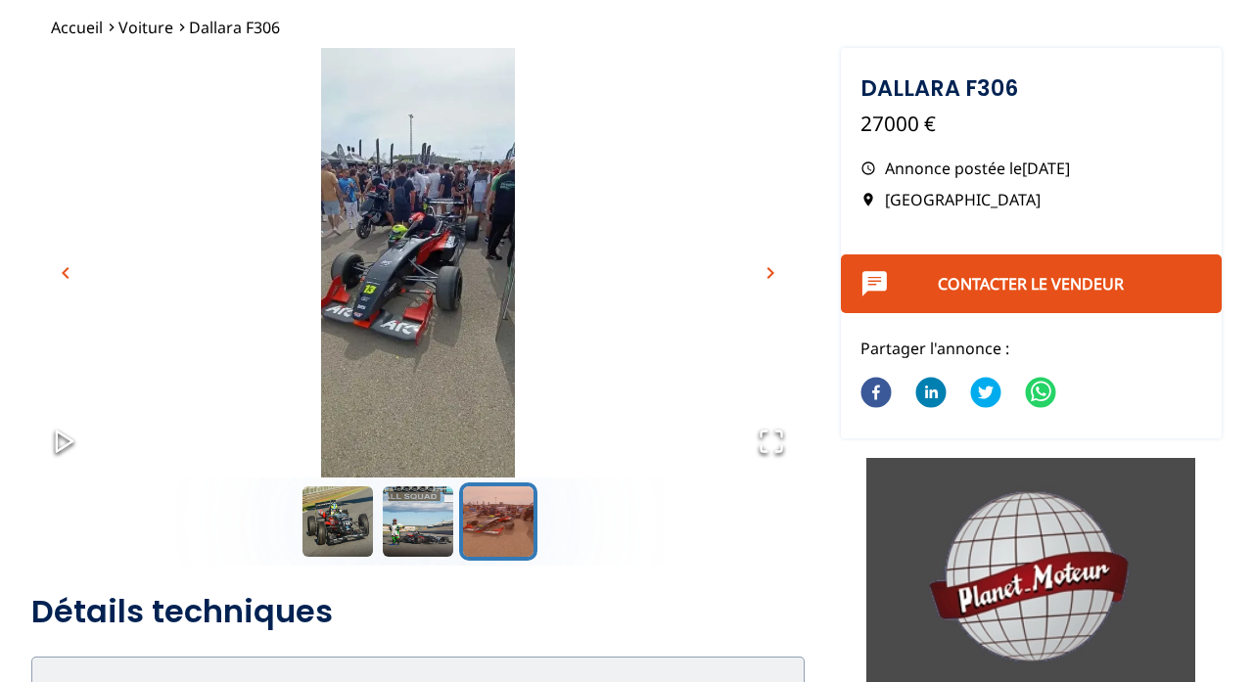
click at [770, 269] on span "chevron_right" at bounding box center [770, 272] width 23 height 23
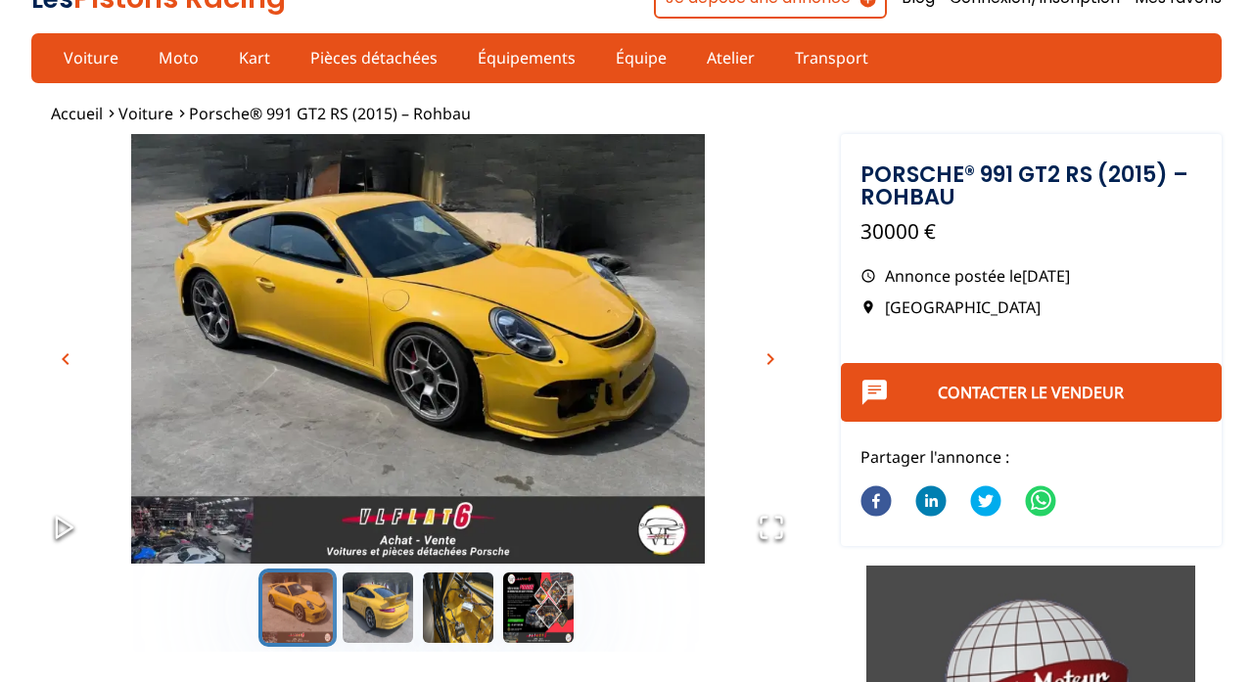
scroll to position [16, 0]
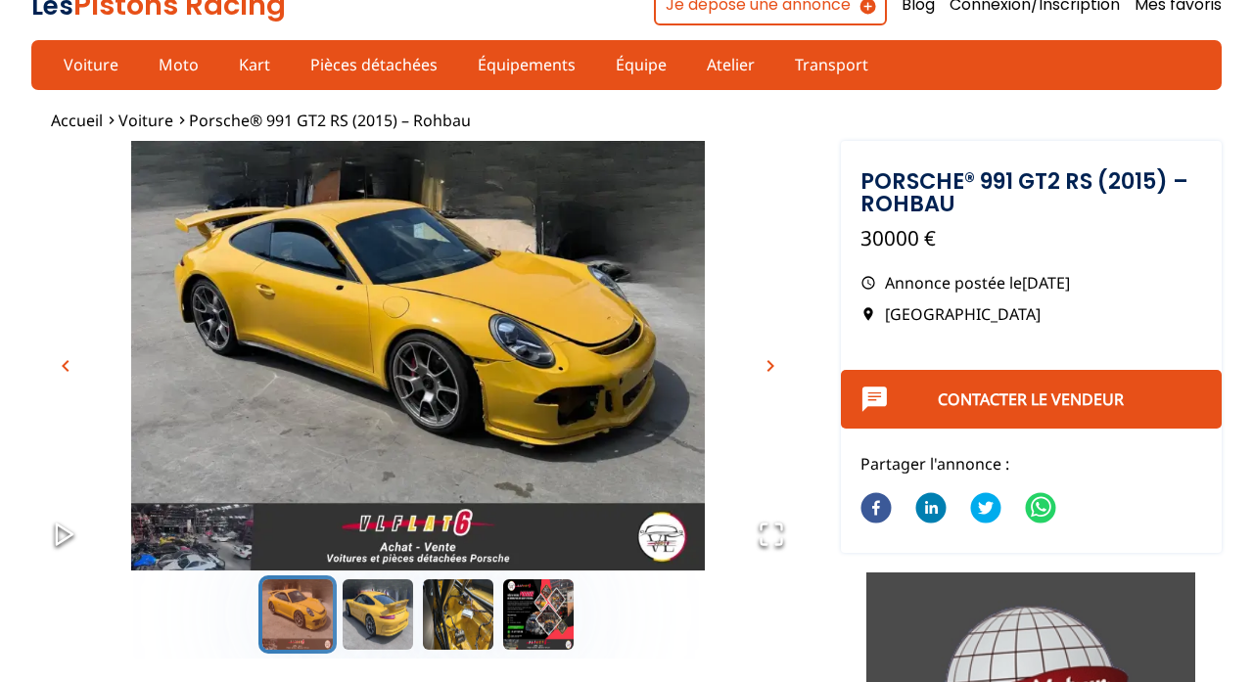
click at [770, 367] on span "chevron_right" at bounding box center [770, 365] width 23 height 23
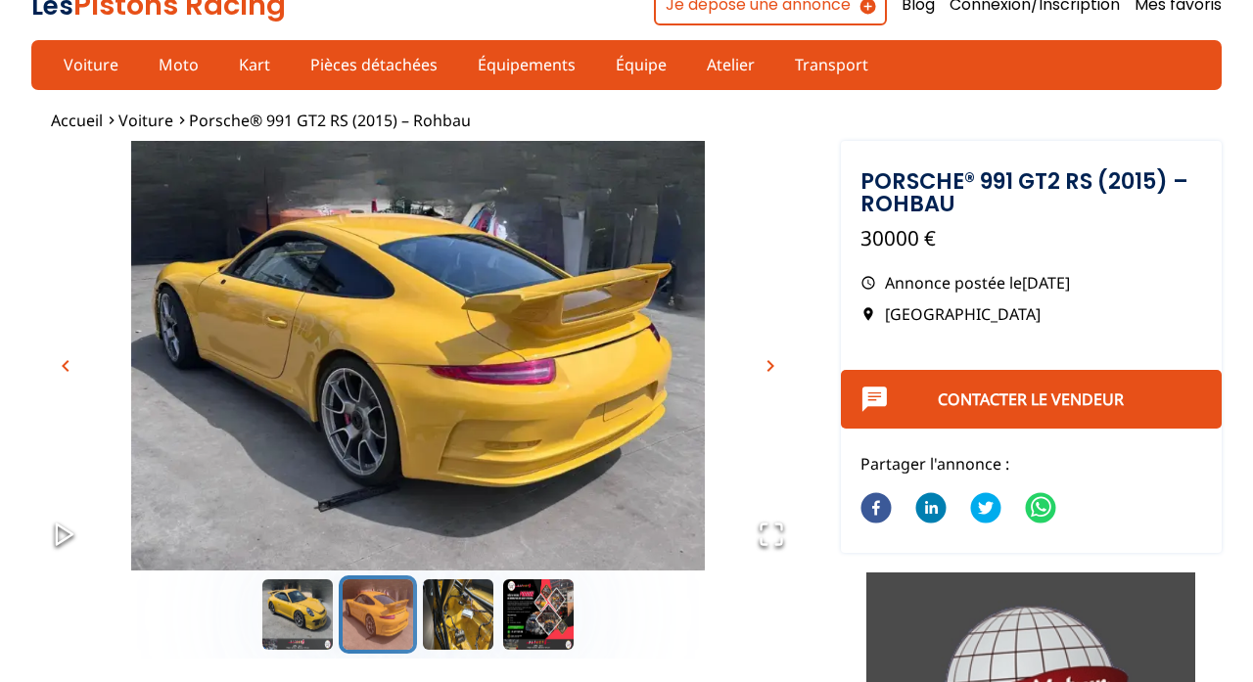
click at [770, 367] on span "chevron_right" at bounding box center [770, 365] width 23 height 23
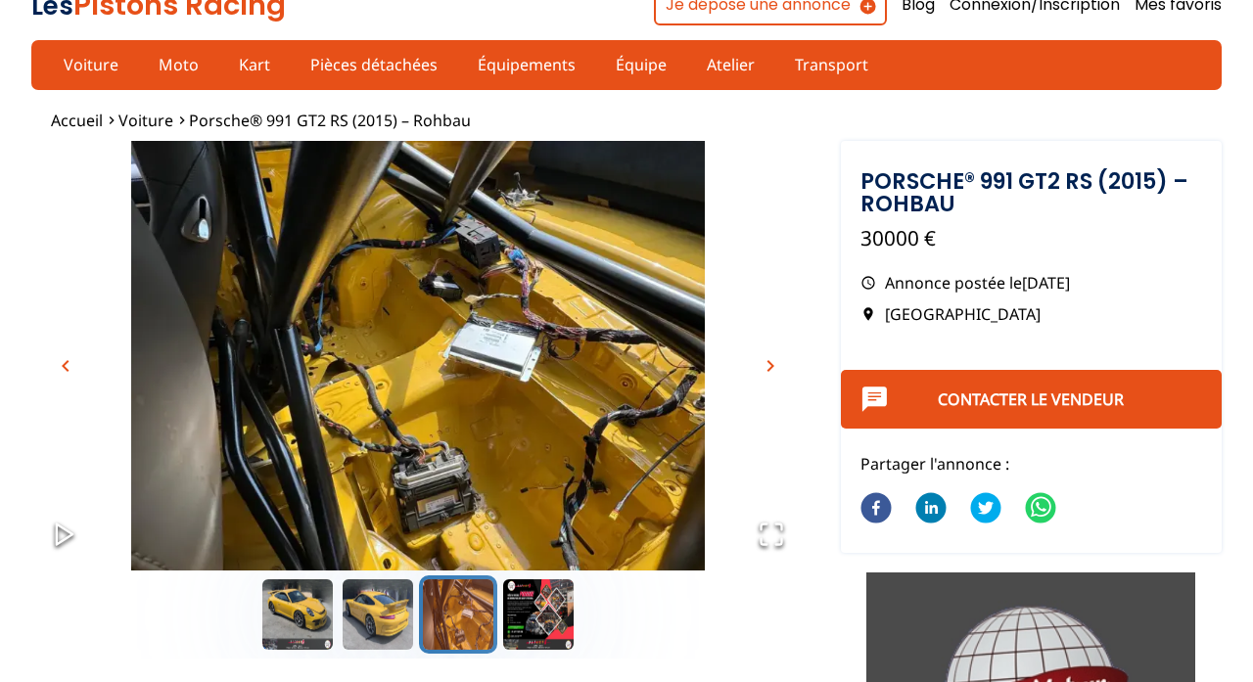
click at [770, 367] on span "chevron_right" at bounding box center [770, 365] width 23 height 23
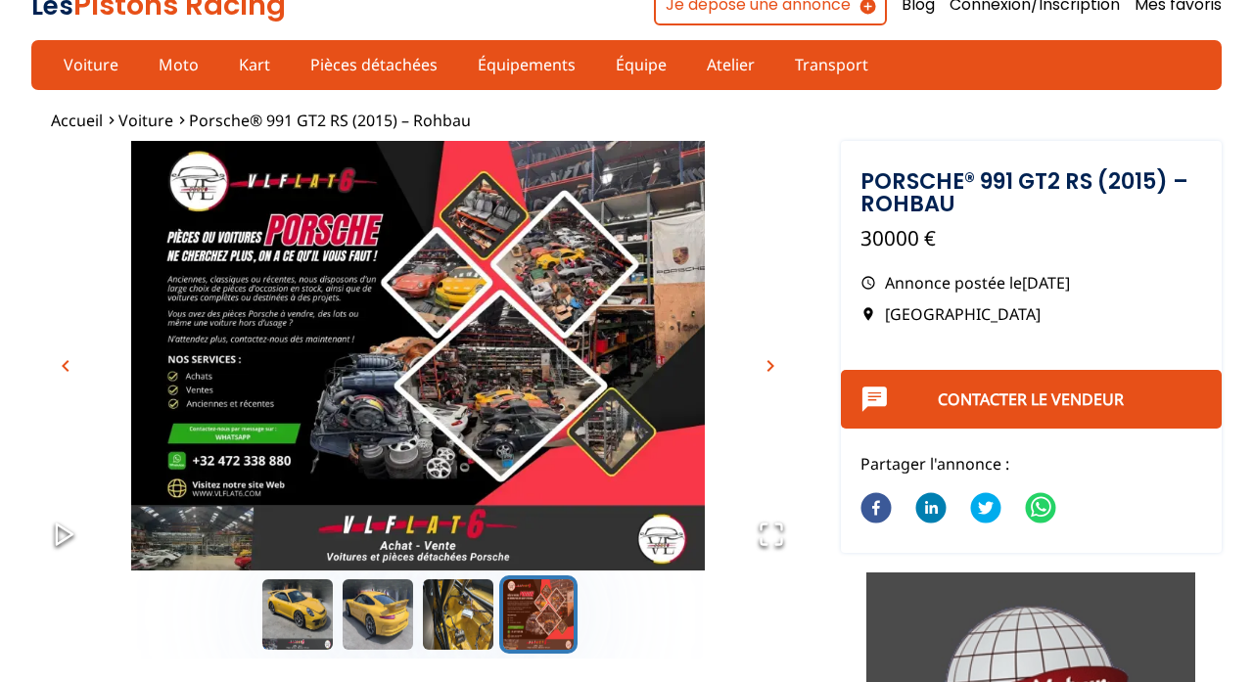
click at [770, 367] on span "chevron_right" at bounding box center [770, 365] width 23 height 23
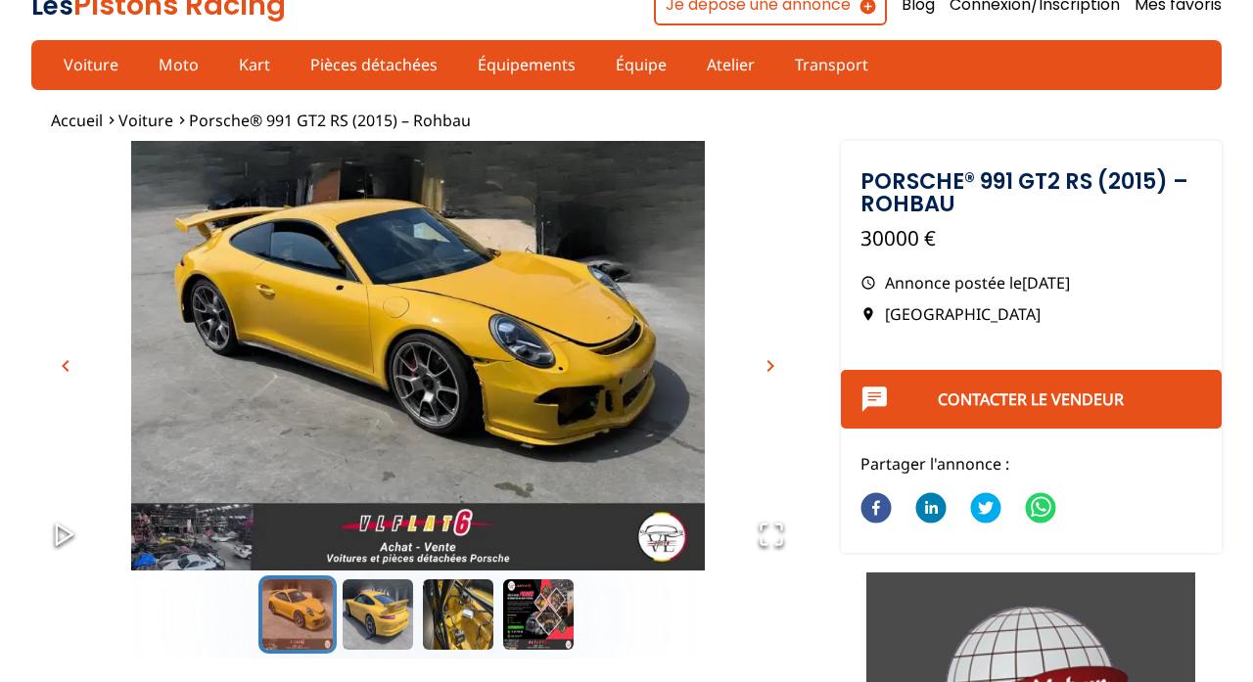
click at [770, 367] on span "chevron_right" at bounding box center [770, 365] width 23 height 23
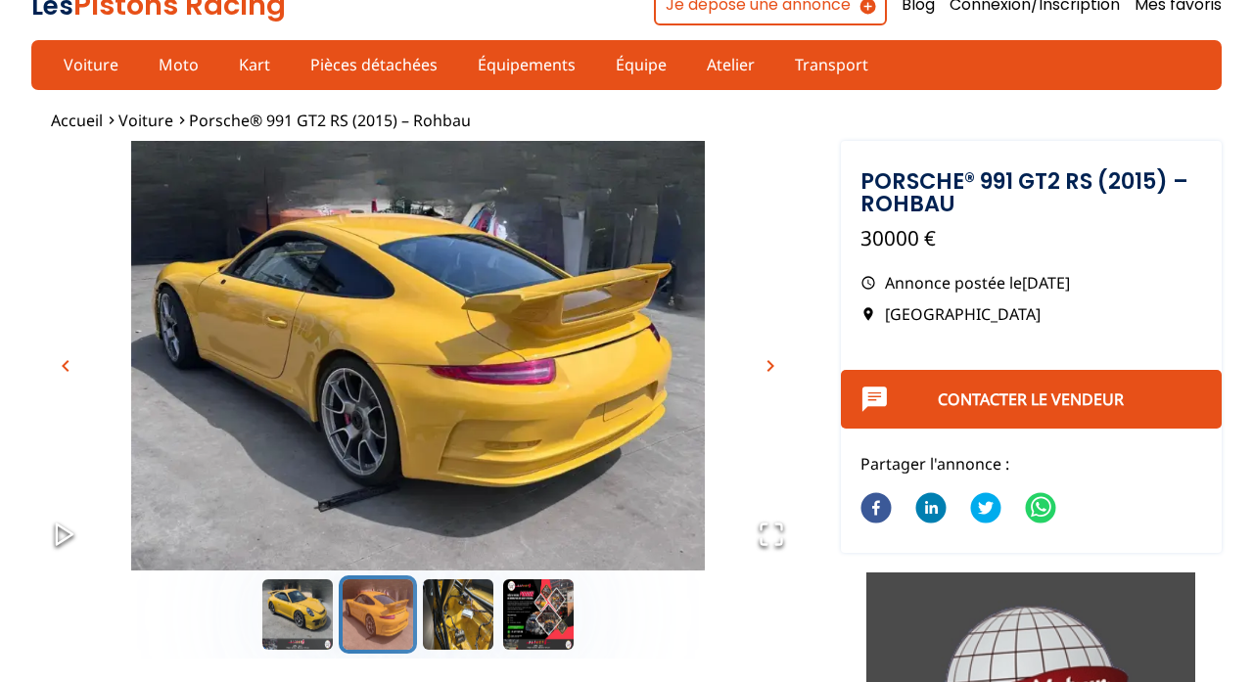
click at [780, 368] on span "chevron_right" at bounding box center [770, 365] width 23 height 23
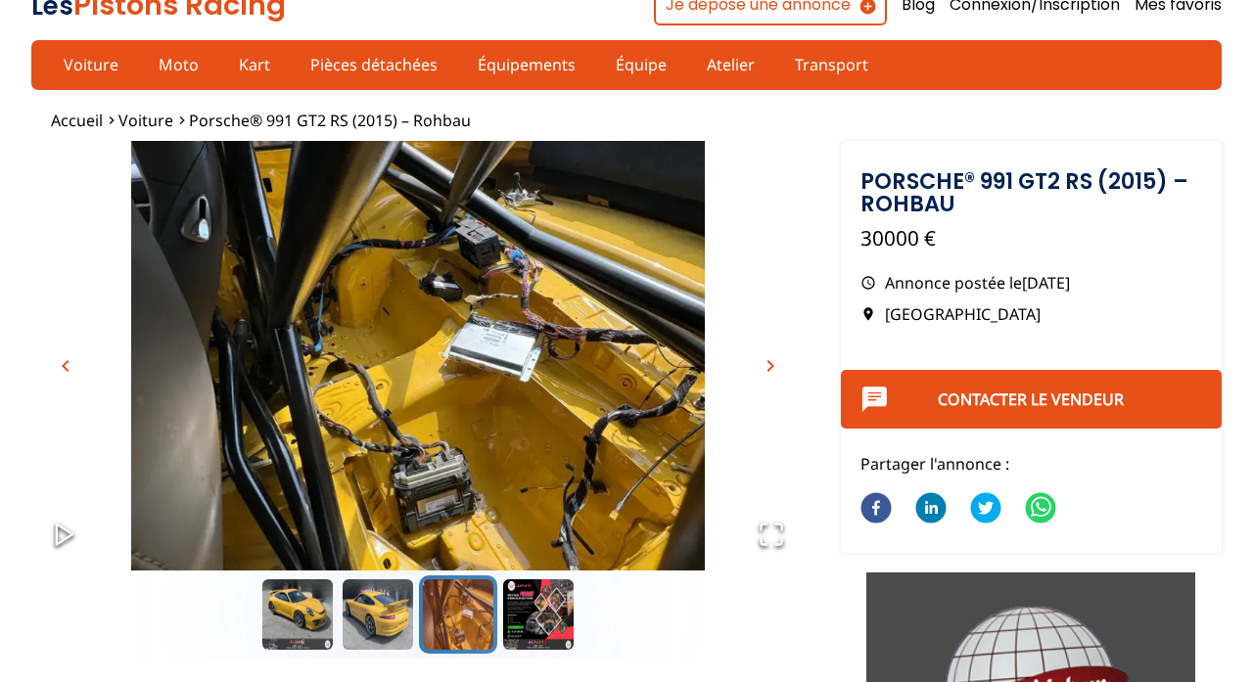
click at [780, 368] on span "chevron_right" at bounding box center [770, 365] width 23 height 23
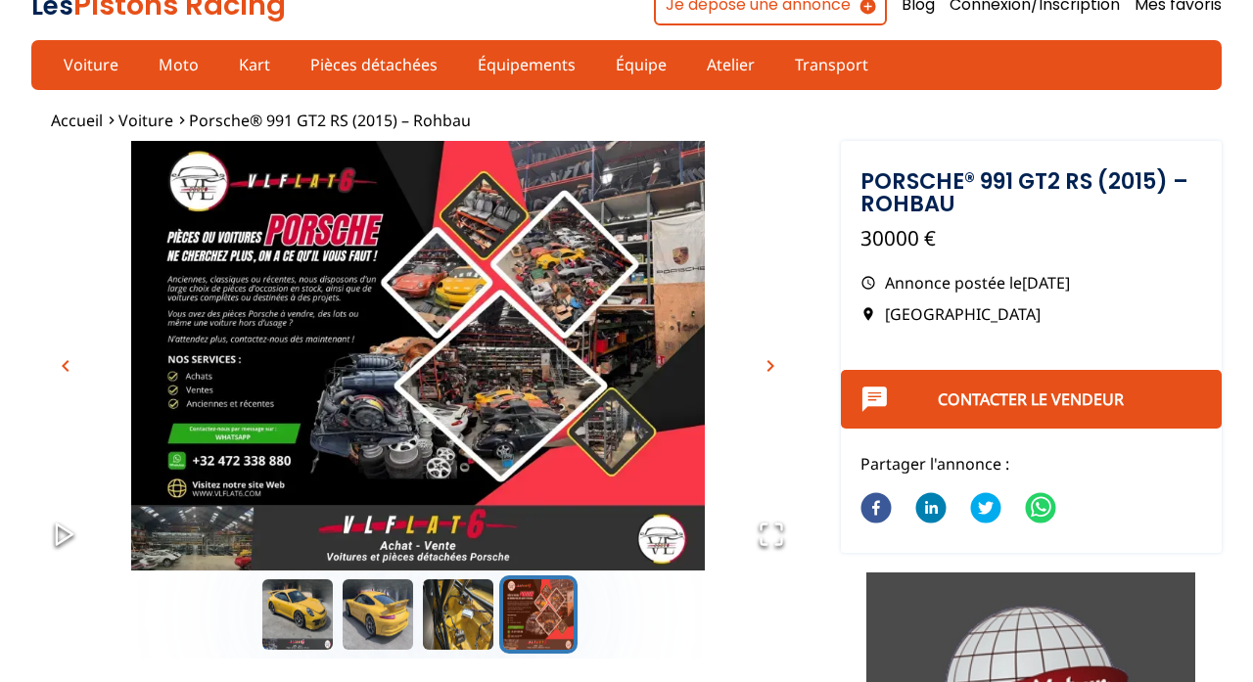
click at [780, 368] on span "chevron_right" at bounding box center [770, 365] width 23 height 23
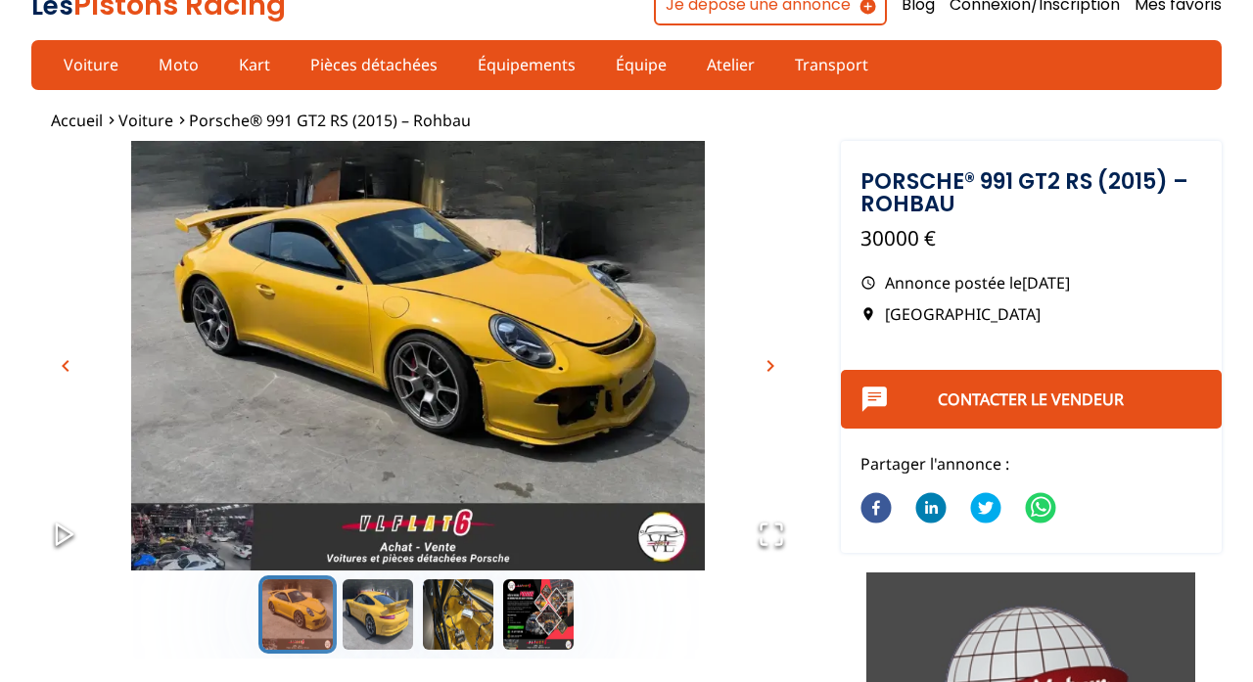
click at [780, 368] on span "chevron_right" at bounding box center [770, 365] width 23 height 23
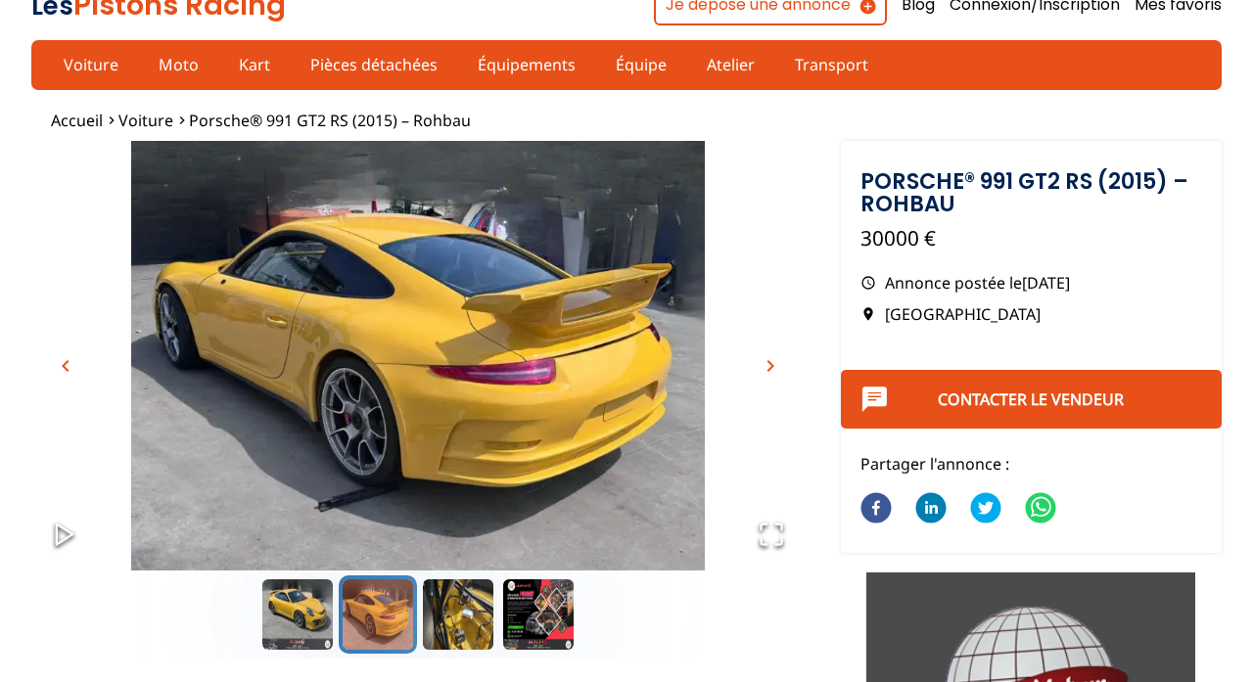
click at [780, 368] on span "chevron_right" at bounding box center [770, 365] width 23 height 23
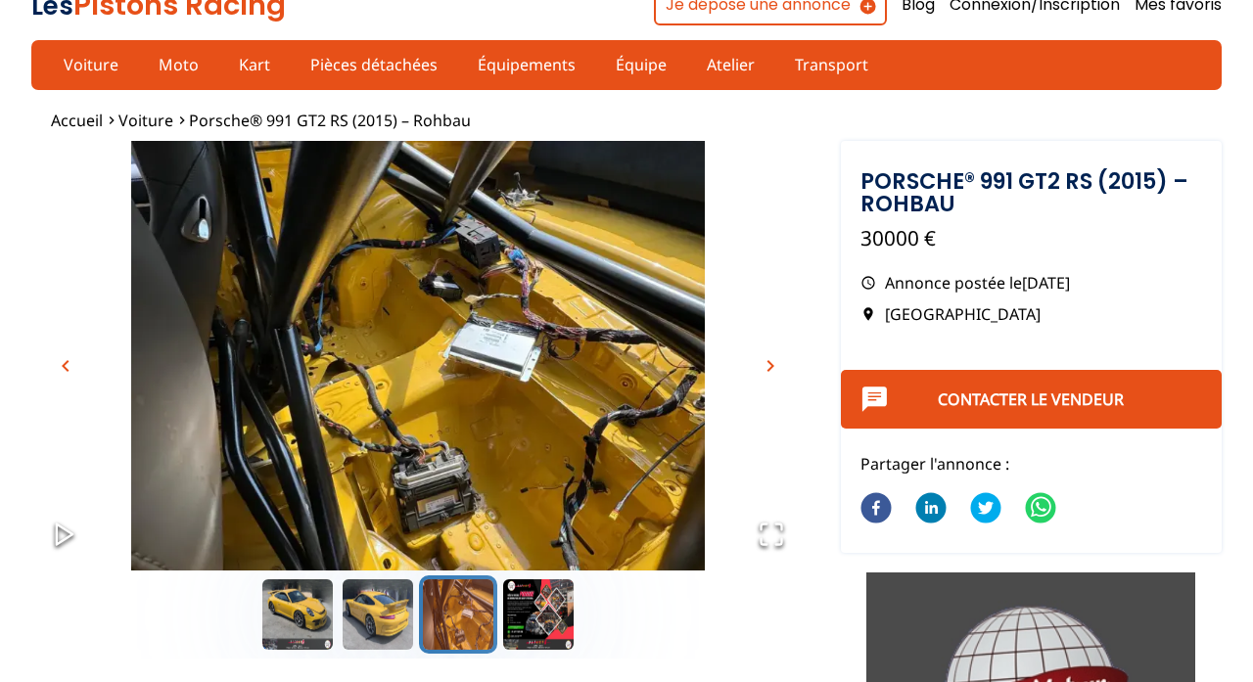
click at [780, 368] on span "chevron_right" at bounding box center [770, 365] width 23 height 23
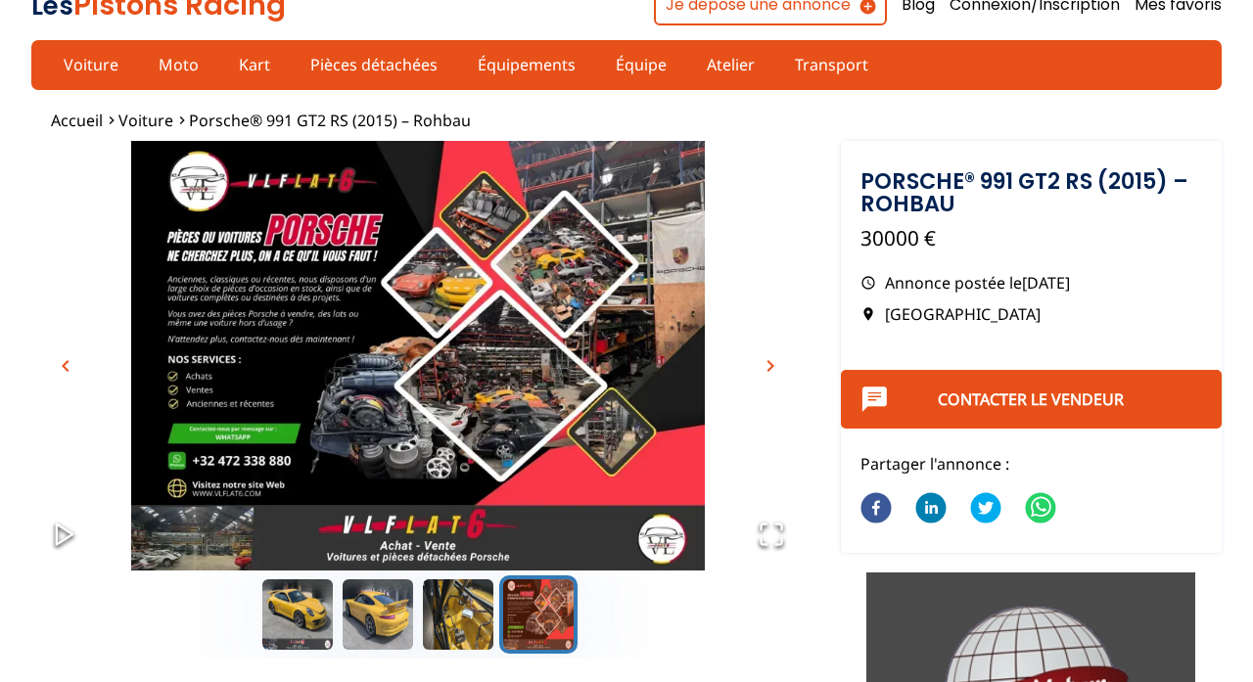
click at [780, 368] on span "chevron_right" at bounding box center [770, 365] width 23 height 23
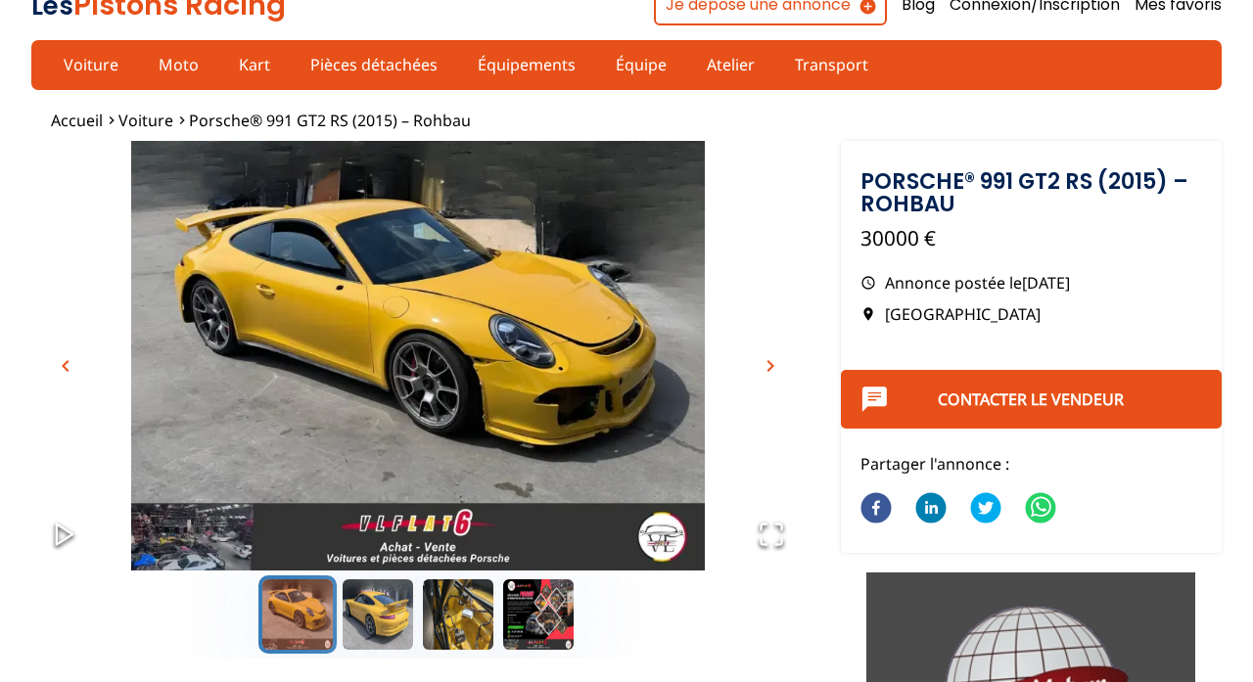
click at [766, 365] on span "chevron_right" at bounding box center [770, 365] width 23 height 23
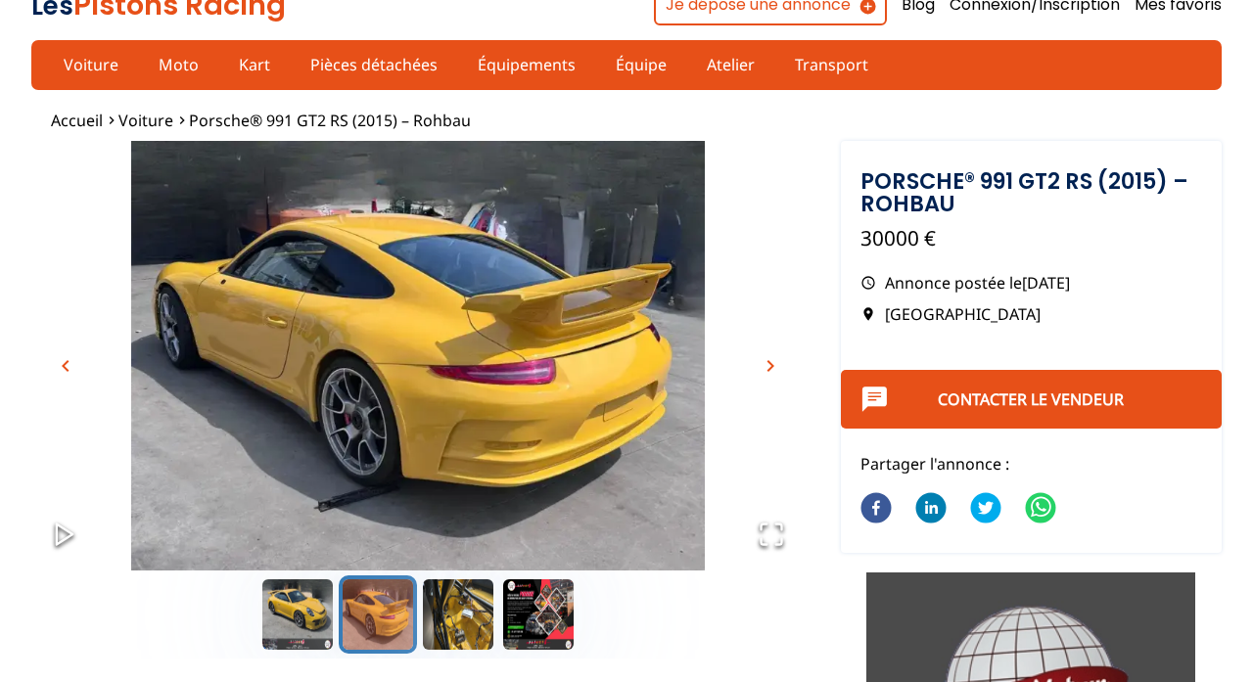
click at [766, 365] on span "chevron_right" at bounding box center [770, 365] width 23 height 23
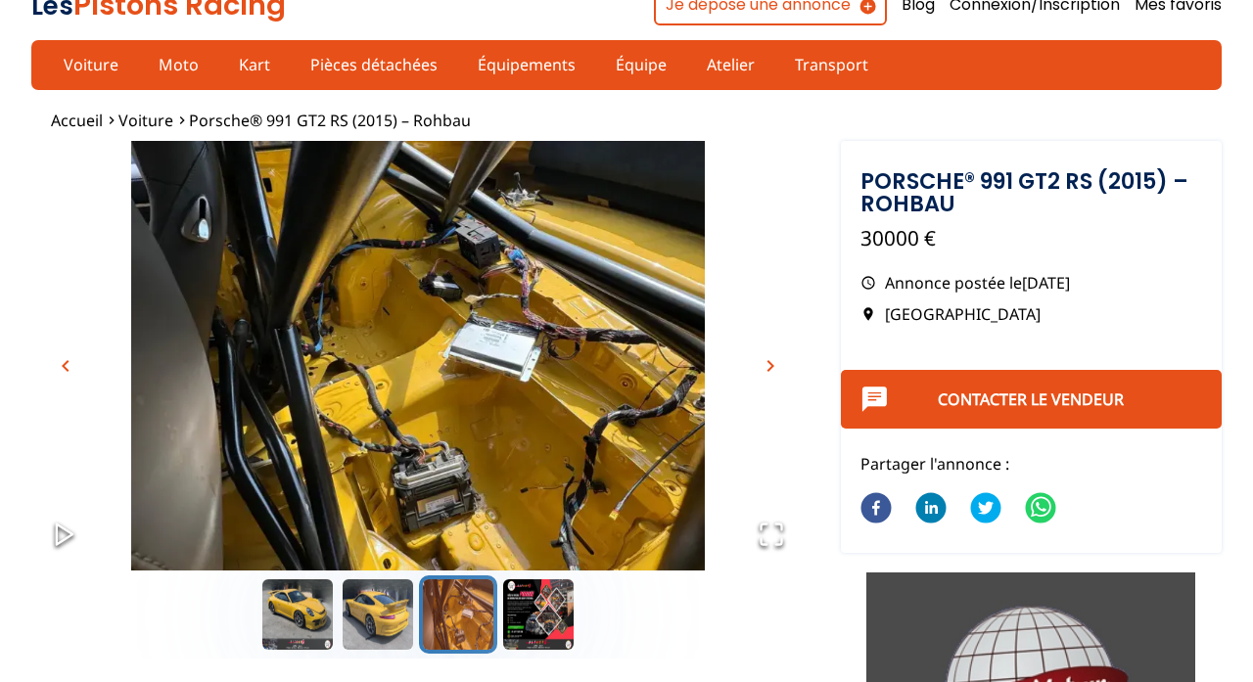
click at [766, 365] on span "chevron_right" at bounding box center [770, 365] width 23 height 23
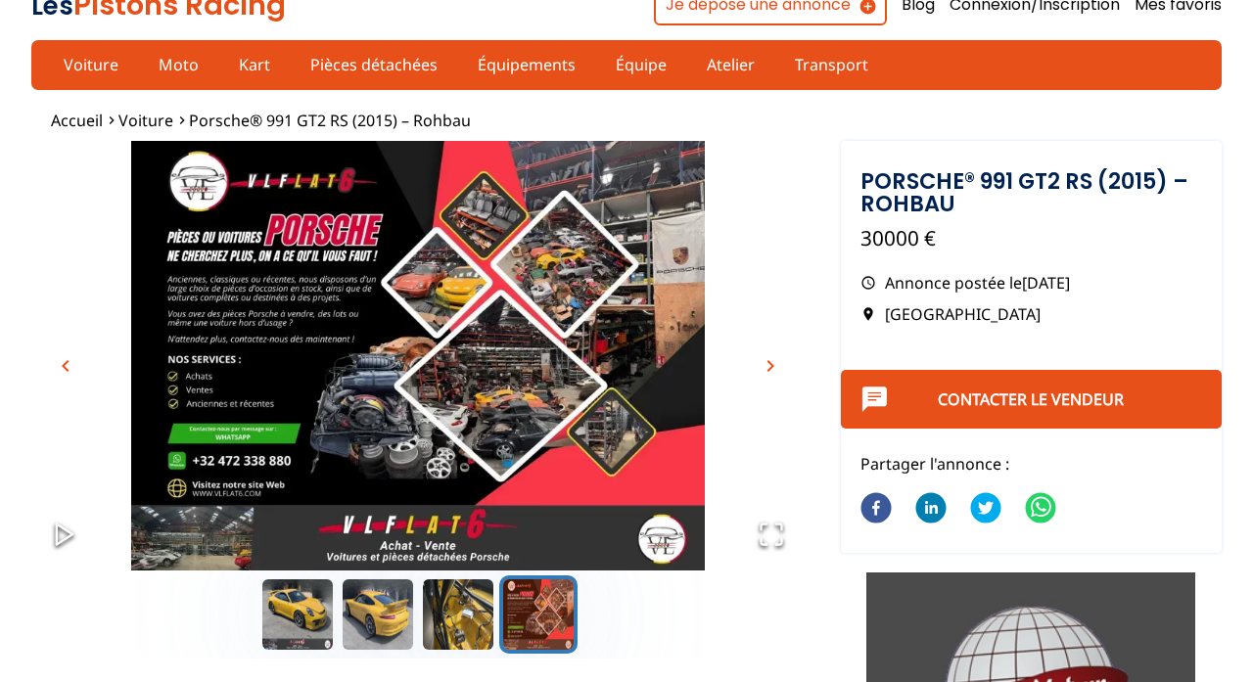
click at [773, 367] on span "chevron_right" at bounding box center [770, 365] width 23 height 23
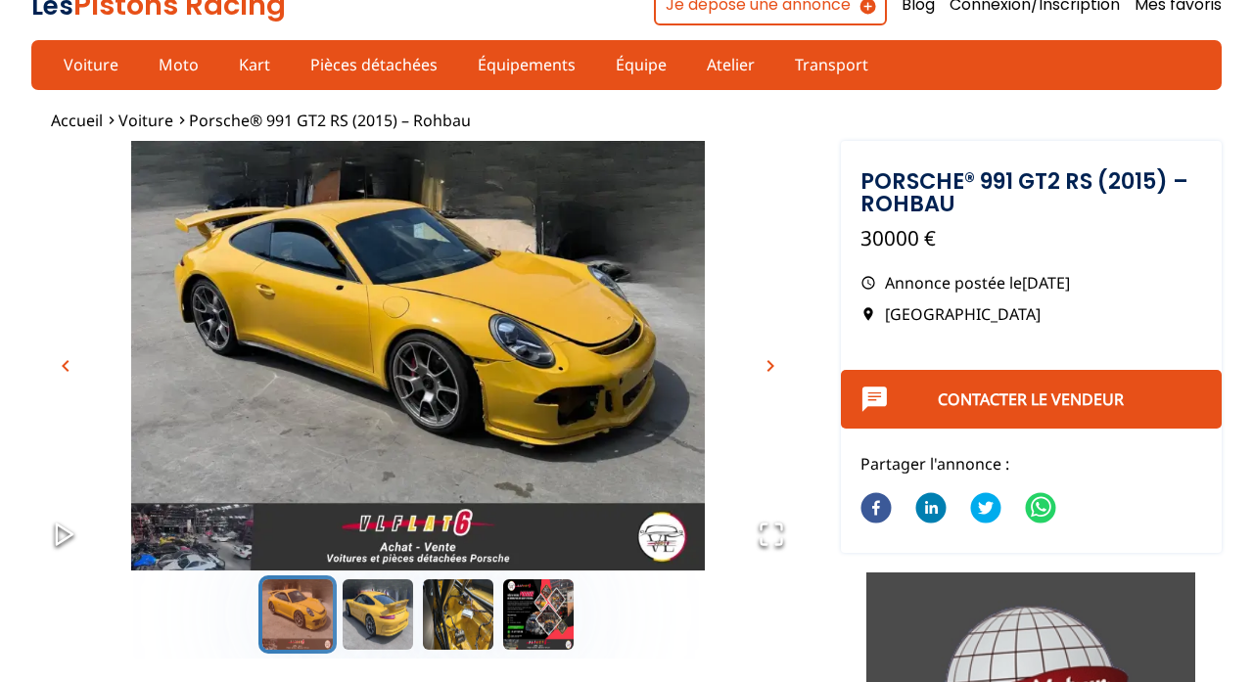
click at [773, 367] on span "chevron_right" at bounding box center [770, 365] width 23 height 23
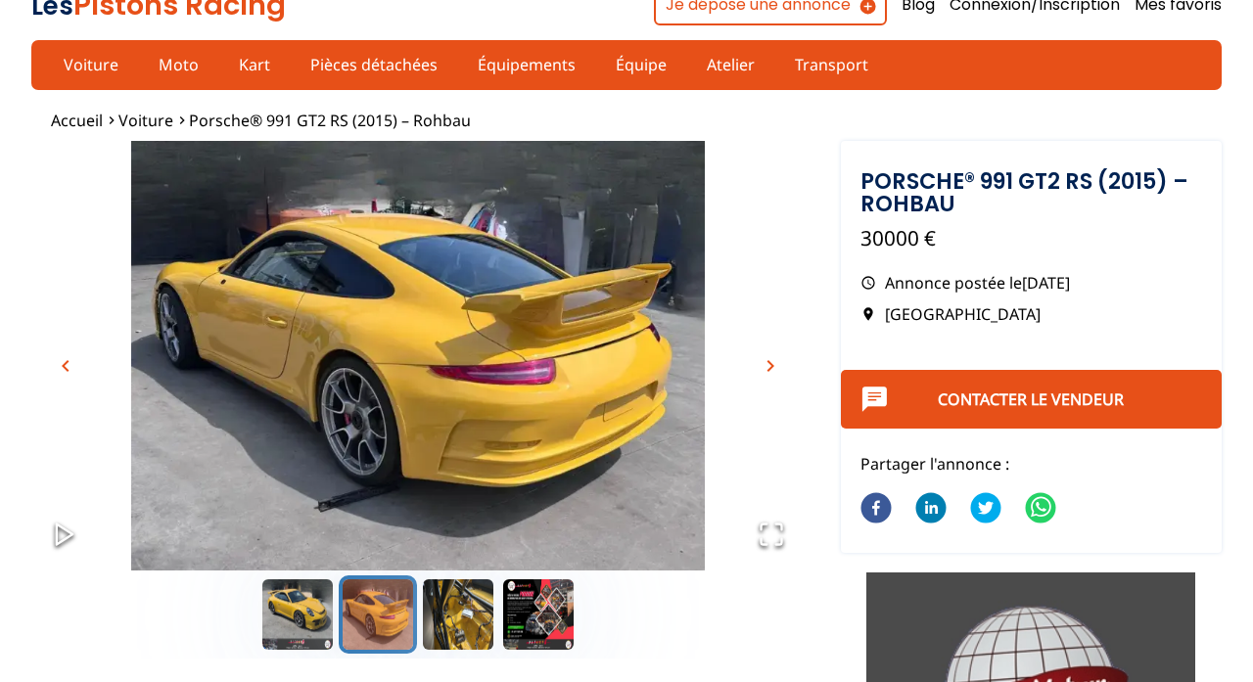
click at [773, 367] on span "chevron_right" at bounding box center [770, 365] width 23 height 23
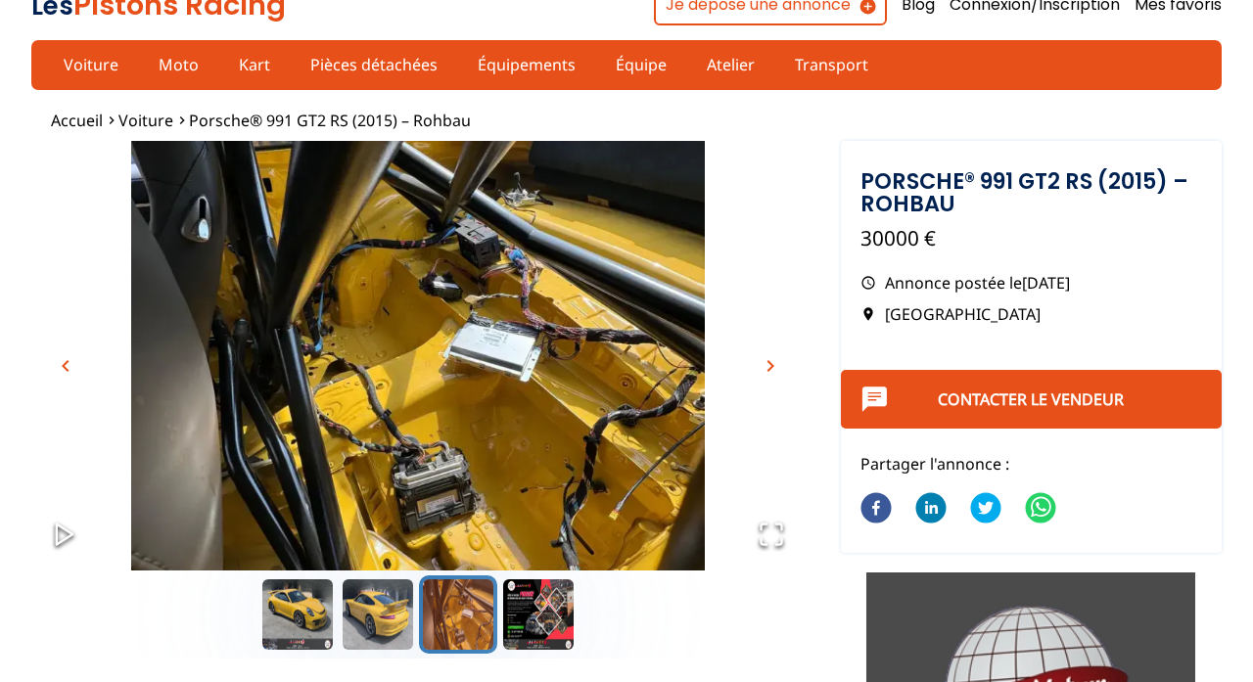
click at [773, 367] on span "chevron_right" at bounding box center [770, 365] width 23 height 23
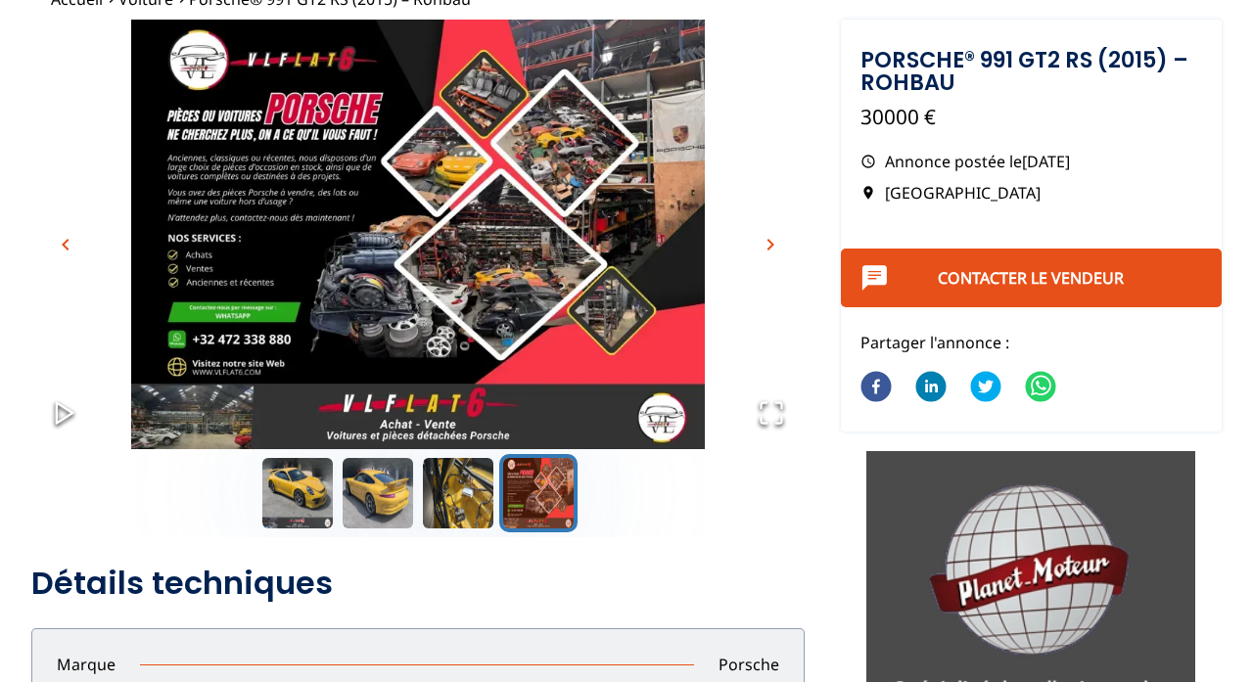
scroll to position [0, 0]
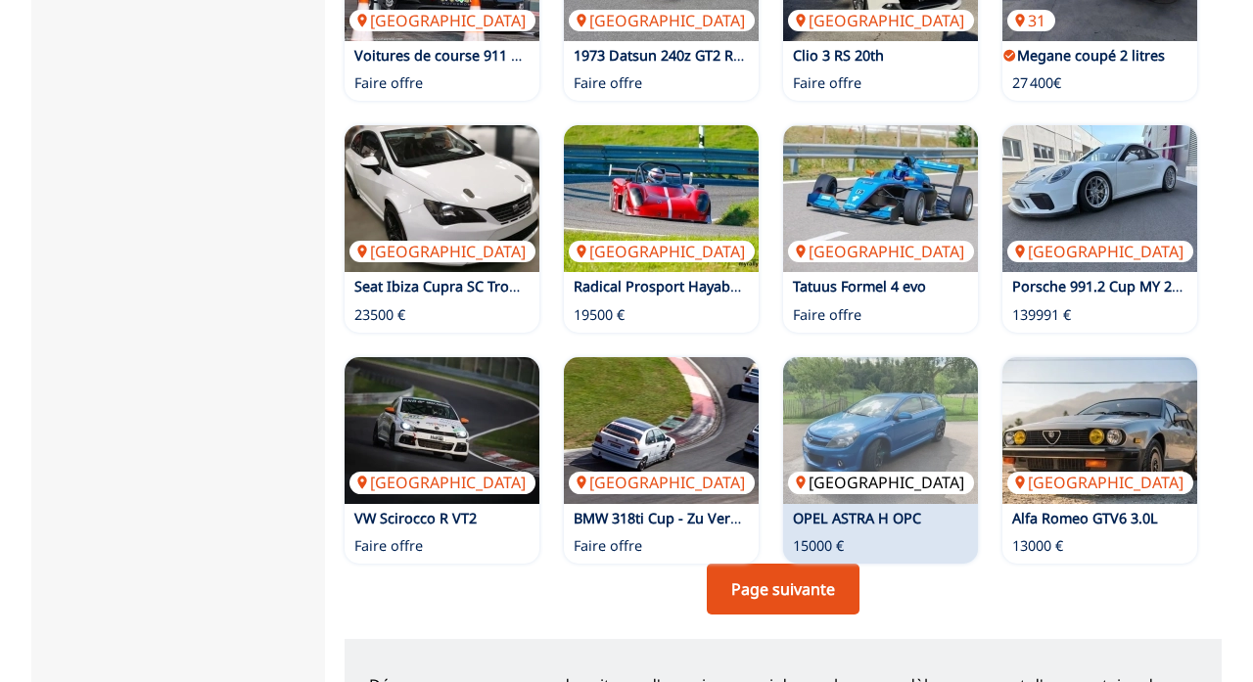
scroll to position [1329, 0]
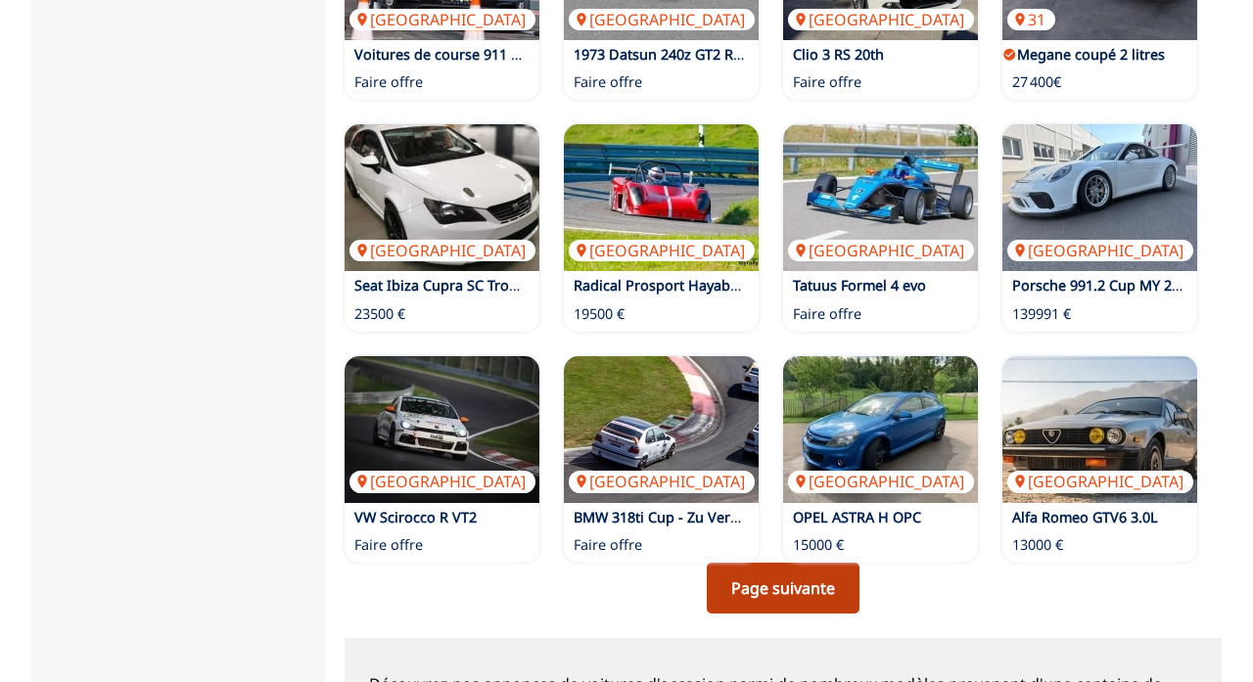
click at [746, 585] on link "Page suivante" at bounding box center [783, 588] width 153 height 51
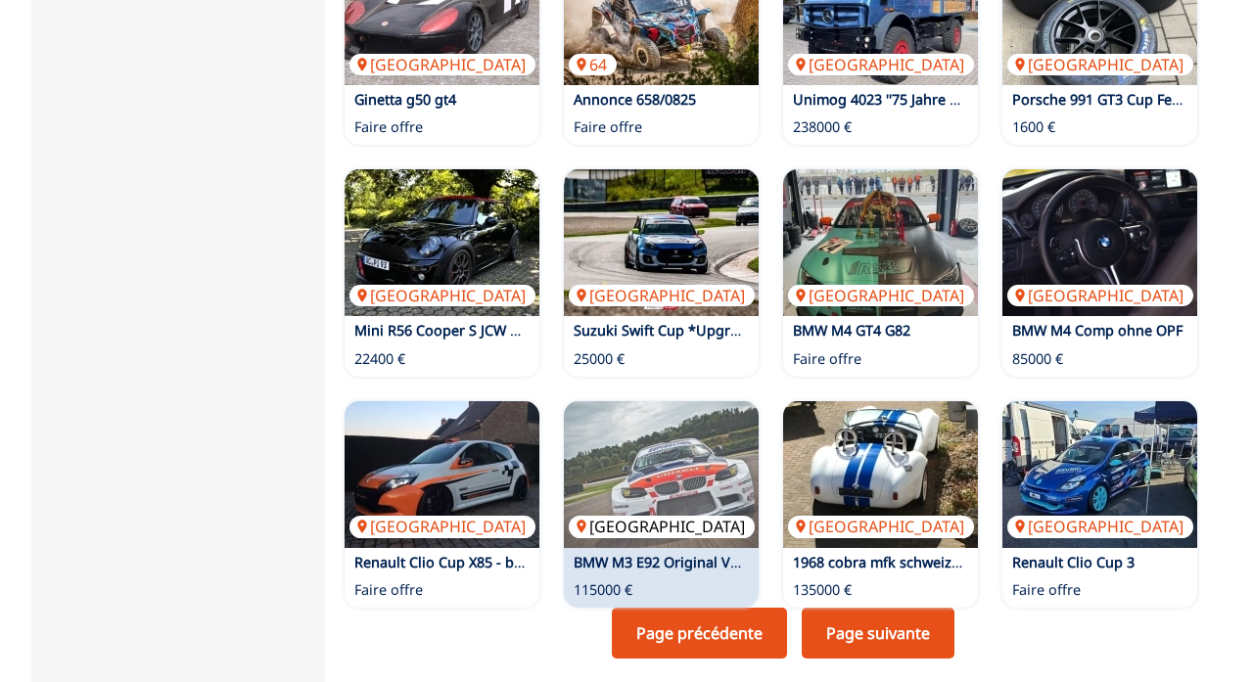
scroll to position [1421, 0]
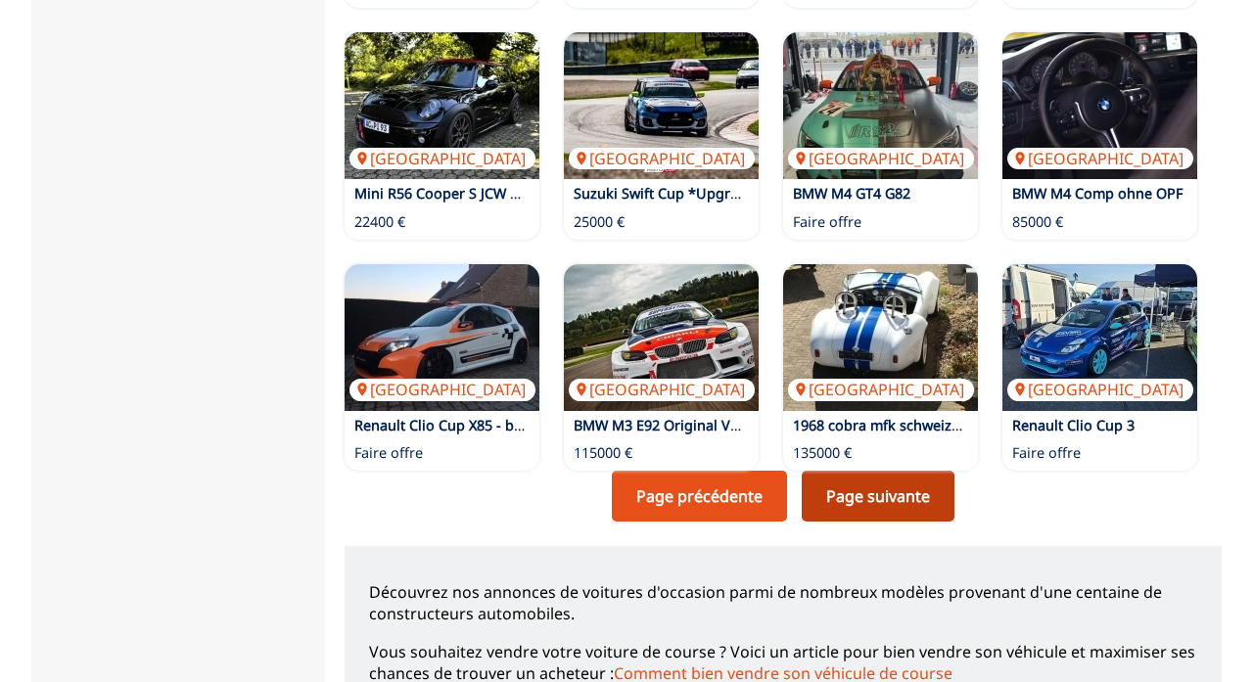
click at [834, 490] on link "Page suivante" at bounding box center [878, 496] width 153 height 51
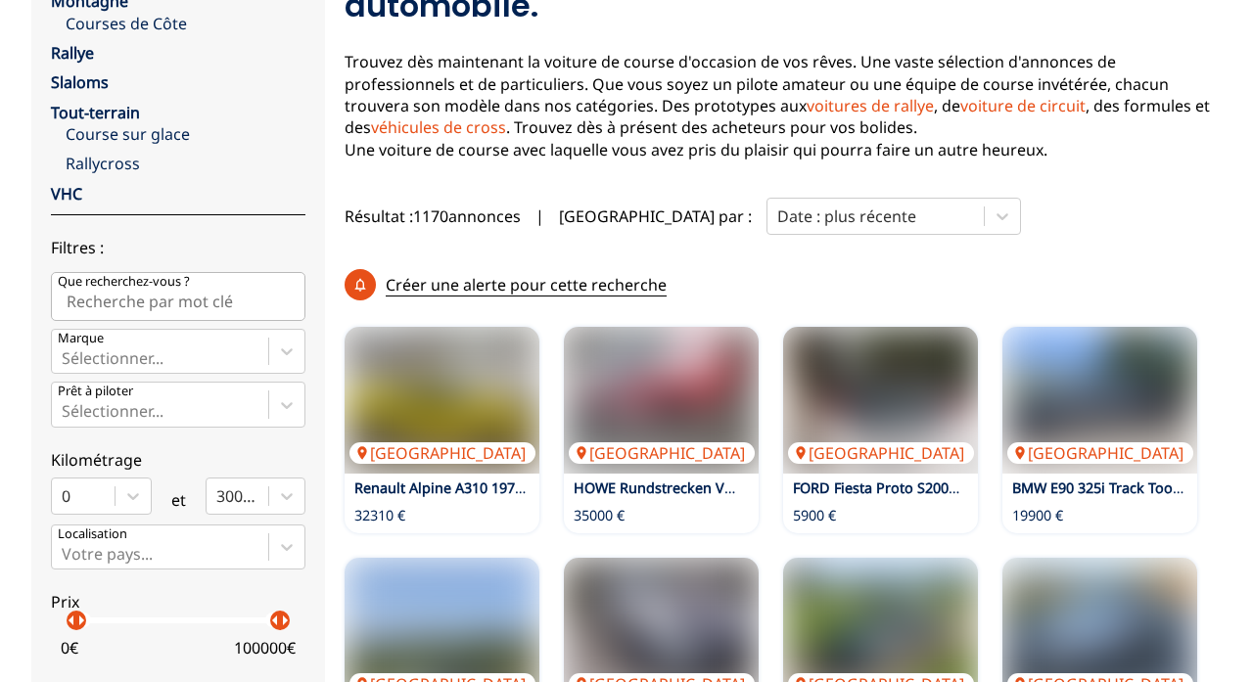
scroll to position [377, 0]
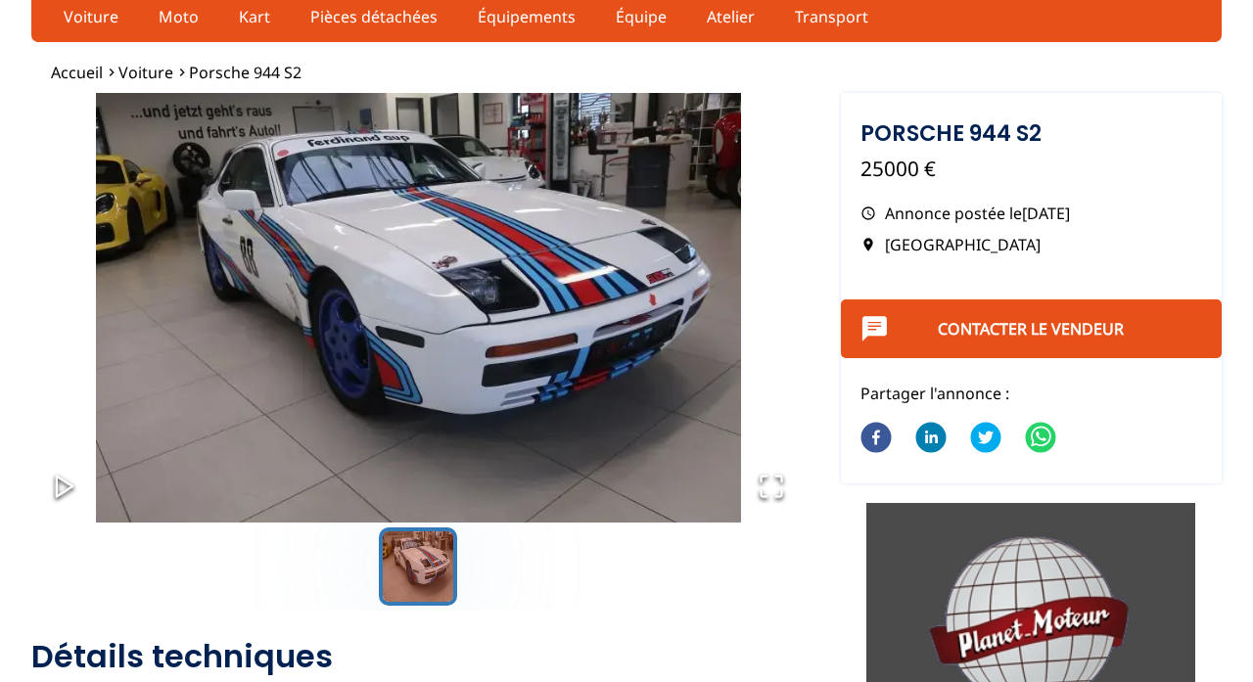
scroll to position [16, 0]
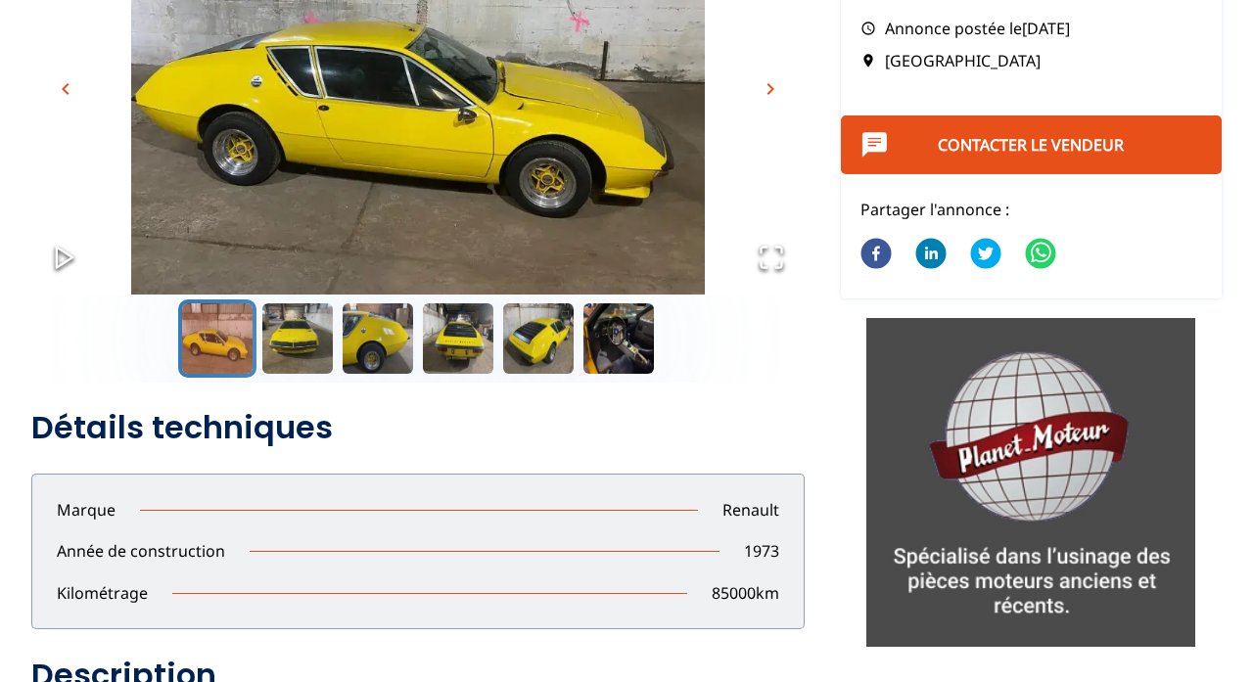
scroll to position [334, 0]
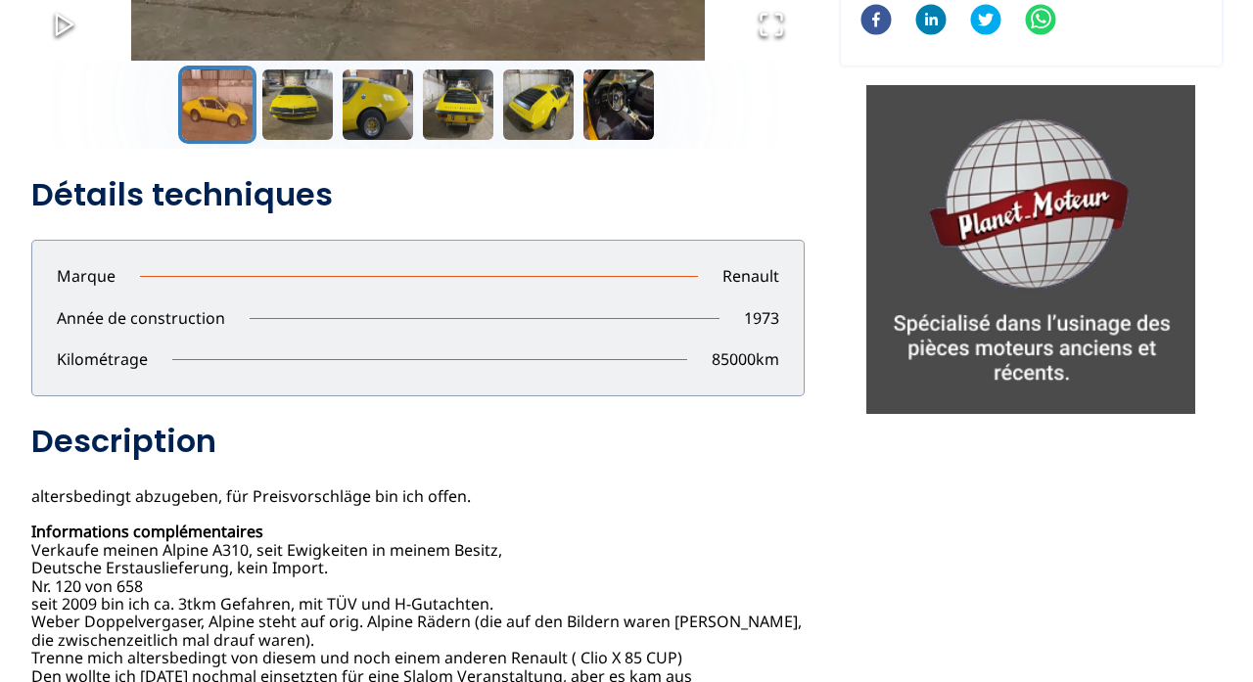
click at [587, 319] on div "Année de construction 1973" at bounding box center [417, 318] width 771 height 22
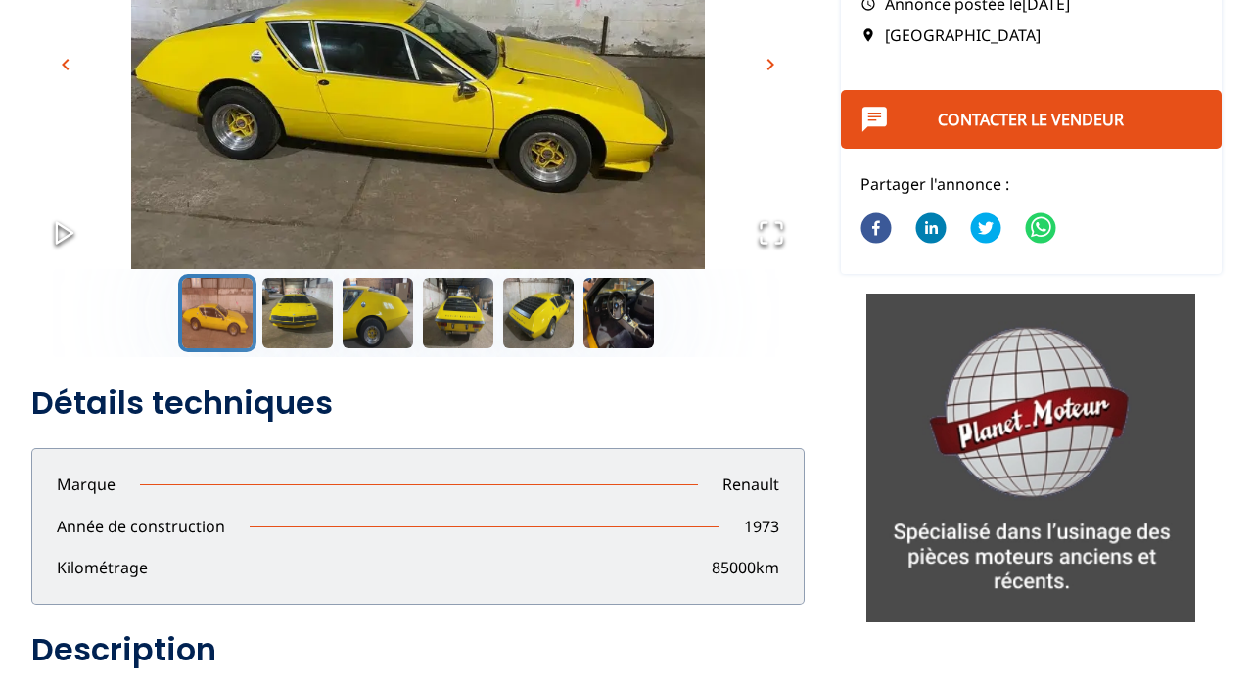
scroll to position [214, 0]
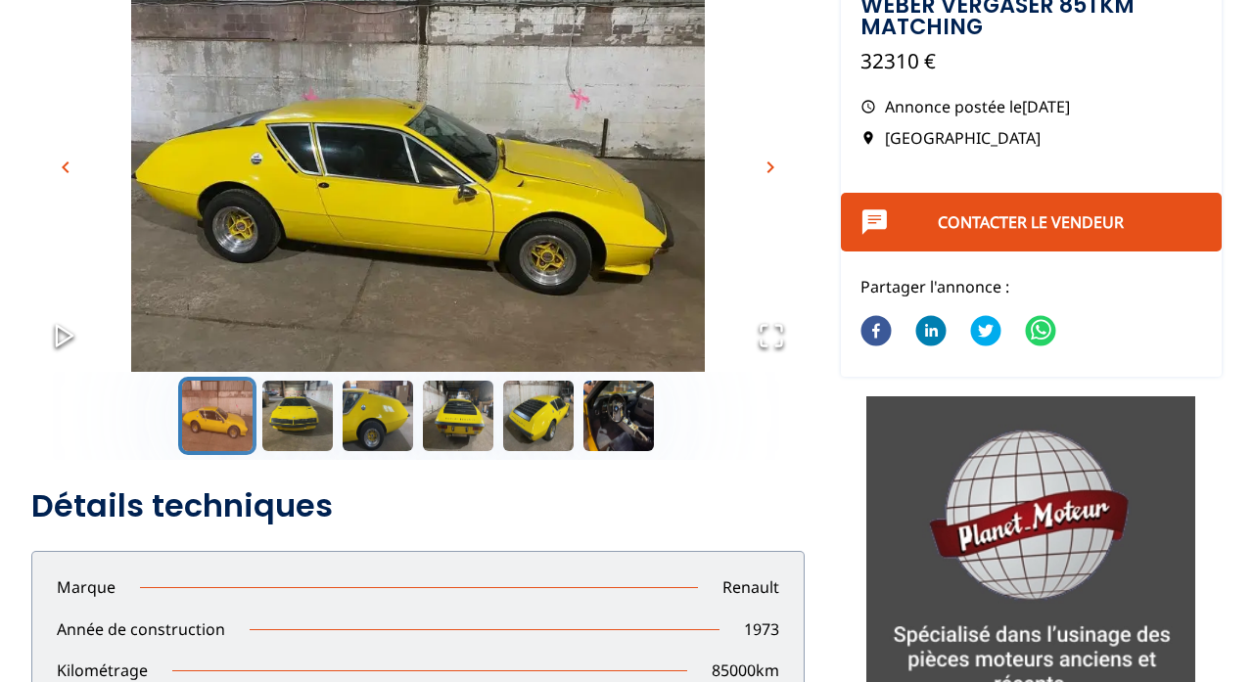
click at [765, 161] on span "chevron_right" at bounding box center [770, 167] width 23 height 23
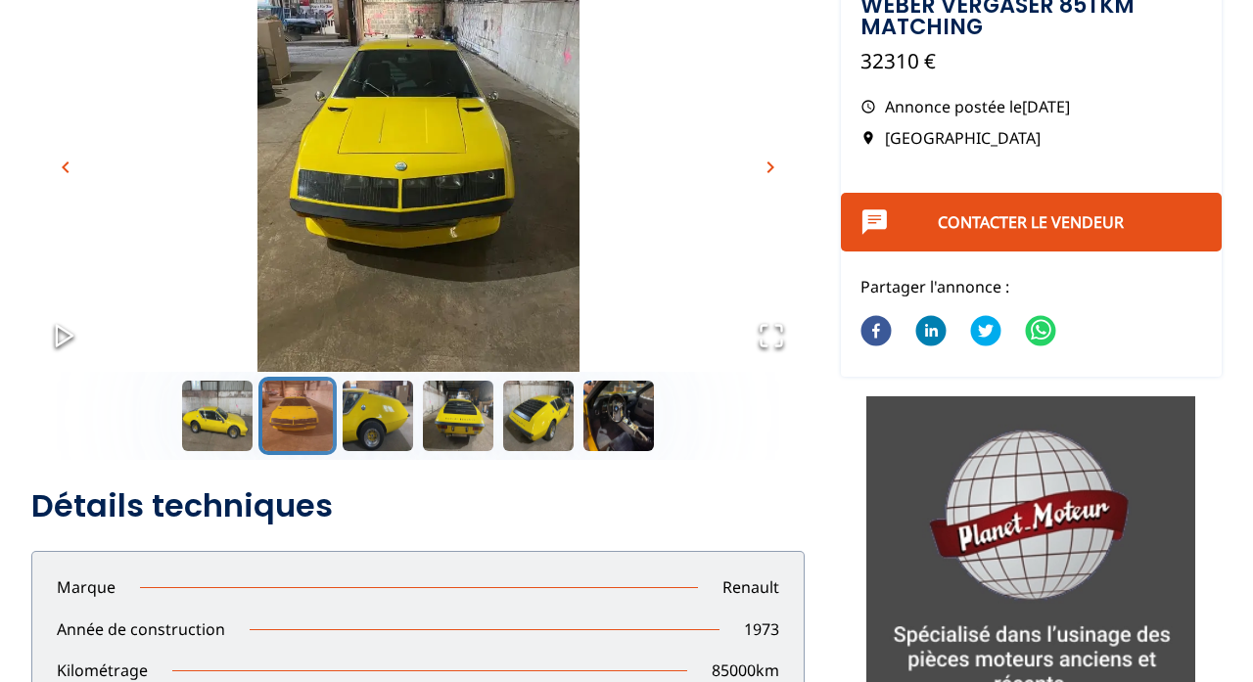
click at [765, 161] on span "chevron_right" at bounding box center [770, 167] width 23 height 23
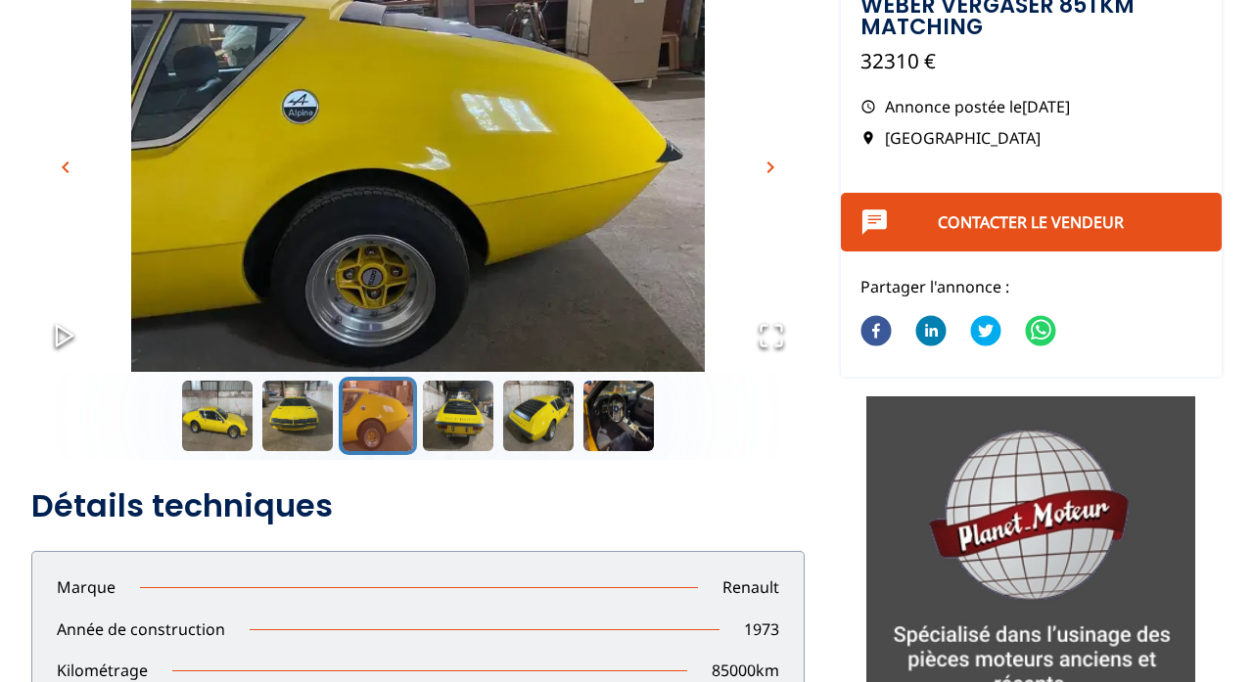
click at [765, 161] on span "chevron_right" at bounding box center [770, 167] width 23 height 23
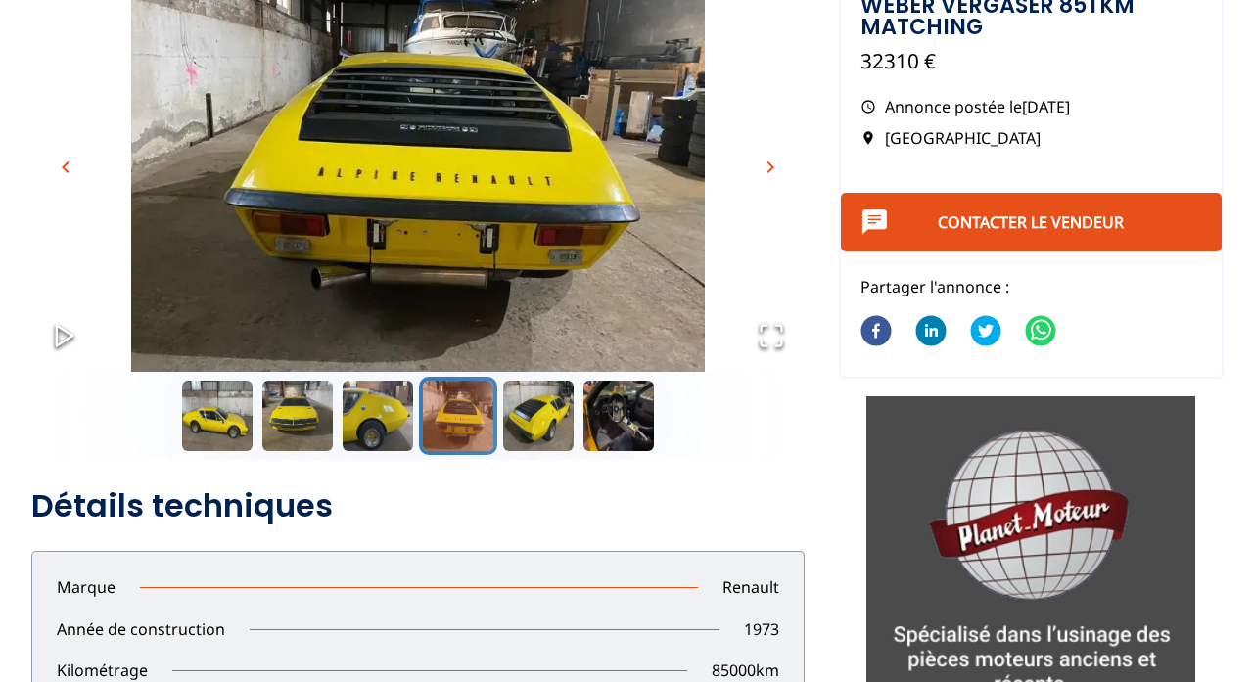
click at [765, 161] on span "chevron_right" at bounding box center [770, 167] width 23 height 23
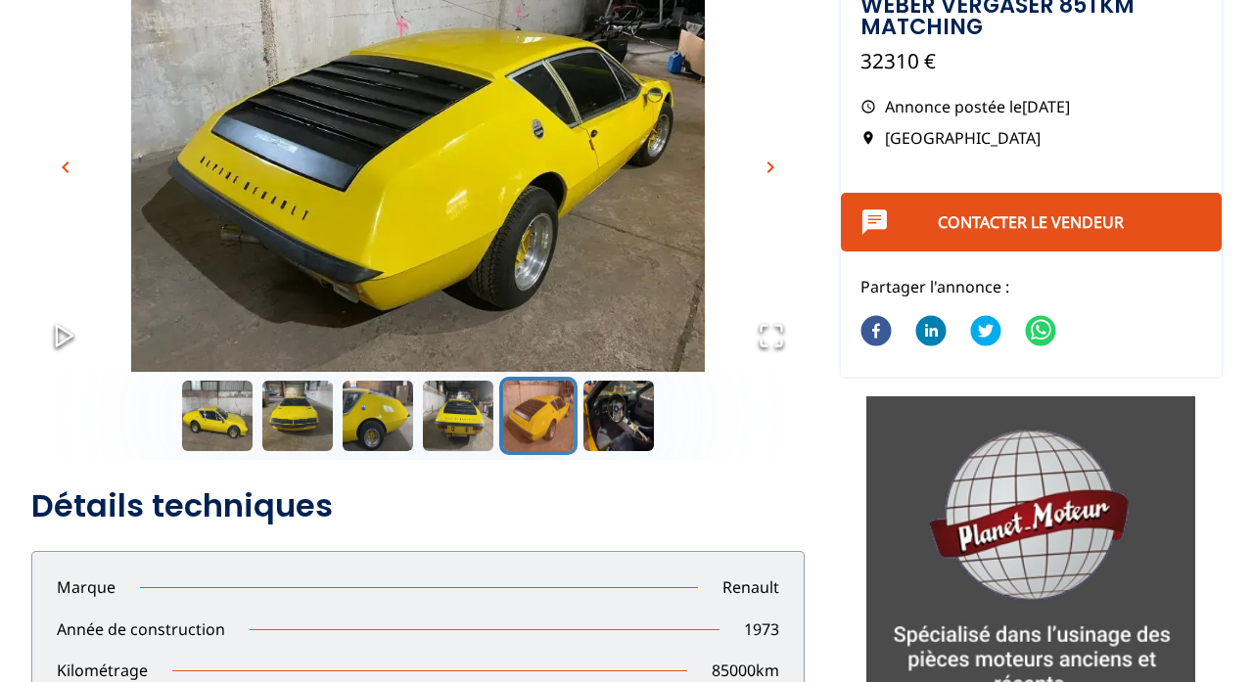
click at [765, 161] on span "chevron_right" at bounding box center [770, 167] width 23 height 23
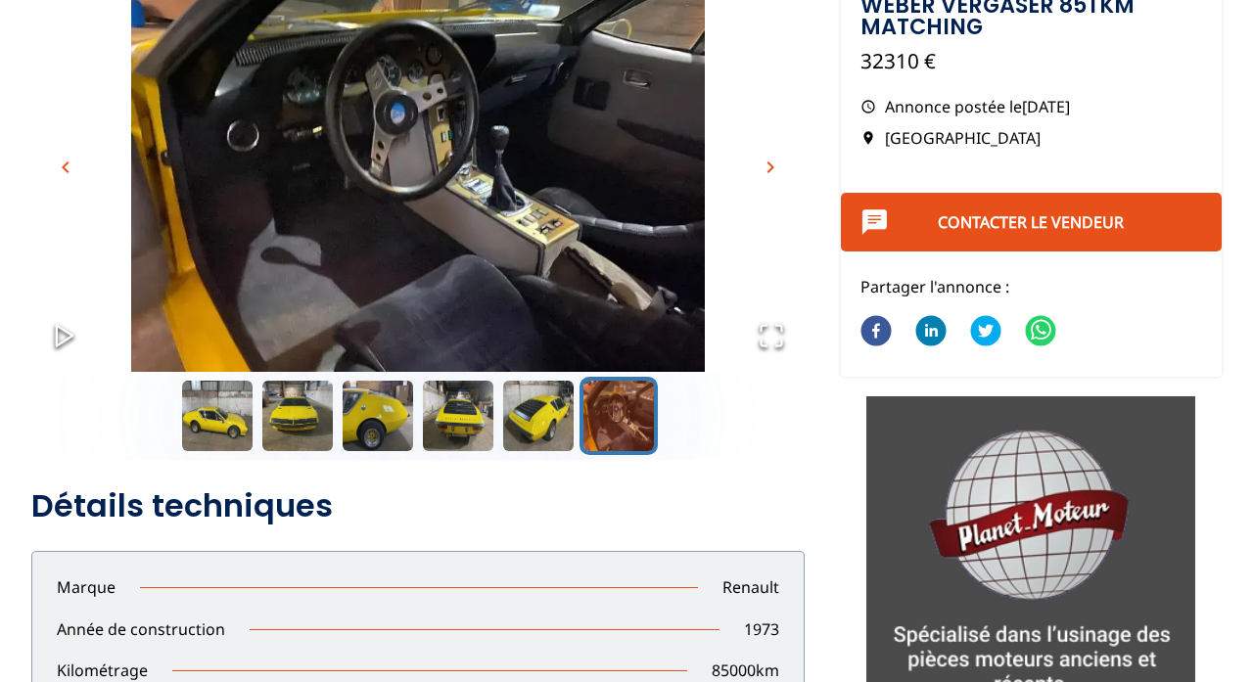
click at [765, 161] on span "chevron_right" at bounding box center [770, 167] width 23 height 23
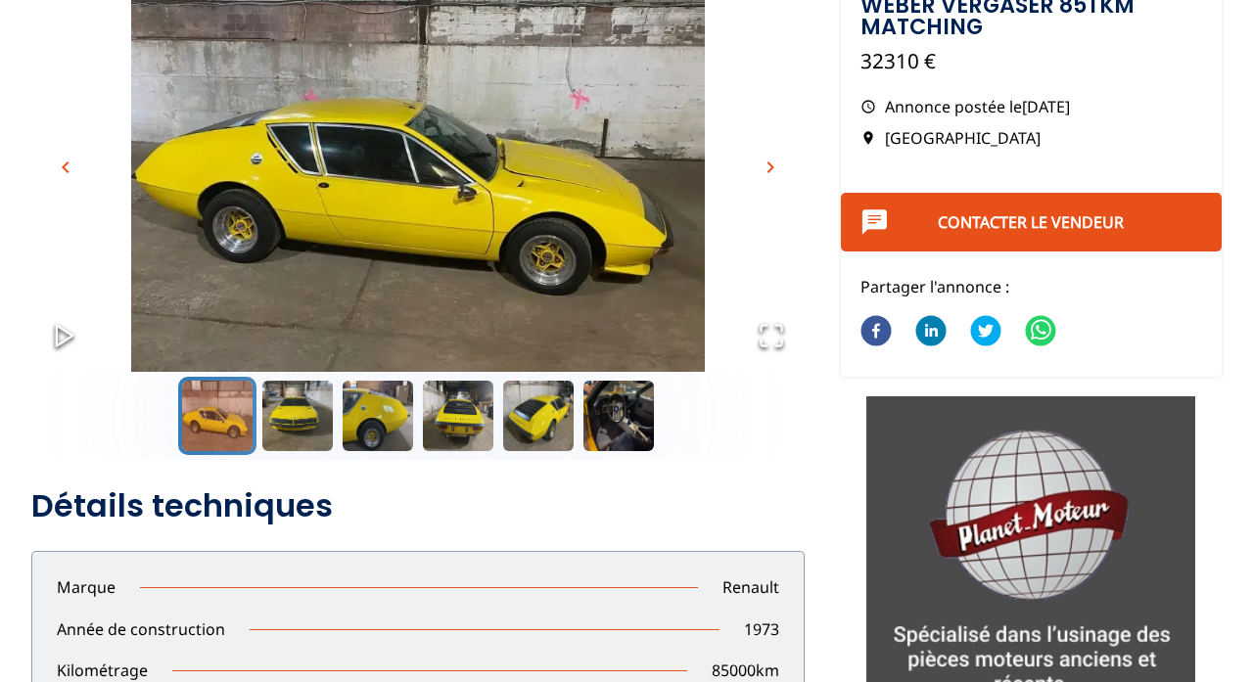
click at [765, 161] on span "chevron_right" at bounding box center [770, 167] width 23 height 23
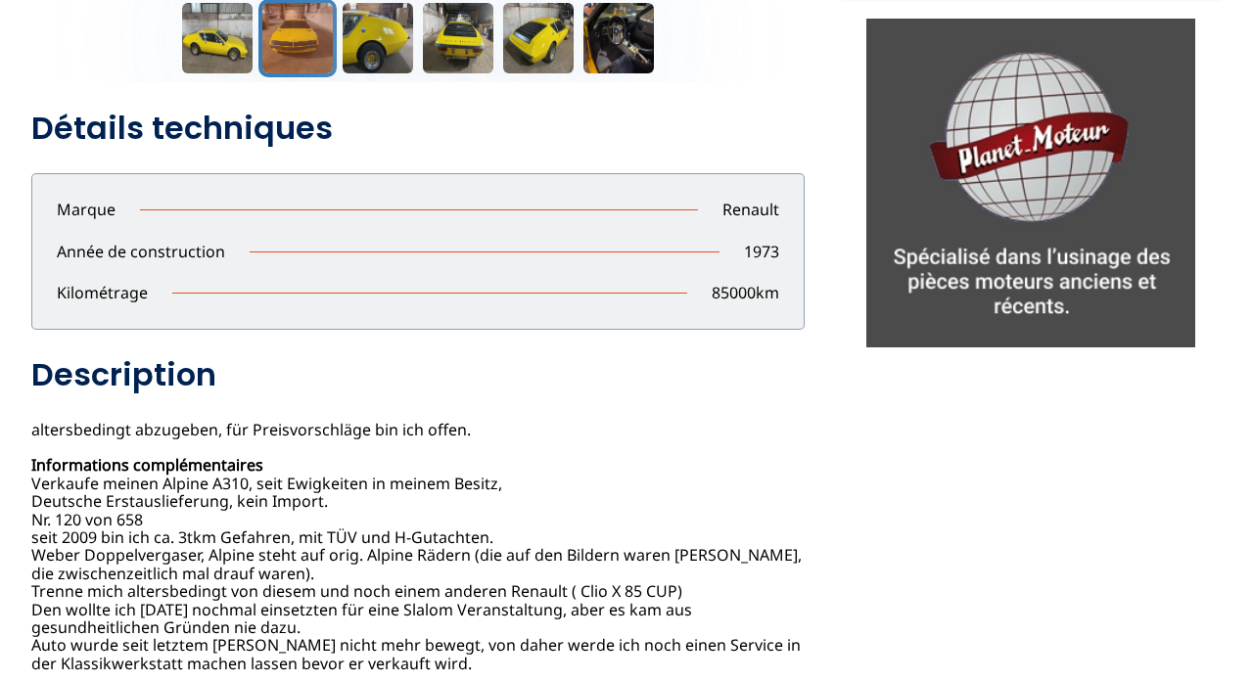
scroll to position [670, 0]
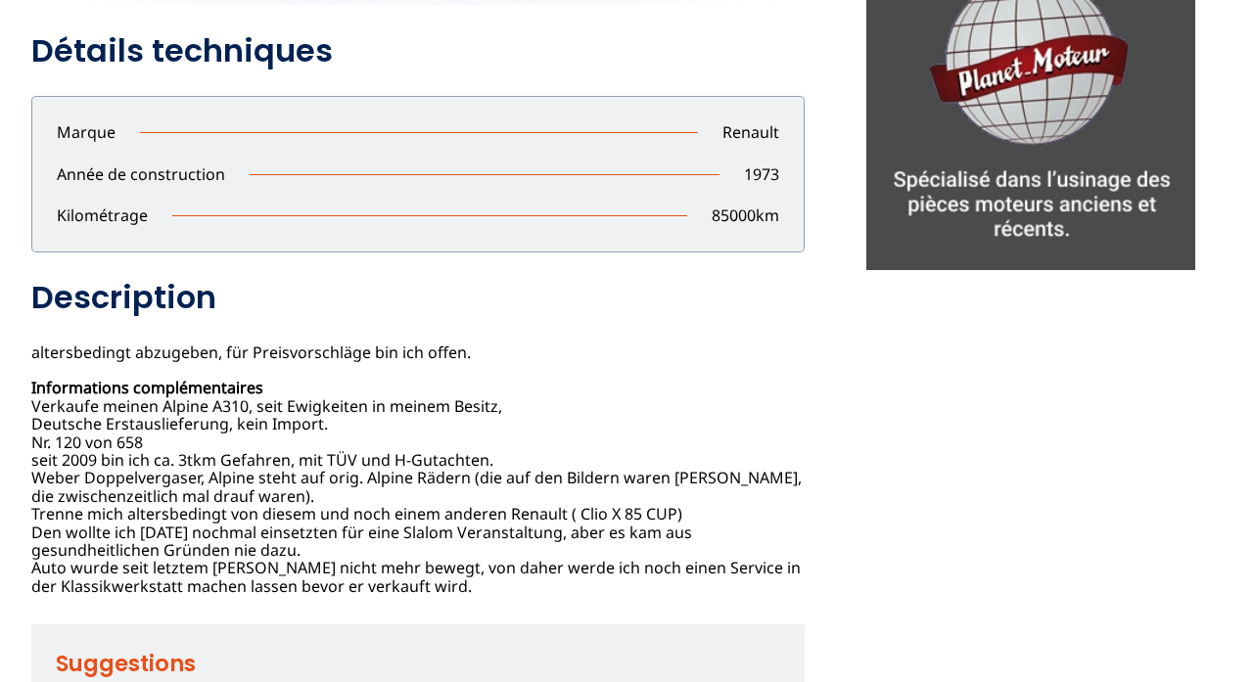
click at [766, 163] on p "1973" at bounding box center [762, 174] width 84 height 22
